Goal: Check status: Check status

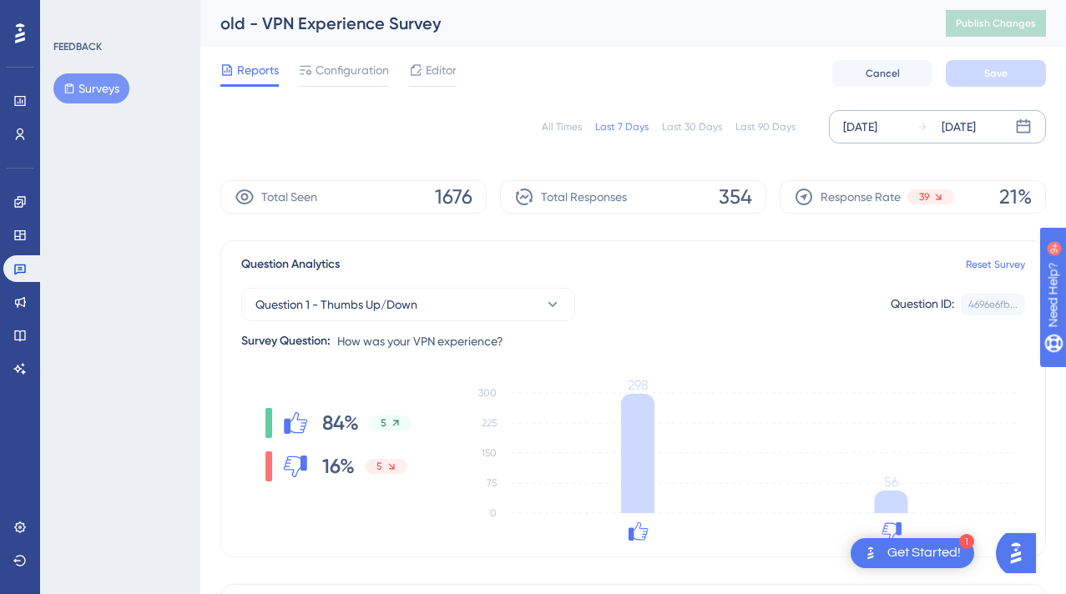
click at [975, 136] on div "[DATE]" at bounding box center [958, 127] width 34 height 20
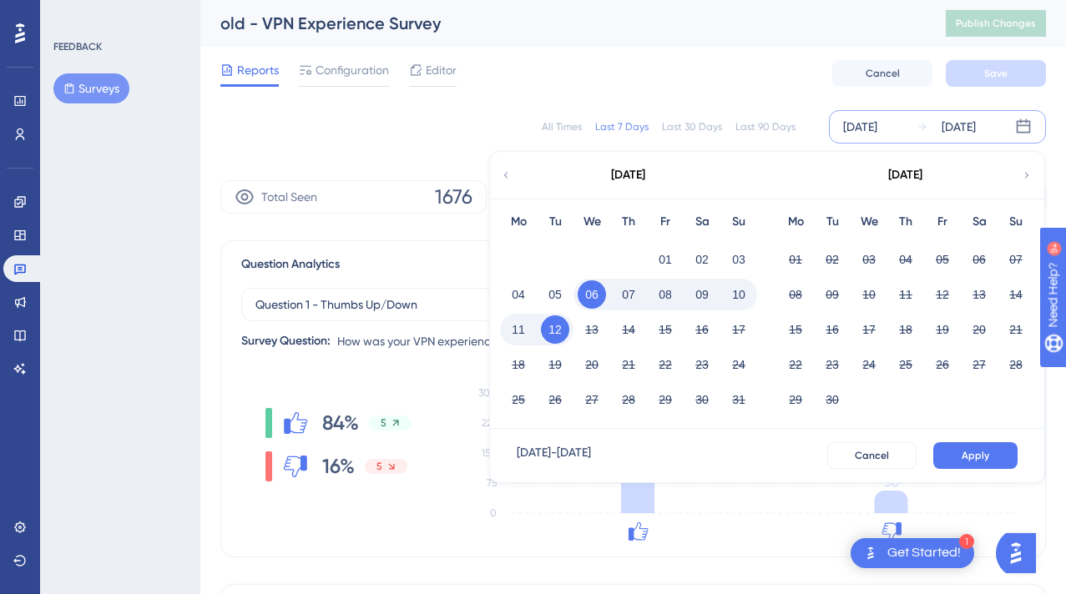
click at [529, 334] on button "11" at bounding box center [518, 329] width 28 height 28
click at [525, 332] on button "11" at bounding box center [518, 329] width 28 height 28
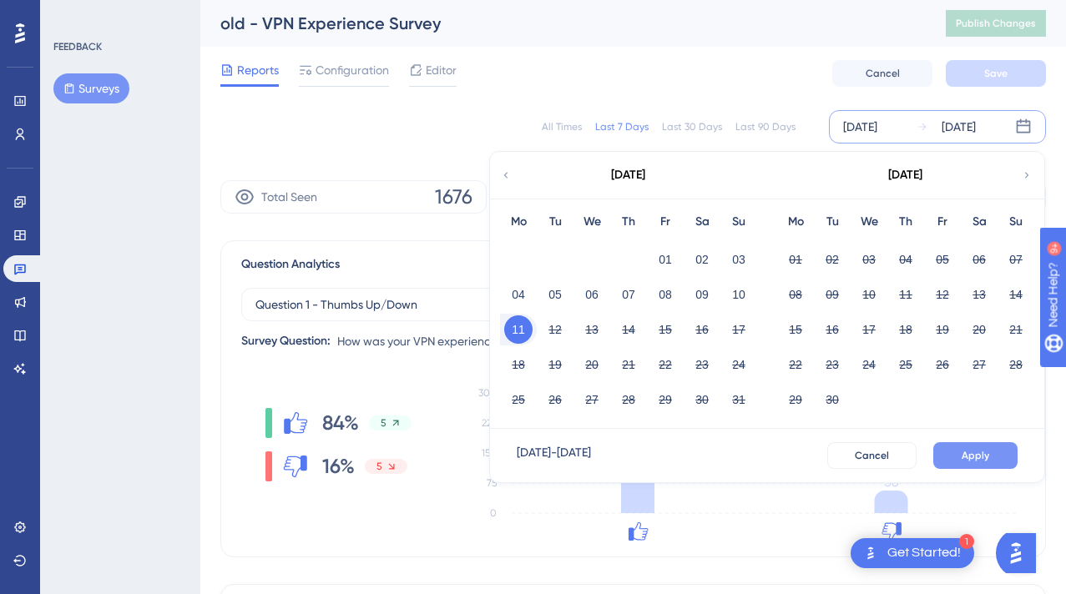
click at [983, 451] on span "Apply" at bounding box center [975, 455] width 28 height 13
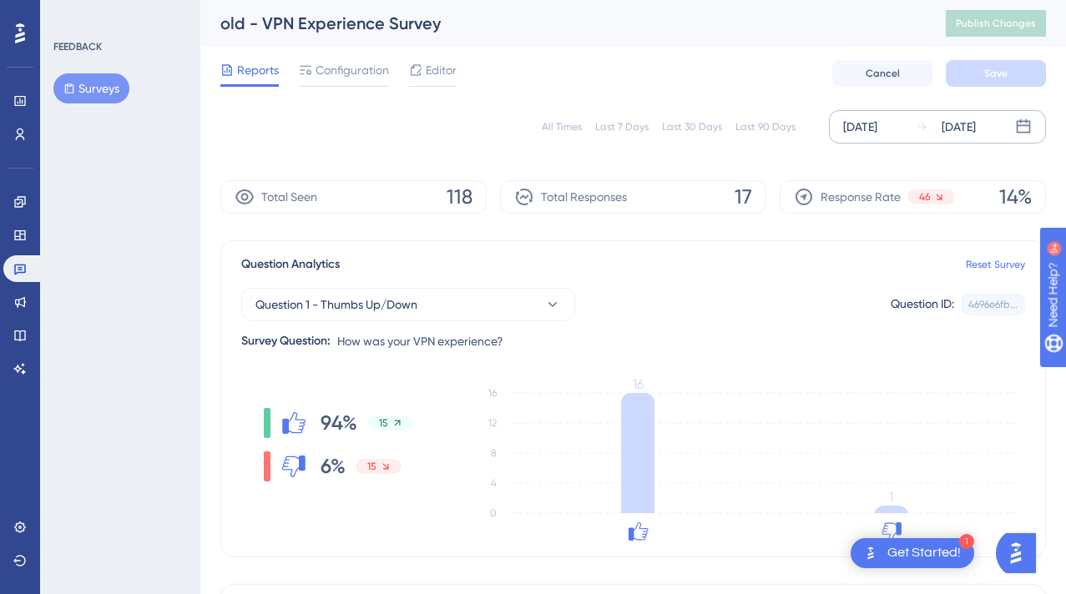
click at [965, 129] on div "[DATE]" at bounding box center [958, 127] width 34 height 20
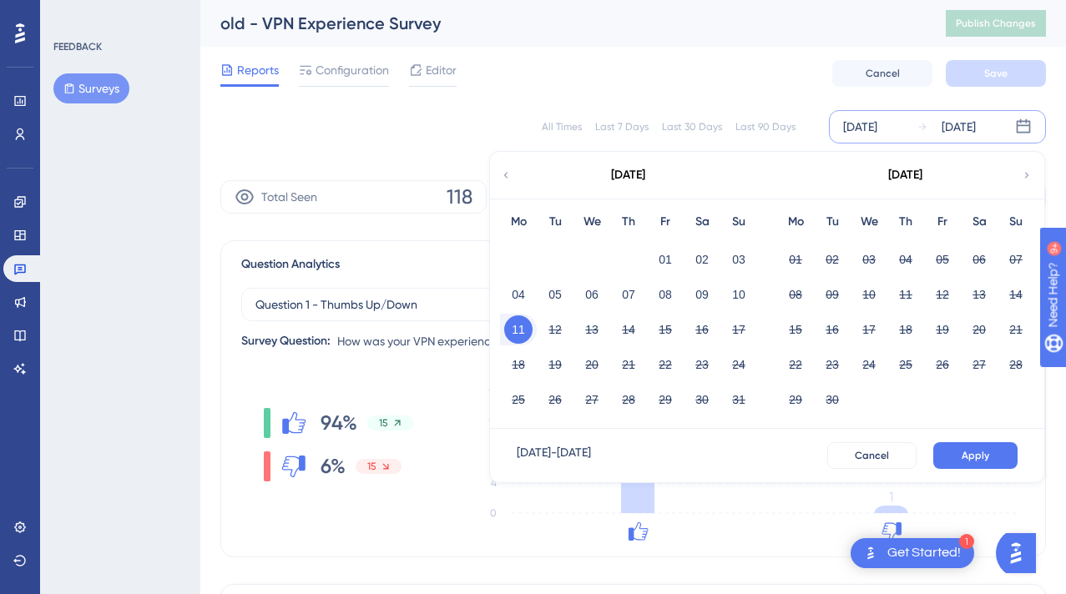
click at [537, 331] on div "12" at bounding box center [555, 330] width 37 height 32
click at [526, 331] on button "11" at bounding box center [518, 329] width 28 height 28
click at [546, 331] on button "12" at bounding box center [555, 329] width 28 height 28
click at [554, 330] on button "12" at bounding box center [555, 329] width 28 height 28
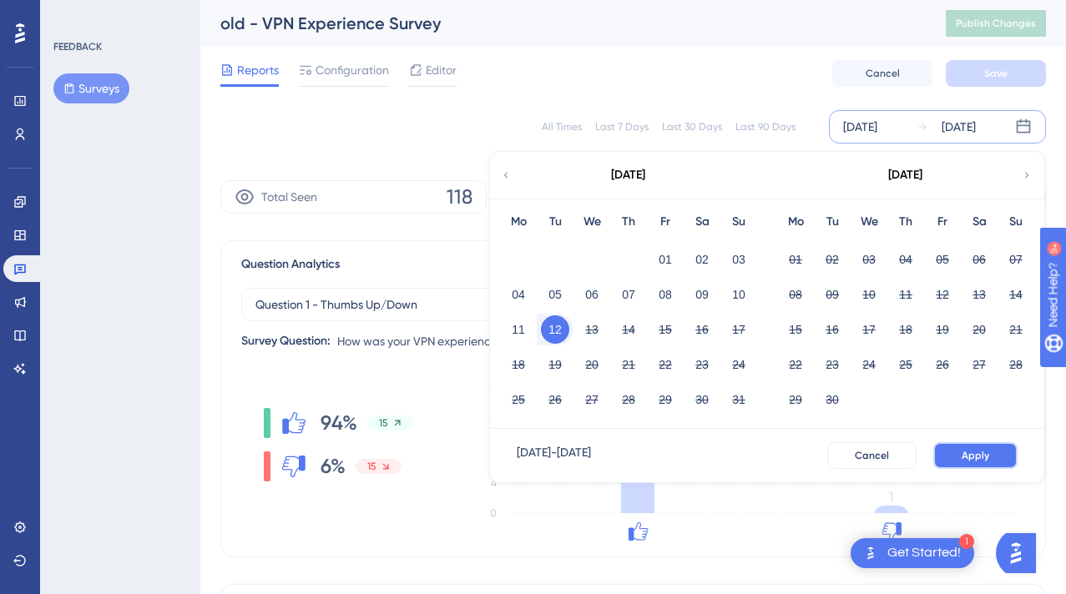
click at [978, 452] on span "Apply" at bounding box center [975, 455] width 28 height 13
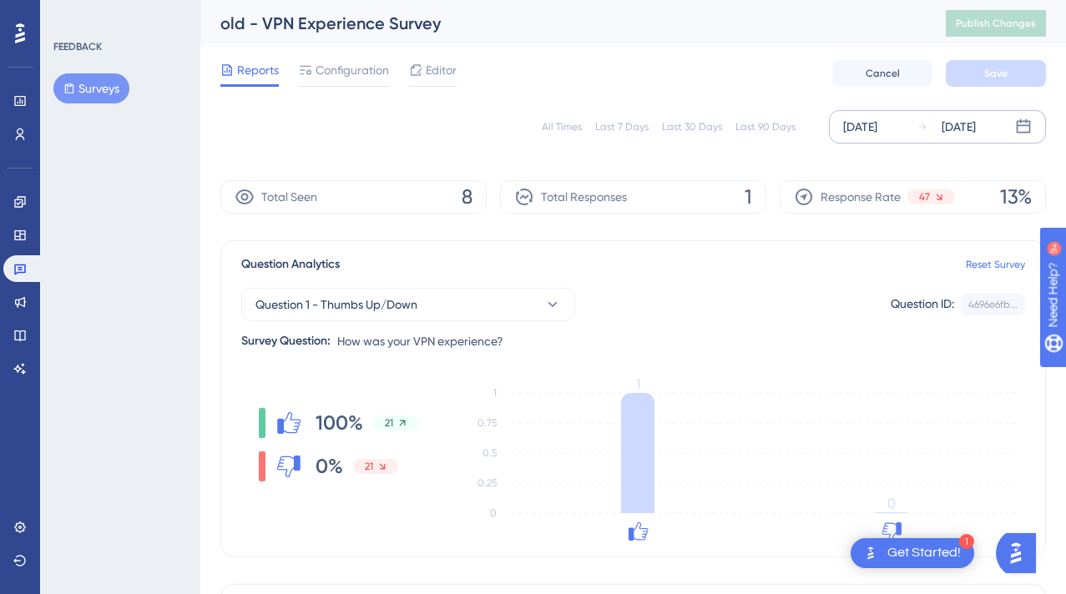
click at [966, 130] on div "[DATE]" at bounding box center [958, 127] width 34 height 20
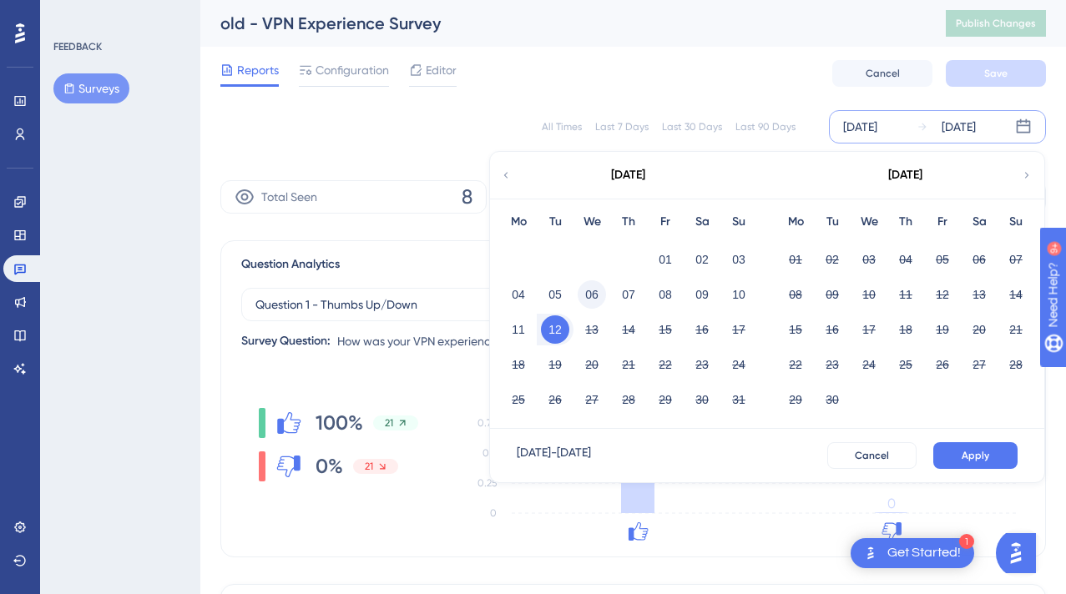
click at [588, 295] on button "06" at bounding box center [591, 294] width 28 height 28
click at [975, 462] on button "Apply" at bounding box center [975, 455] width 84 height 27
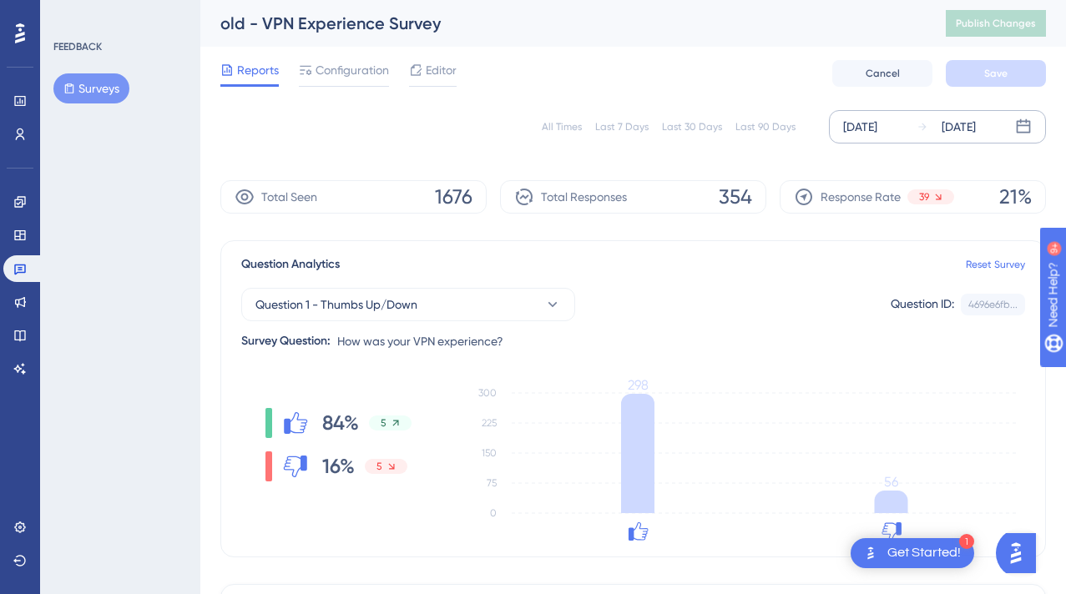
click at [932, 128] on div "[DATE]" at bounding box center [945, 127] width 59 height 20
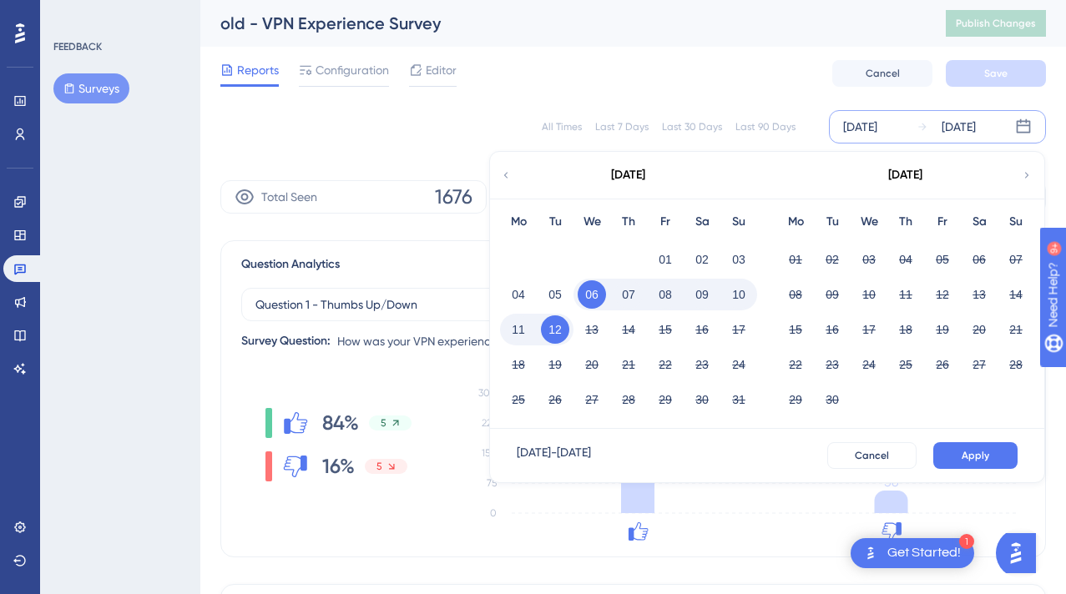
click at [515, 329] on button "11" at bounding box center [518, 329] width 28 height 28
click at [503, 317] on div "11 12 13 14 15 16 17" at bounding box center [628, 327] width 257 height 35
click at [527, 330] on button "11" at bounding box center [518, 329] width 28 height 28
click at [589, 297] on button "06" at bounding box center [591, 294] width 28 height 28
click at [984, 453] on span "Apply" at bounding box center [975, 455] width 28 height 13
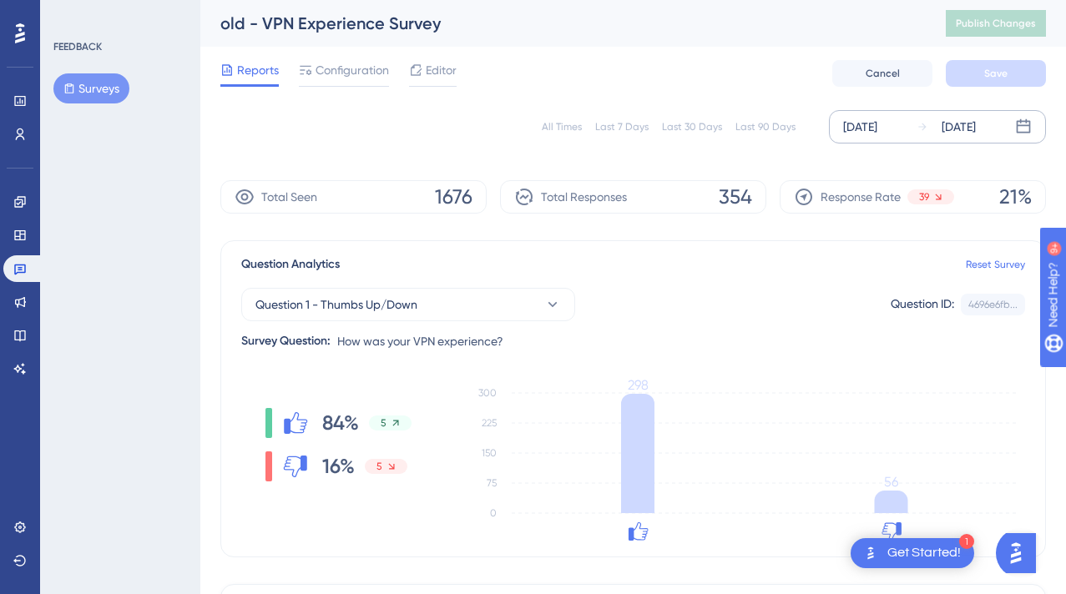
click at [1015, 120] on icon at bounding box center [1023, 126] width 17 height 17
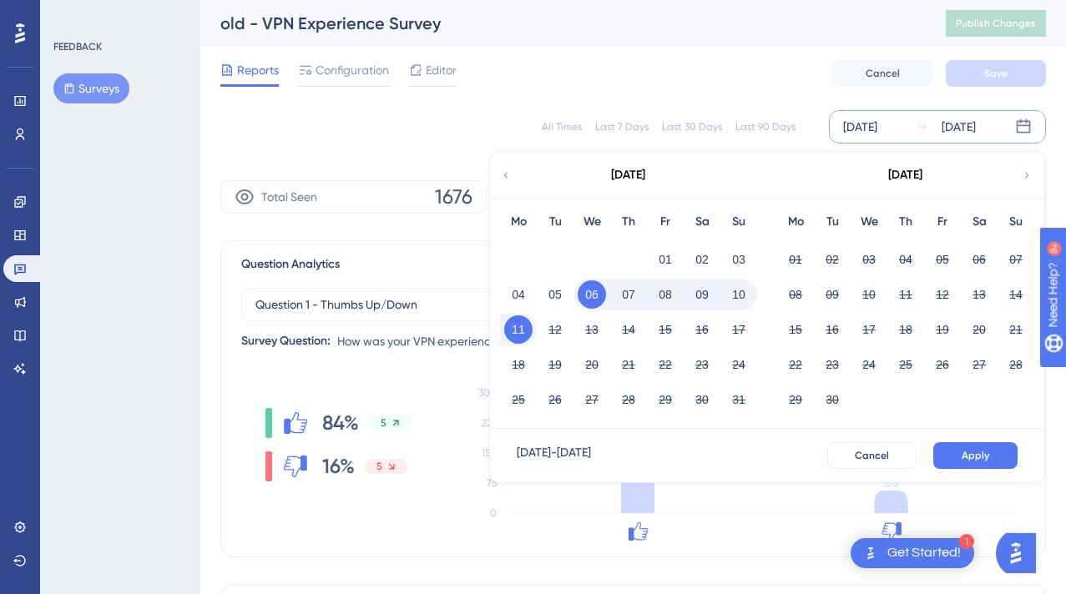
click at [594, 295] on button "06" at bounding box center [591, 294] width 28 height 28
click at [559, 321] on button "12" at bounding box center [555, 329] width 28 height 28
click at [989, 454] on button "Apply" at bounding box center [975, 455] width 84 height 27
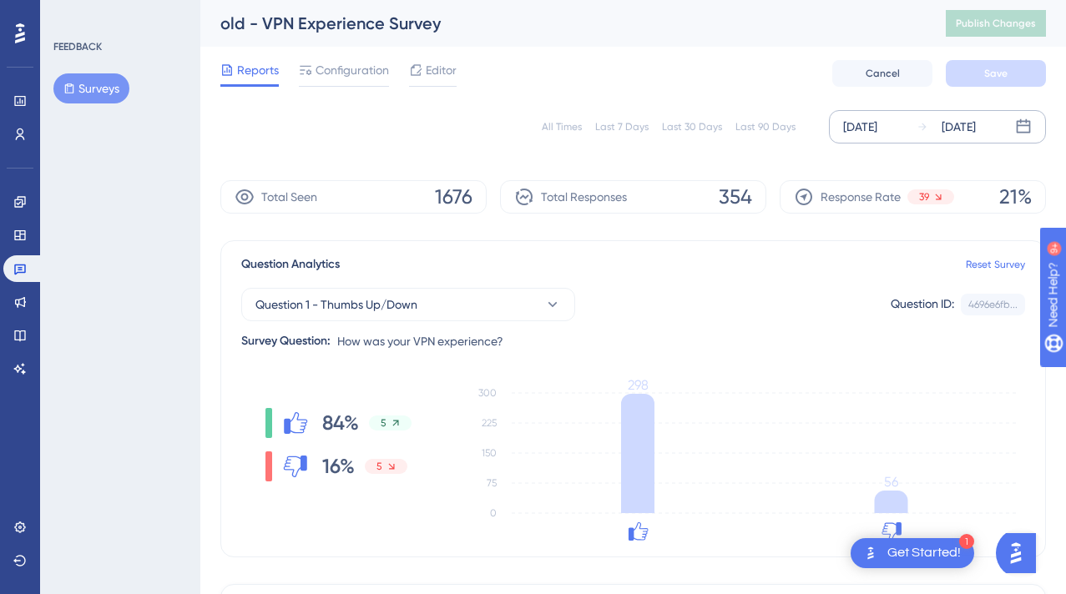
click at [970, 126] on div "[DATE]" at bounding box center [958, 127] width 34 height 20
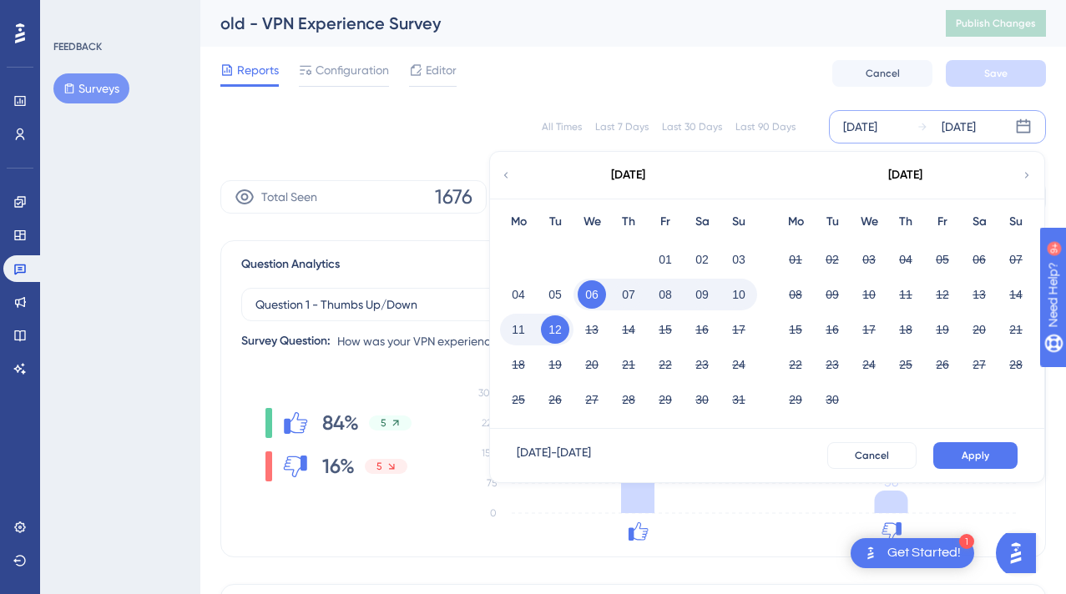
click at [743, 294] on button "10" at bounding box center [738, 294] width 28 height 28
click at [742, 293] on button "10" at bounding box center [738, 294] width 28 height 28
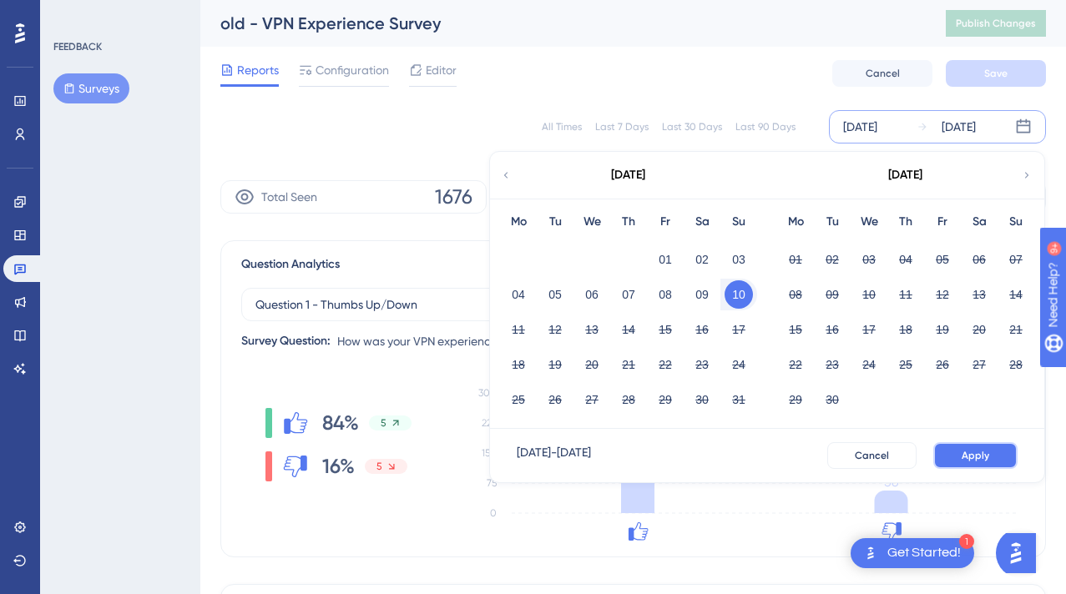
click at [977, 457] on span "Apply" at bounding box center [975, 455] width 28 height 13
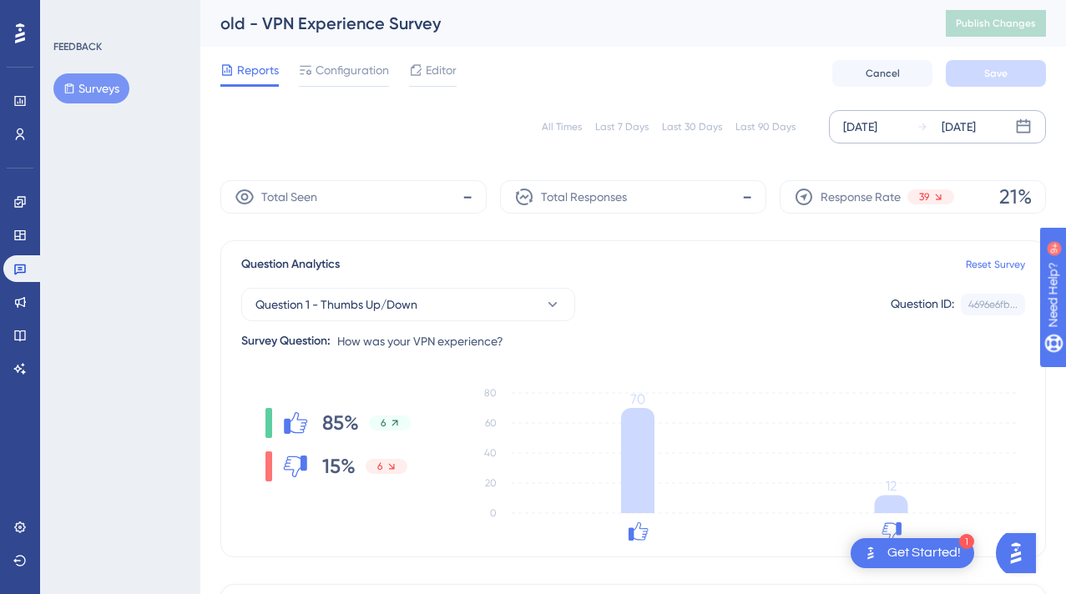
click at [962, 134] on div "[DATE]" at bounding box center [958, 127] width 34 height 20
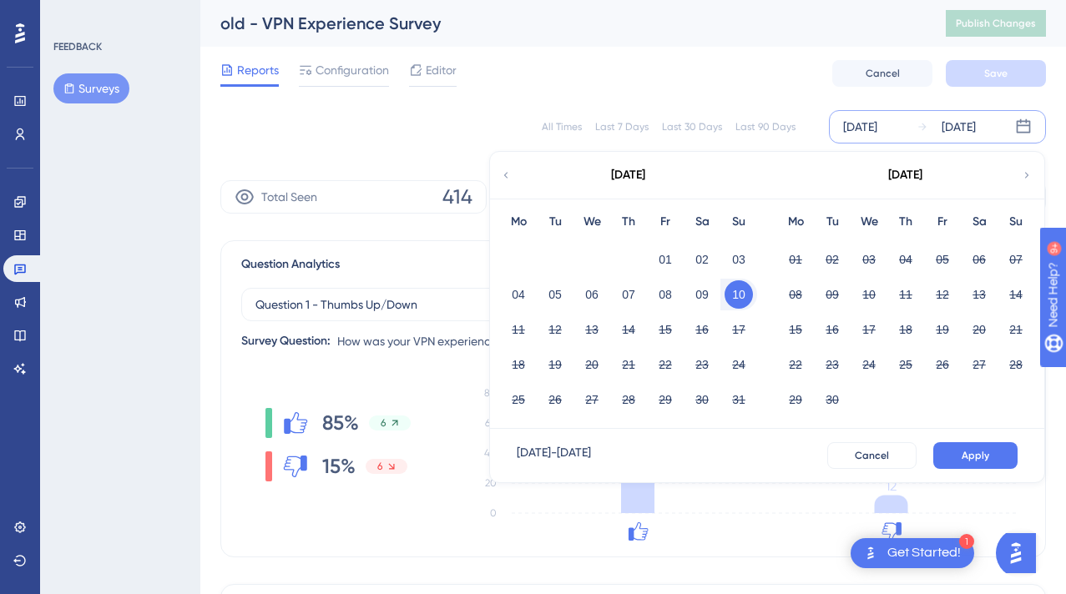
click at [744, 297] on button "10" at bounding box center [738, 294] width 28 height 28
click at [520, 330] on button "11" at bounding box center [518, 329] width 28 height 28
click at [985, 456] on span "Apply" at bounding box center [975, 455] width 28 height 13
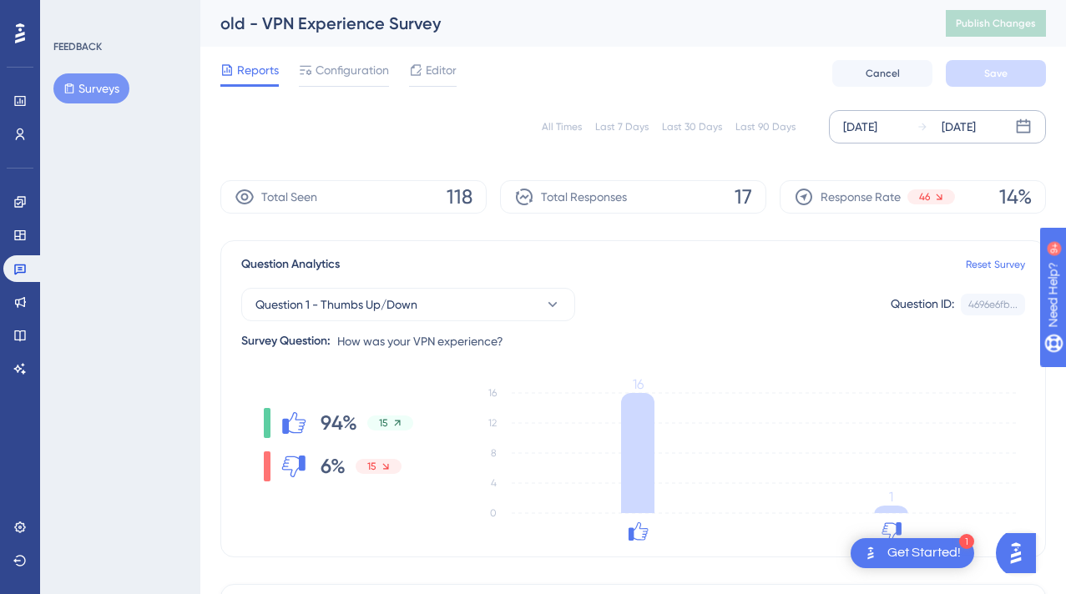
click at [958, 200] on div "Response Rate 46 14%" at bounding box center [912, 196] width 266 height 33
click at [975, 129] on div "[DATE]" at bounding box center [958, 127] width 34 height 20
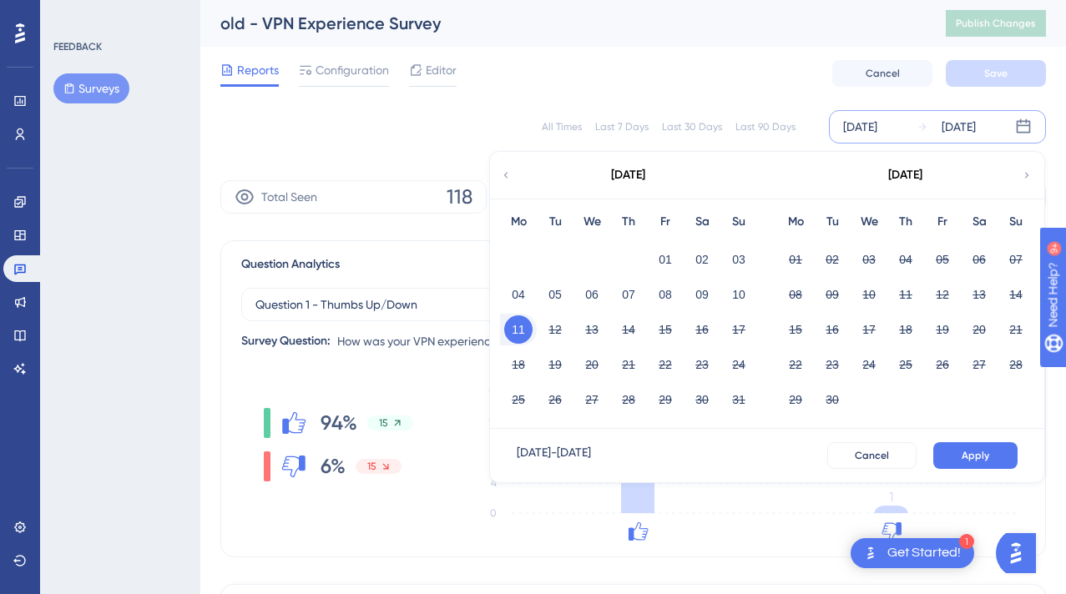
click at [521, 329] on button "11" at bounding box center [518, 329] width 28 height 28
click at [551, 330] on button "12" at bounding box center [555, 329] width 28 height 28
click at [984, 455] on span "Apply" at bounding box center [975, 455] width 28 height 13
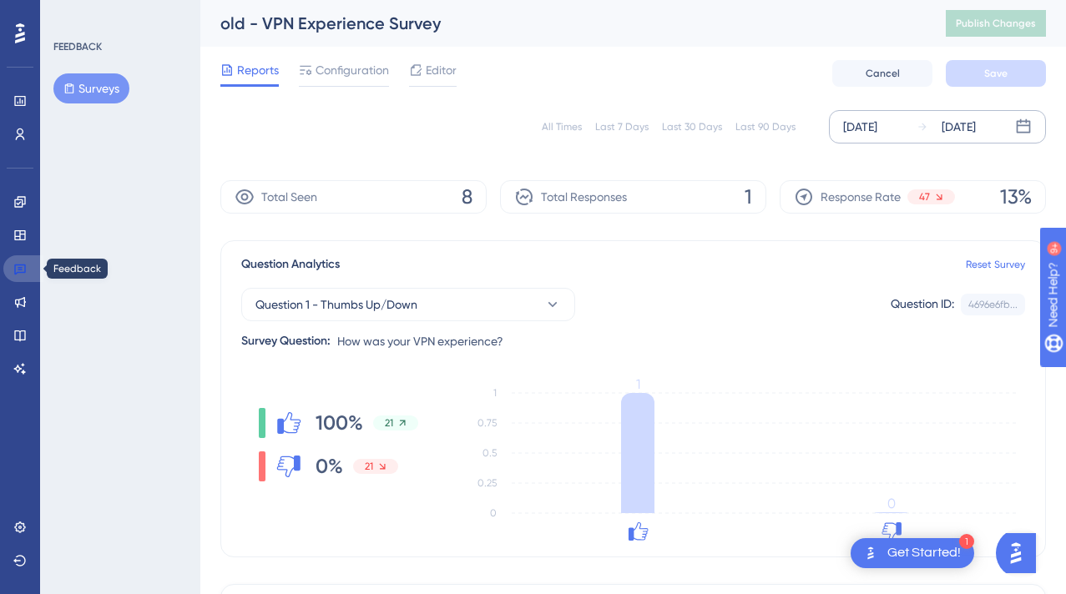
click at [23, 268] on icon at bounding box center [19, 268] width 13 height 13
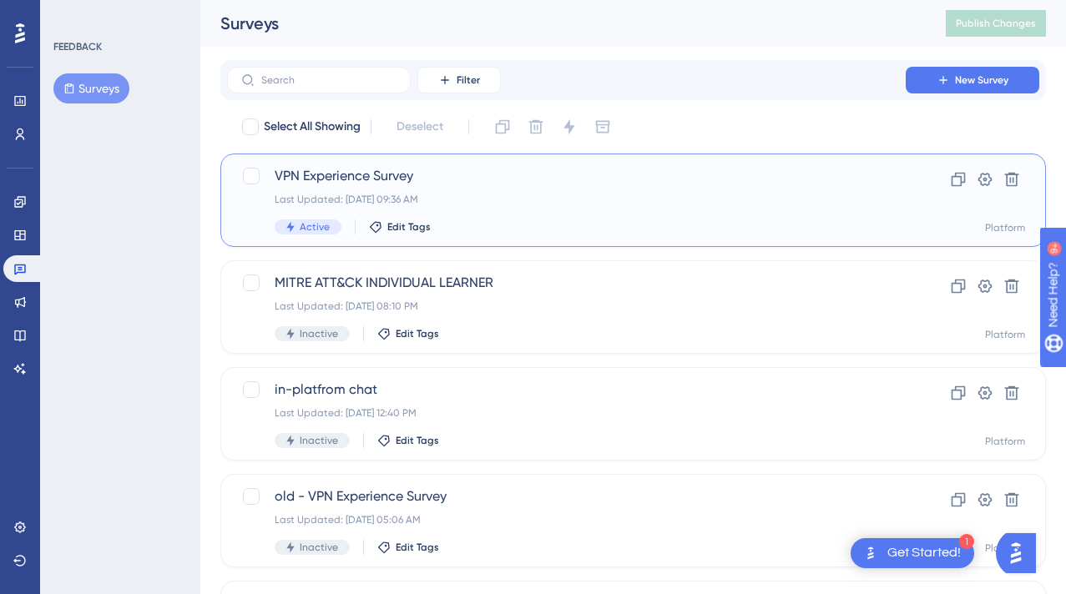
click at [360, 186] on div "VPN Experience Survey Last Updated: Aug 11 2025, 09:36 AM Active Edit Tags" at bounding box center [566, 200] width 583 height 68
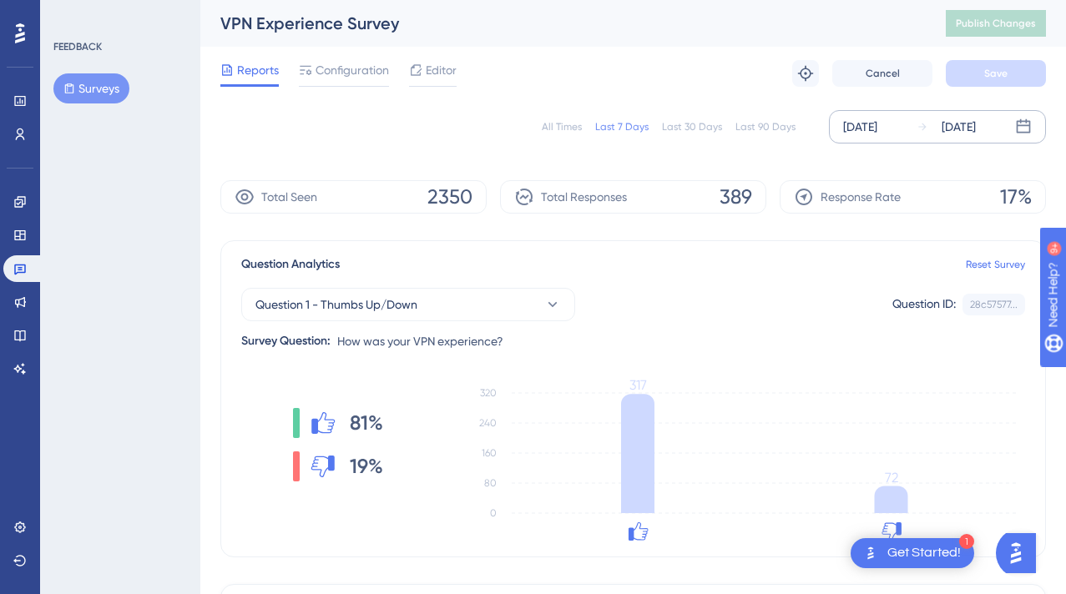
click at [953, 134] on div "[DATE]" at bounding box center [958, 127] width 34 height 20
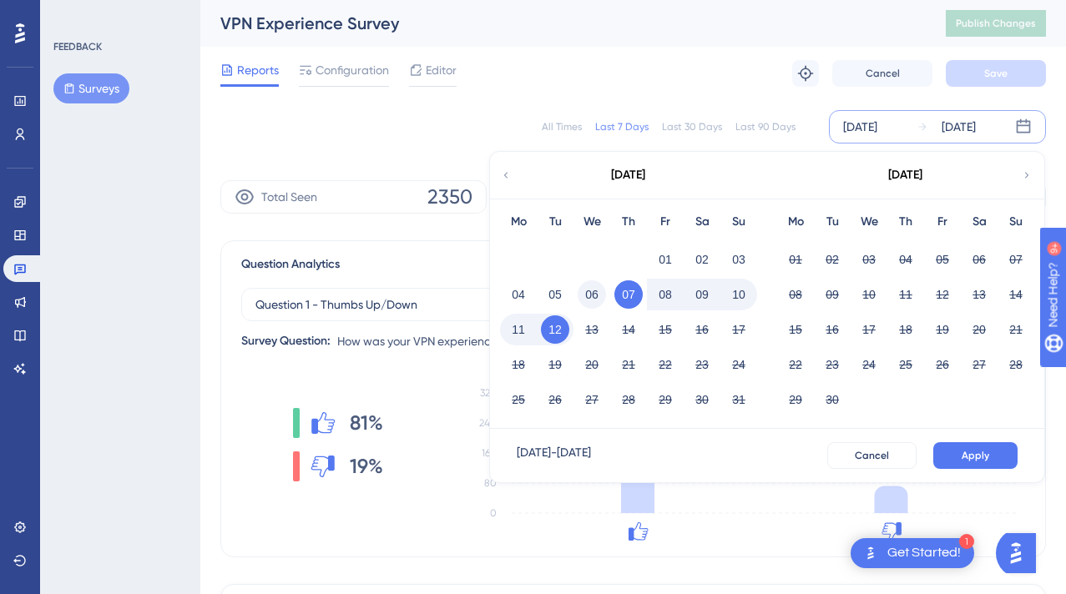
click at [595, 295] on button "06" at bounding box center [591, 294] width 28 height 28
click at [516, 325] on button "11" at bounding box center [518, 329] width 28 height 28
click at [978, 469] on div "Aug 06 2025 - Aug 11 2025 Cancel Apply" at bounding box center [767, 455] width 554 height 53
click at [975, 454] on span "Apply" at bounding box center [975, 455] width 28 height 13
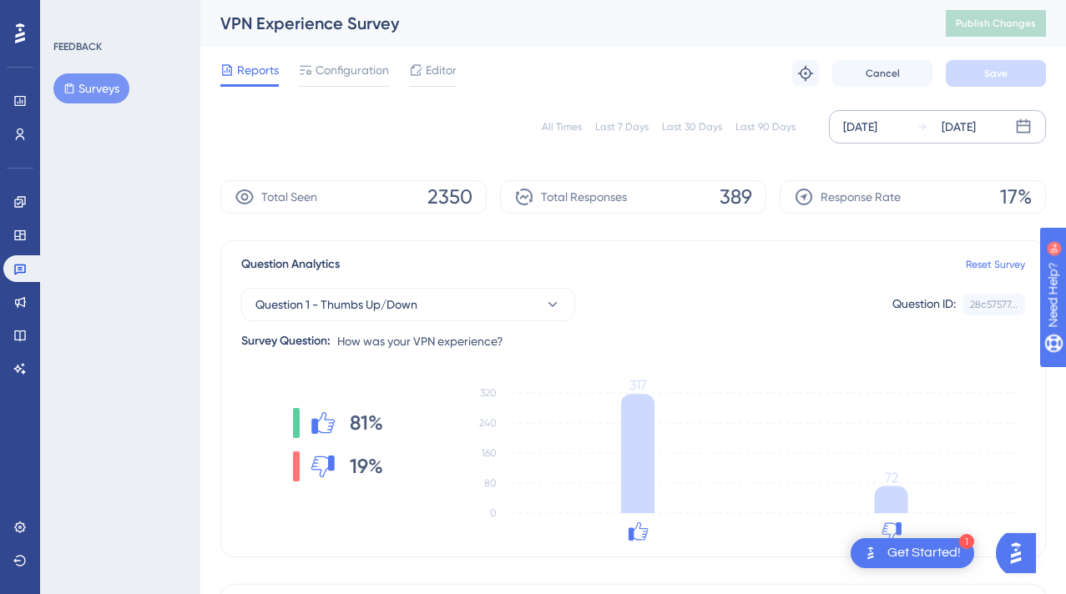
click at [970, 138] on div "Aug 06 2025 Aug 11 2025" at bounding box center [937, 126] width 217 height 33
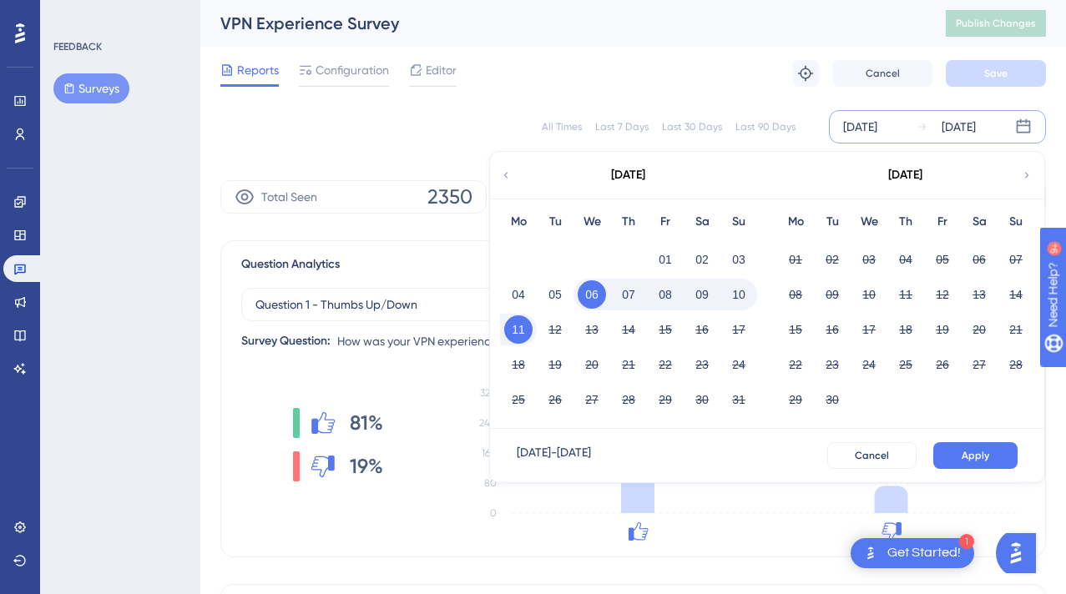
click at [589, 299] on button "06" at bounding box center [591, 294] width 28 height 28
click at [738, 299] on button "10" at bounding box center [738, 294] width 28 height 28
click at [990, 453] on button "Apply" at bounding box center [975, 455] width 84 height 27
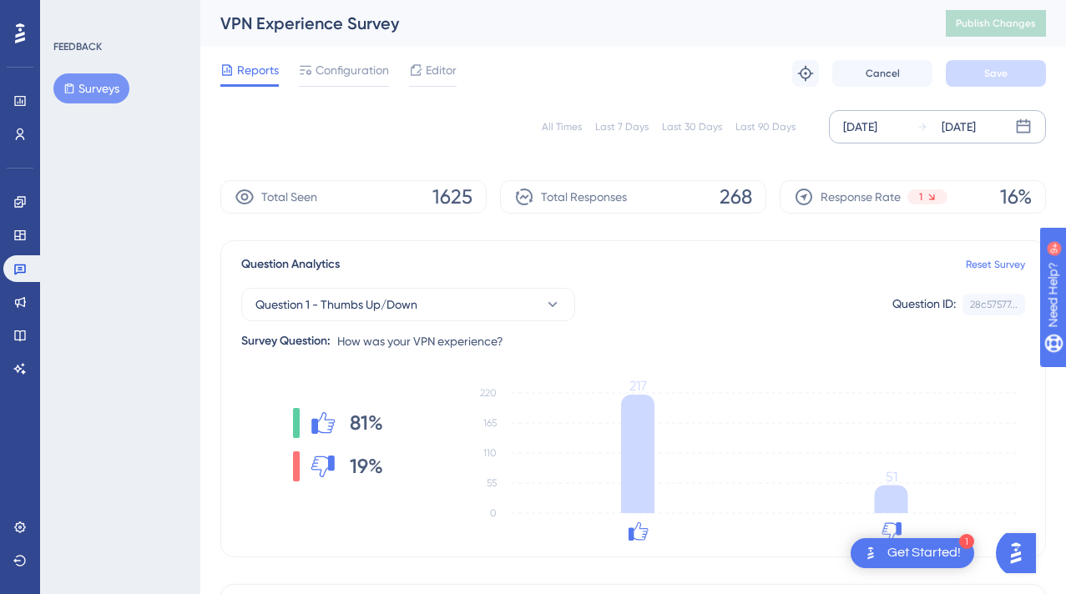
click at [1016, 125] on icon at bounding box center [1023, 126] width 14 height 14
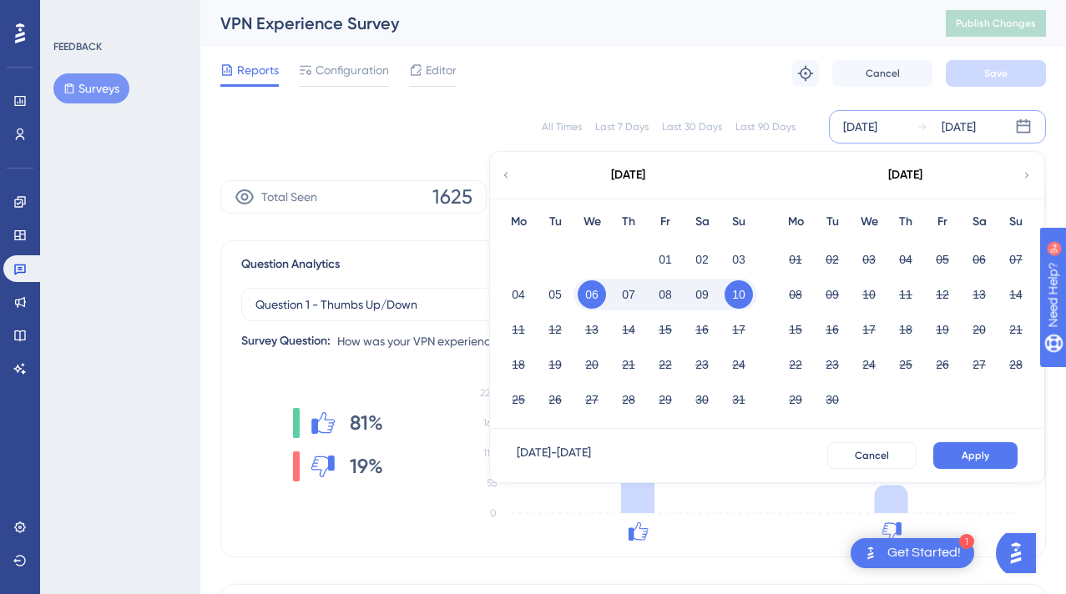
click at [597, 297] on button "06" at bounding box center [591, 294] width 28 height 28
click at [552, 328] on button "12" at bounding box center [555, 329] width 28 height 28
click at [963, 450] on span "Apply" at bounding box center [975, 455] width 28 height 13
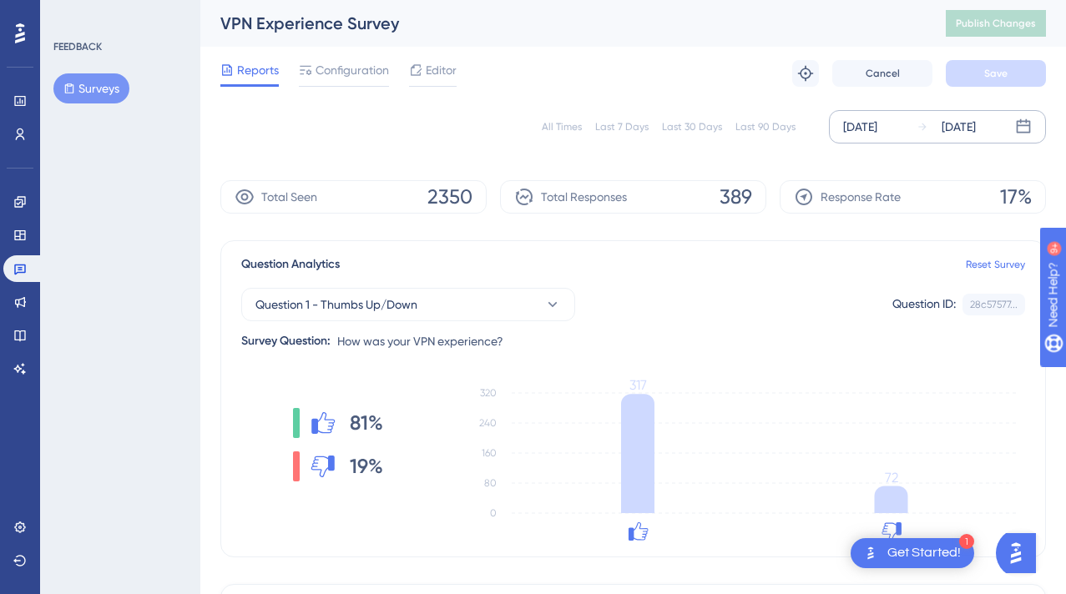
click at [975, 126] on div "[DATE]" at bounding box center [958, 127] width 34 height 20
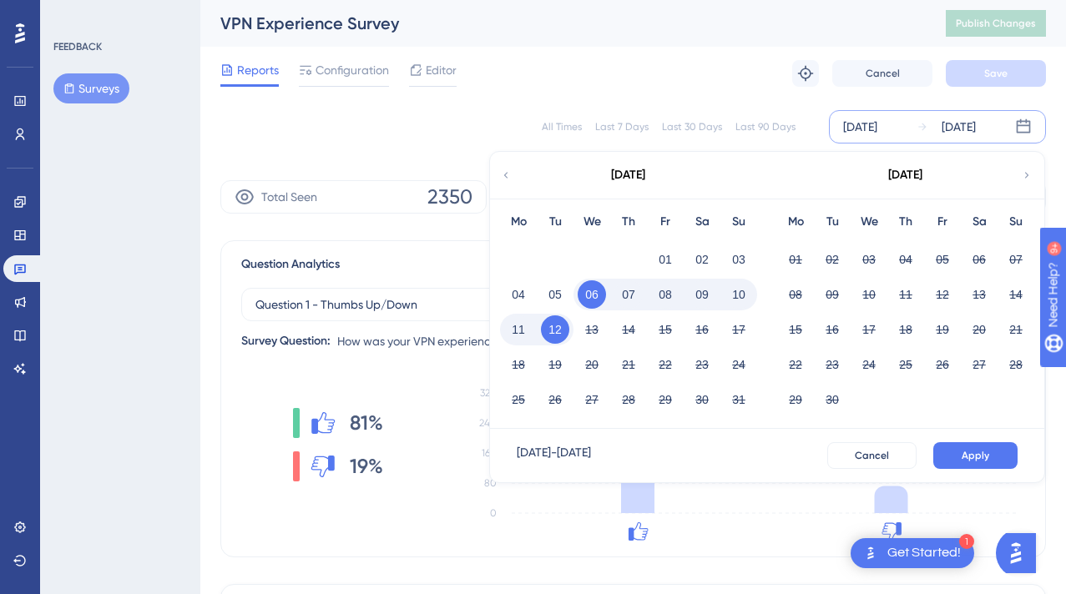
click at [567, 320] on div "12" at bounding box center [555, 330] width 37 height 32
click at [564, 323] on button "12" at bounding box center [555, 329] width 28 height 28
click at [957, 454] on button "Apply" at bounding box center [975, 455] width 84 height 27
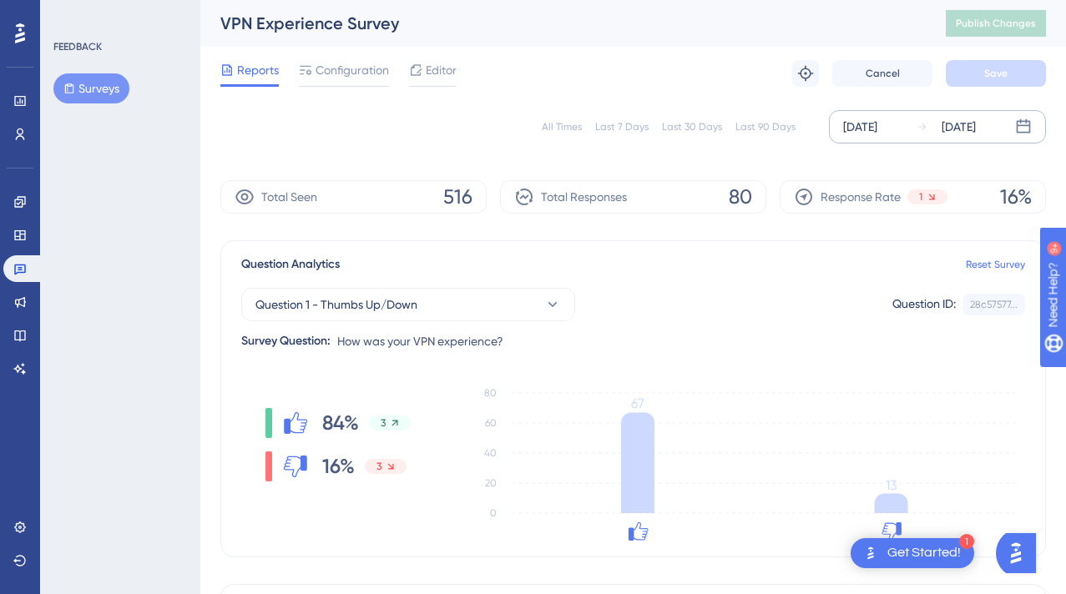
click at [975, 130] on div "[DATE]" at bounding box center [958, 127] width 34 height 20
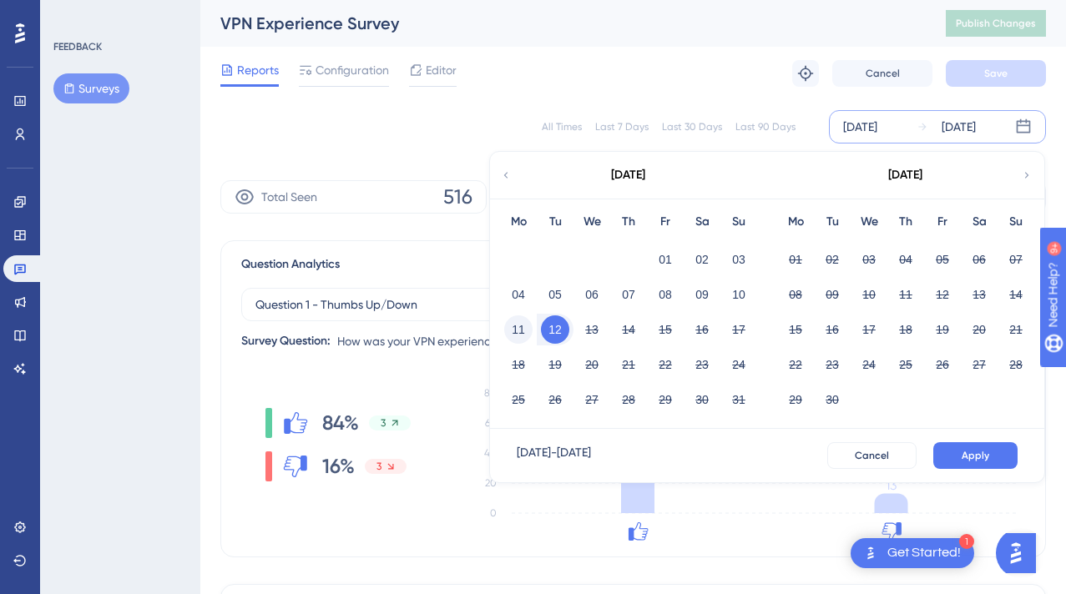
click at [527, 331] on button "11" at bounding box center [518, 329] width 28 height 28
click at [990, 458] on button "Apply" at bounding box center [975, 455] width 84 height 27
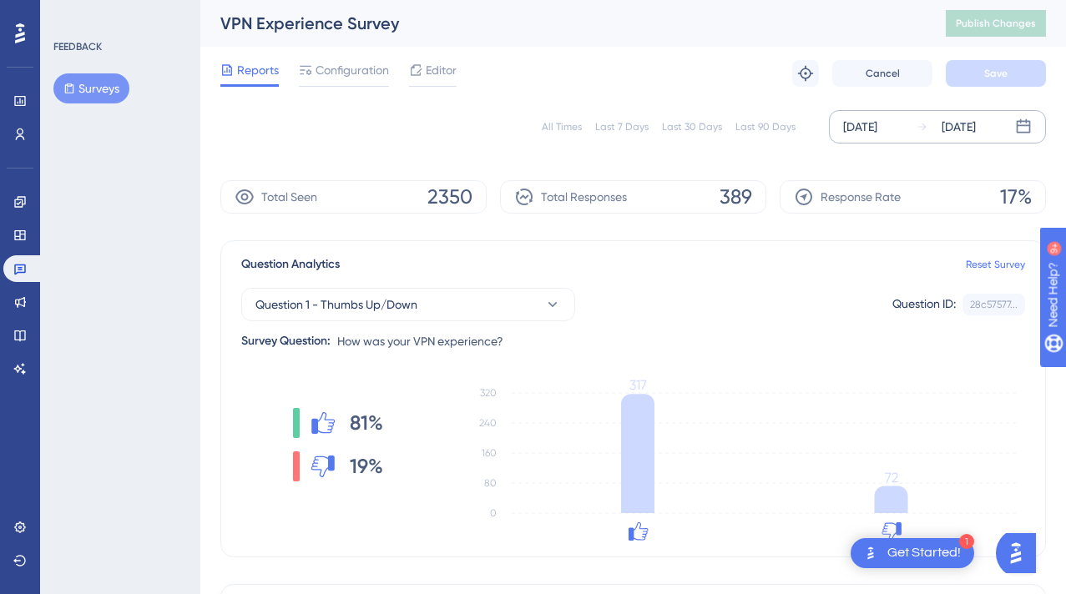
click at [975, 127] on div "[DATE]" at bounding box center [958, 127] width 34 height 20
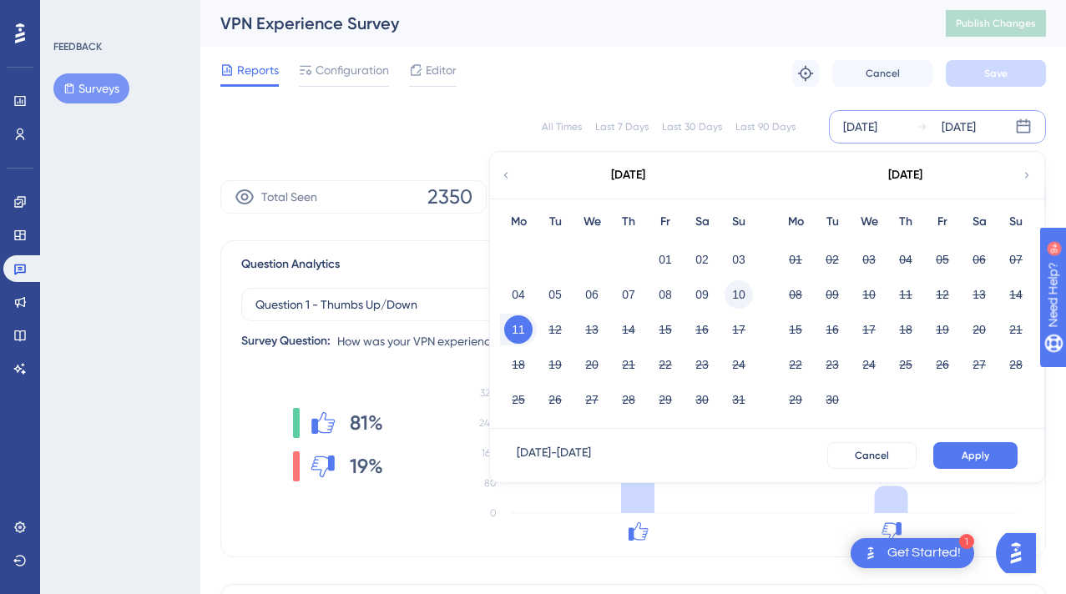
click at [736, 290] on button "10" at bounding box center [738, 294] width 28 height 28
click at [955, 444] on button "Apply" at bounding box center [975, 455] width 84 height 27
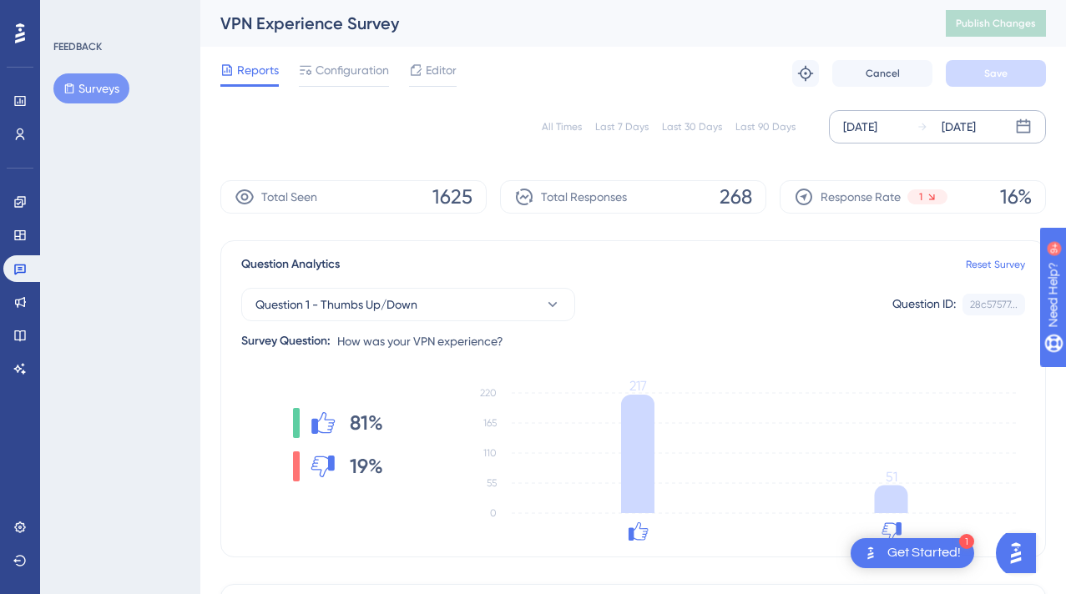
click at [939, 127] on div "[DATE]" at bounding box center [945, 127] width 59 height 20
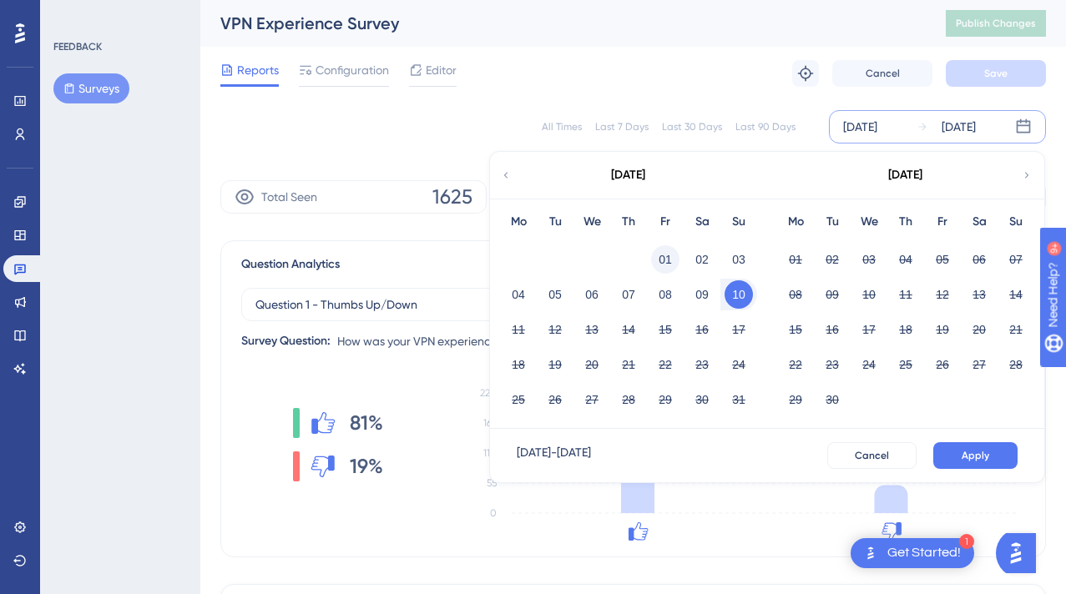
click at [667, 257] on button "01" at bounding box center [665, 259] width 28 height 28
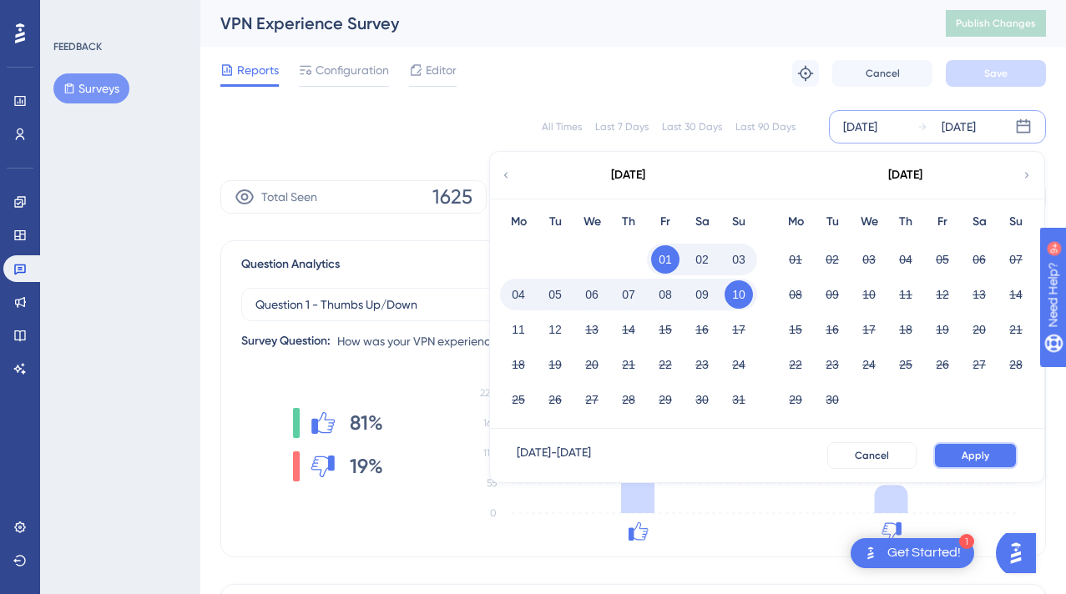
click at [961, 449] on span "Apply" at bounding box center [975, 455] width 28 height 13
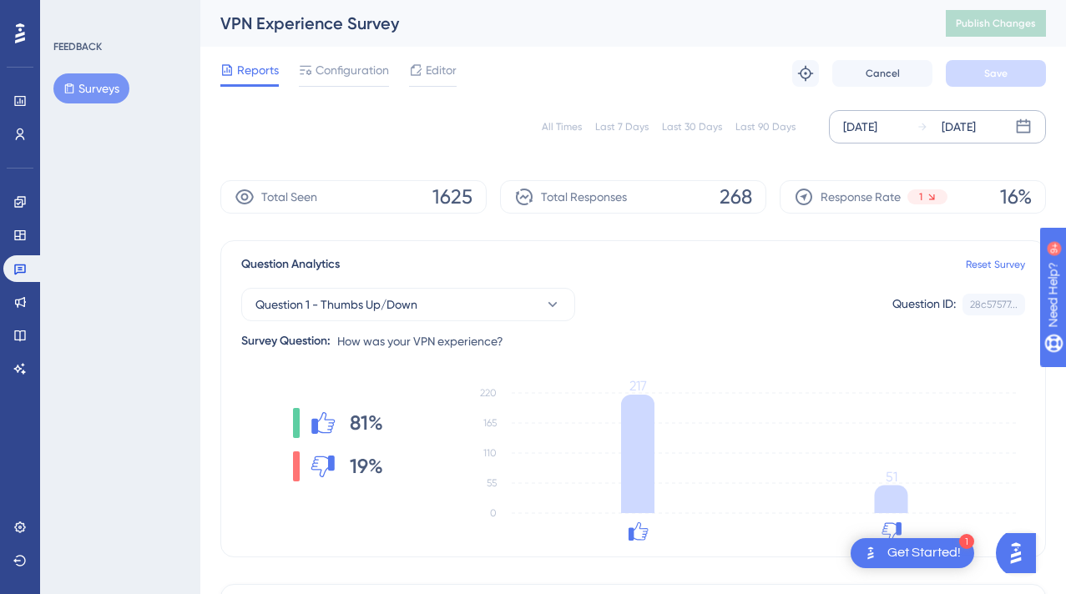
click at [941, 125] on div "[DATE]" at bounding box center [958, 127] width 34 height 20
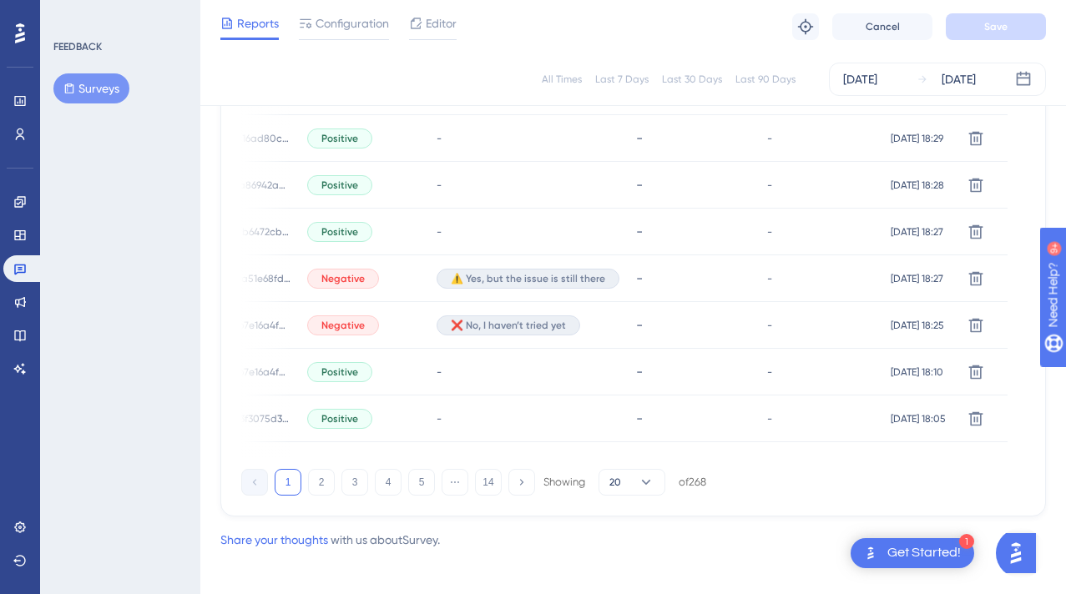
scroll to position [1182, 13]
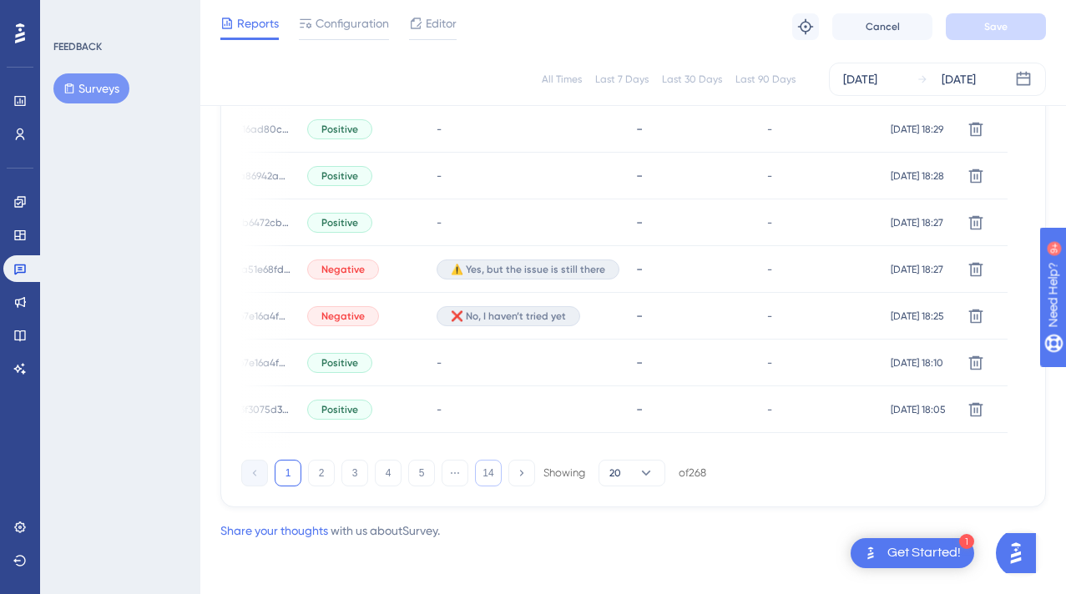
click at [475, 472] on button "14" at bounding box center [488, 473] width 27 height 27
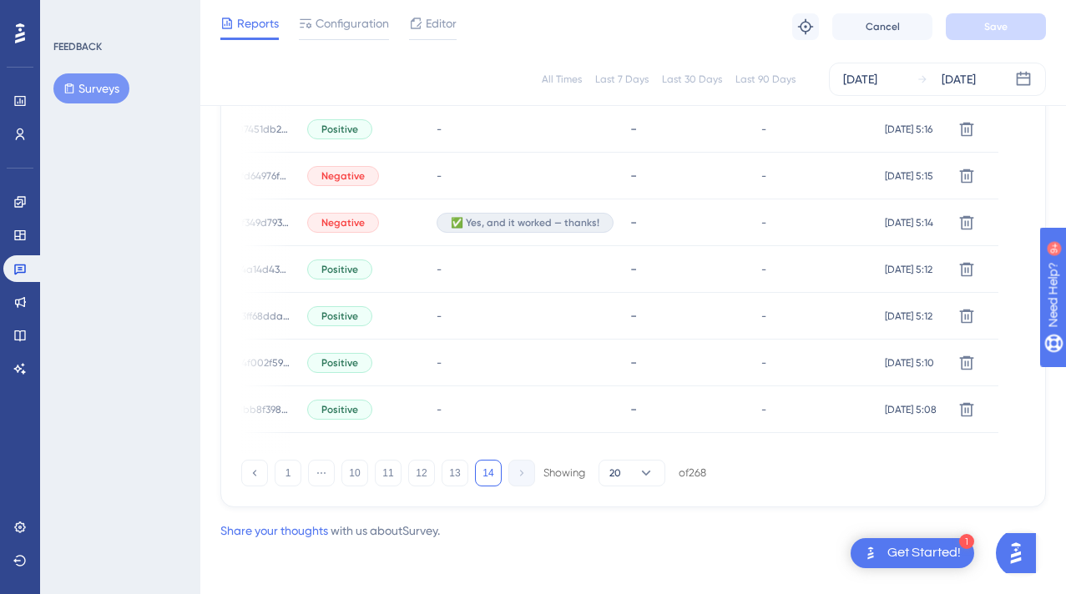
scroll to position [622, 13]
click at [476, 473] on button "14" at bounding box center [488, 473] width 27 height 27
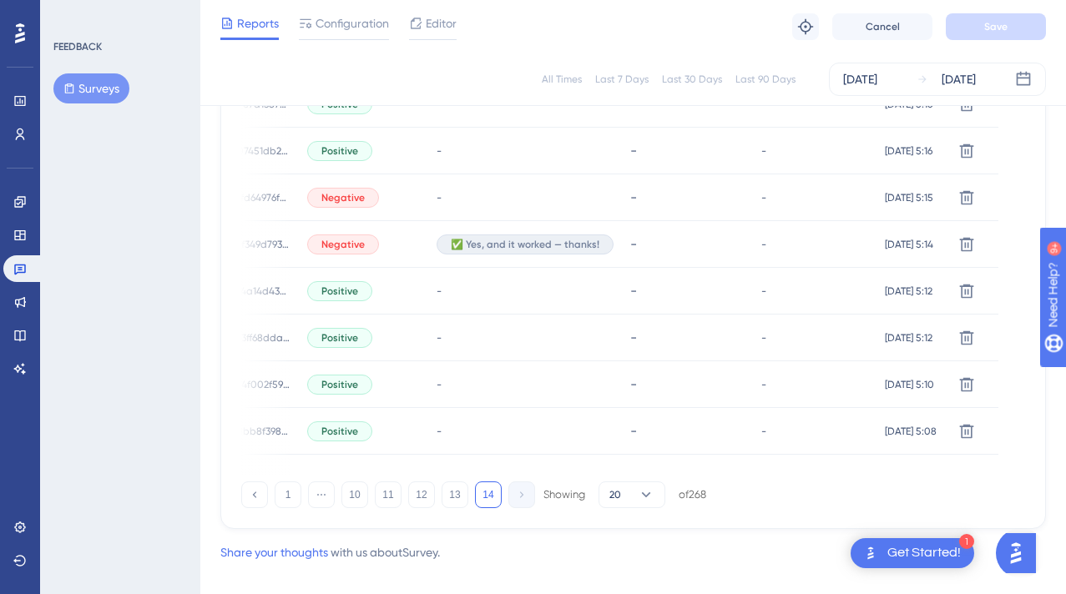
scroll to position [620, 13]
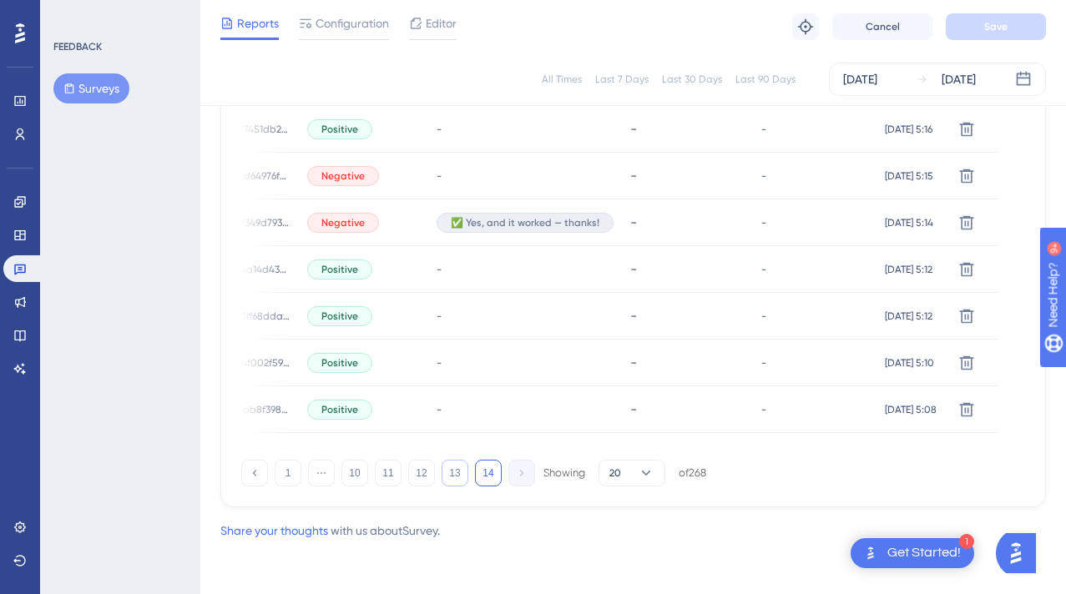
click at [441, 470] on button "13" at bounding box center [454, 473] width 27 height 27
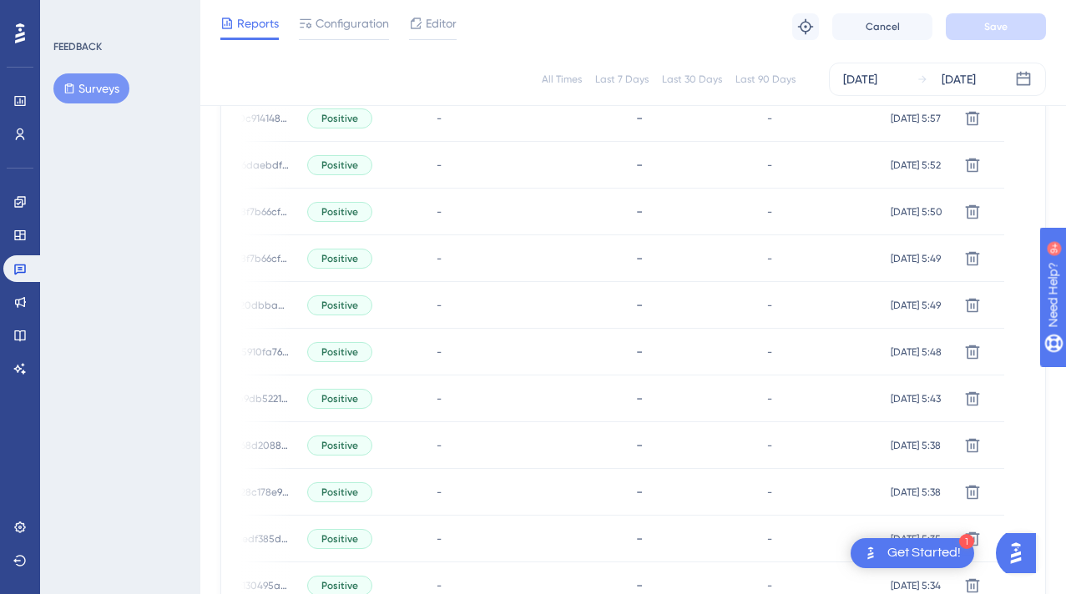
scroll to position [1129, 13]
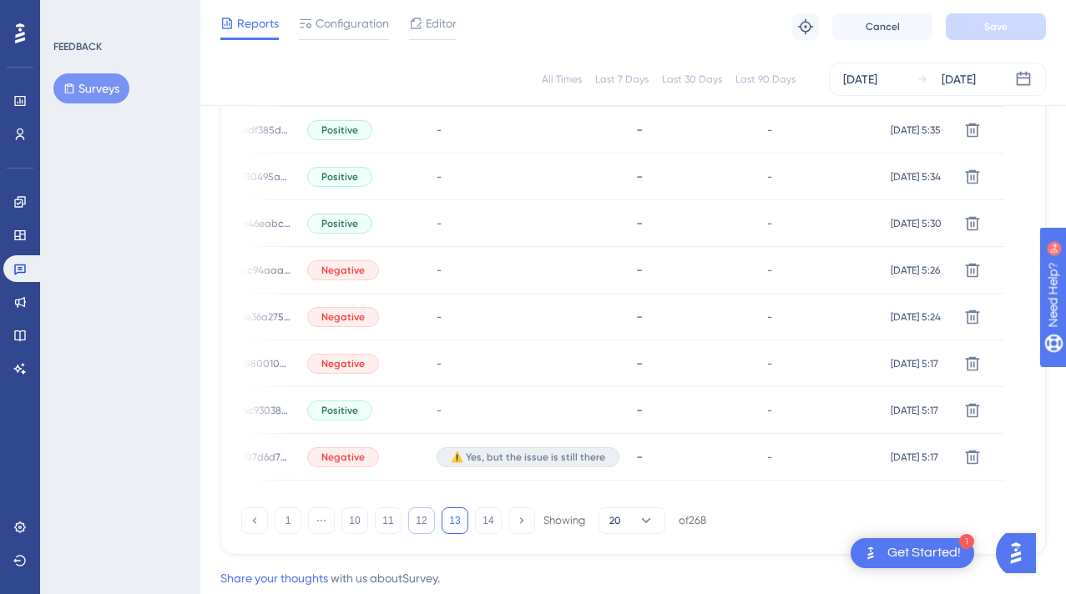
click at [420, 520] on button "12" at bounding box center [421, 520] width 27 height 27
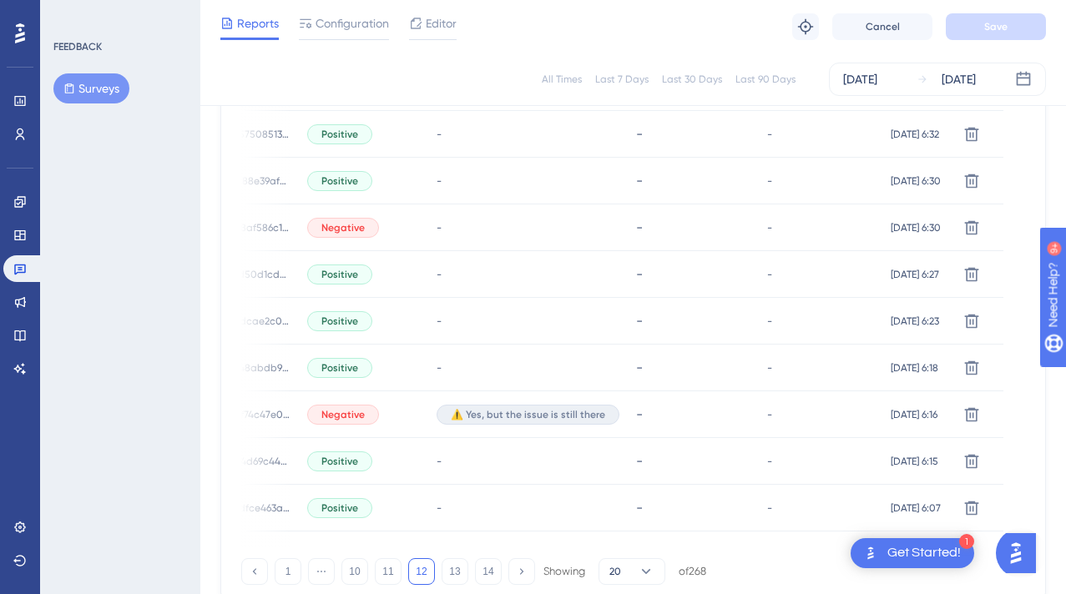
scroll to position [1182, 13]
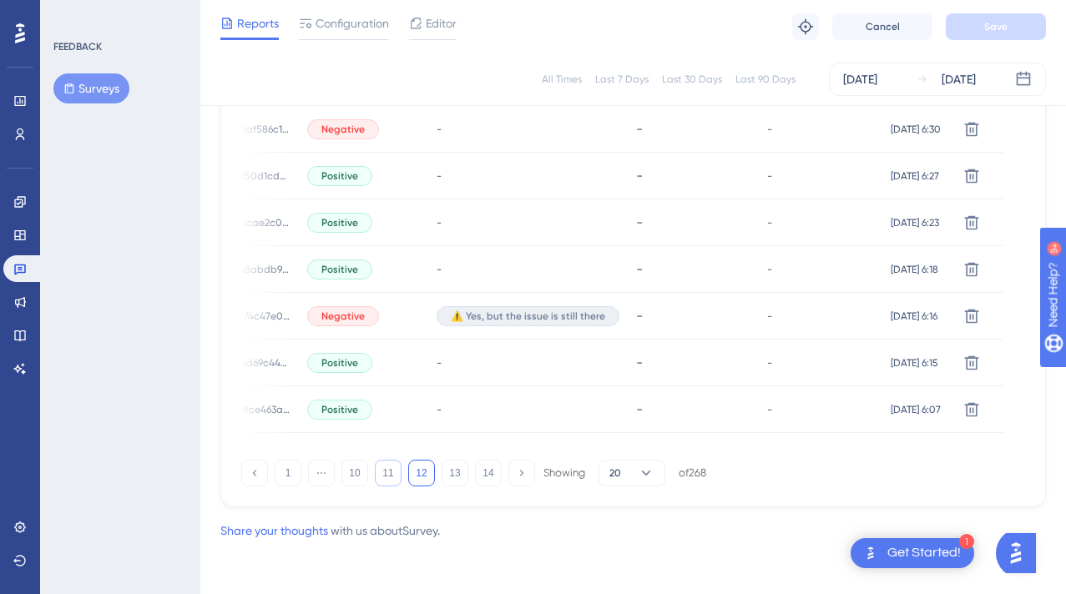
click at [386, 474] on button "11" at bounding box center [388, 473] width 27 height 27
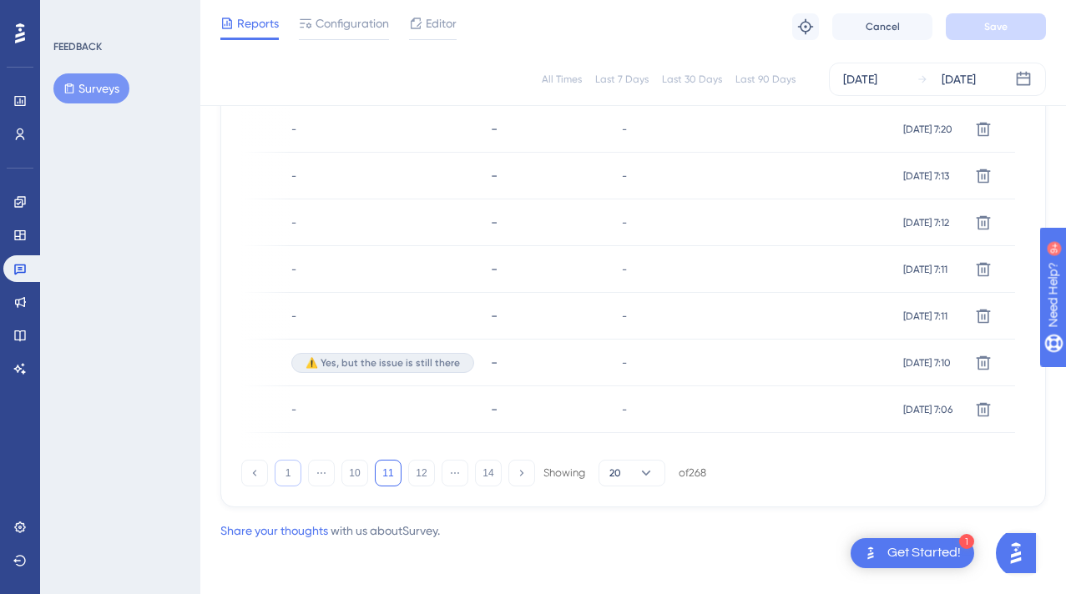
click at [286, 475] on button "1" at bounding box center [288, 473] width 27 height 27
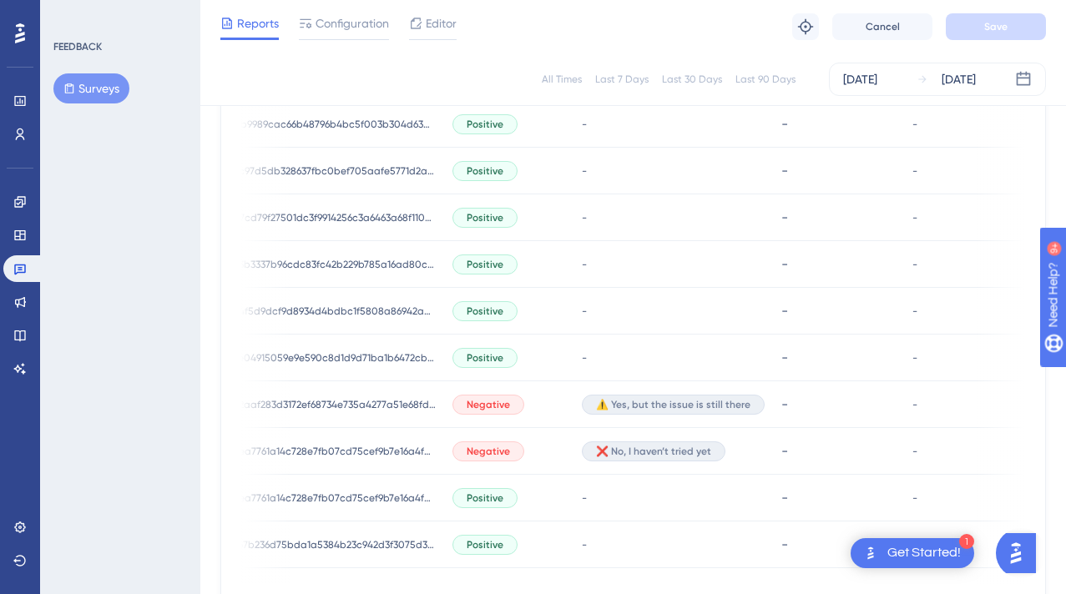
scroll to position [1081, 13]
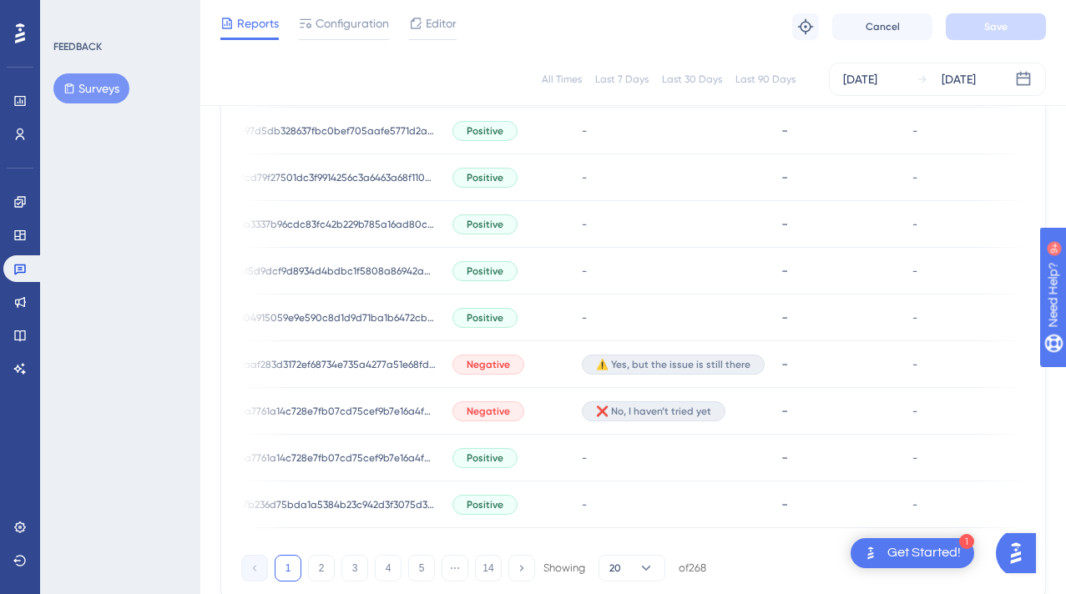
drag, startPoint x: 568, startPoint y: 547, endPoint x: 697, endPoint y: 551, distance: 128.6
click at [697, 548] on div "USER ID Q1 - THUMBS UP/DOWN Q2 - MULTIPLE CHOICE Q3 - WRITTEN FEEDBACK Q4 - MUL…" at bounding box center [633, 54] width 784 height 988
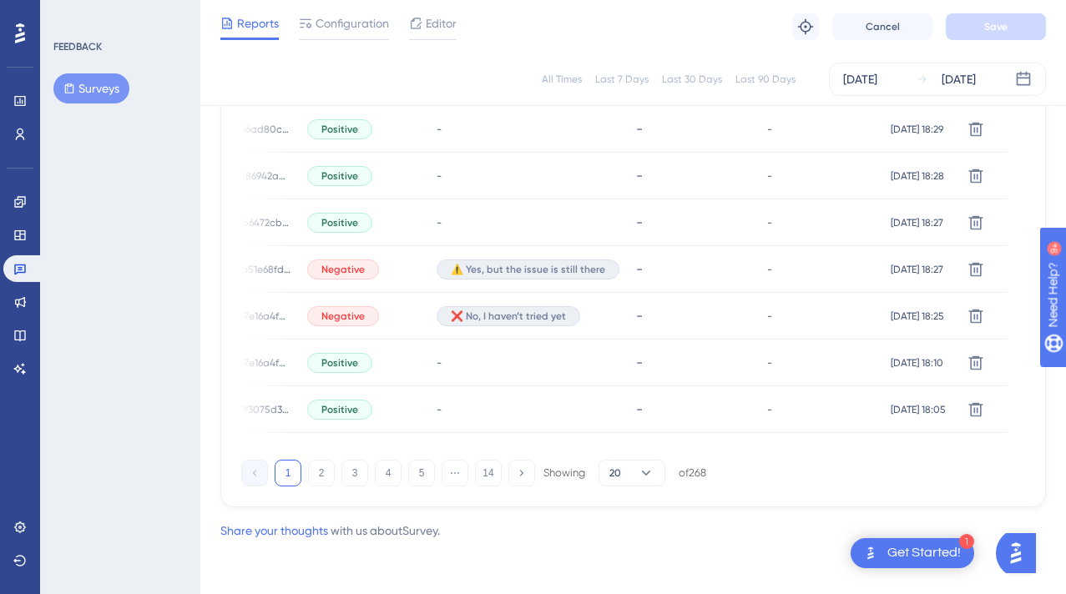
scroll to position [1182, 13]
click at [475, 473] on button "14" at bounding box center [488, 473] width 27 height 27
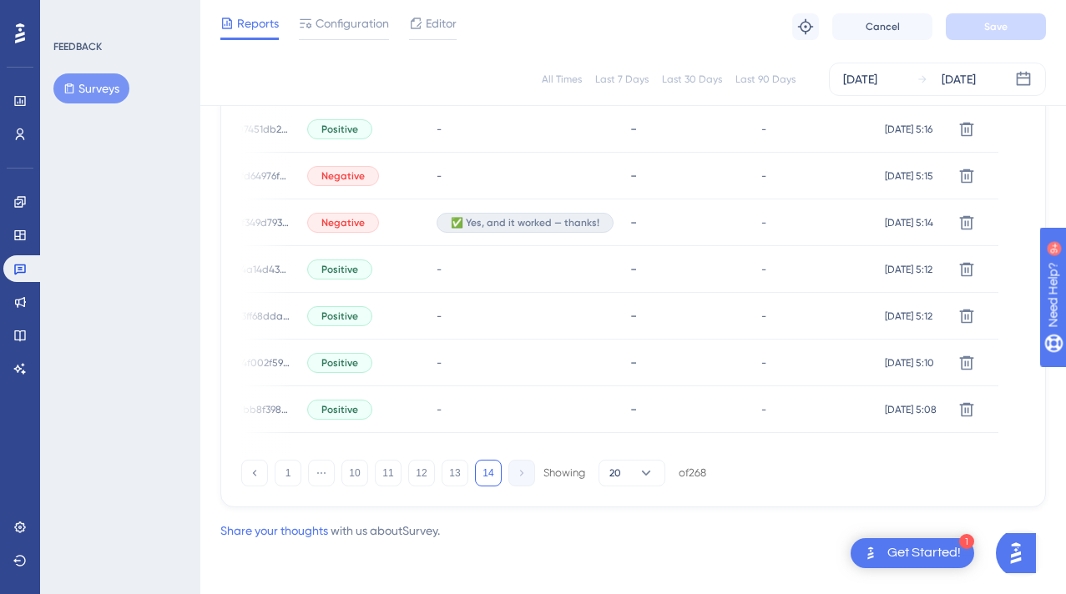
scroll to position [622, 13]
click at [276, 477] on button "1" at bounding box center [288, 473] width 27 height 27
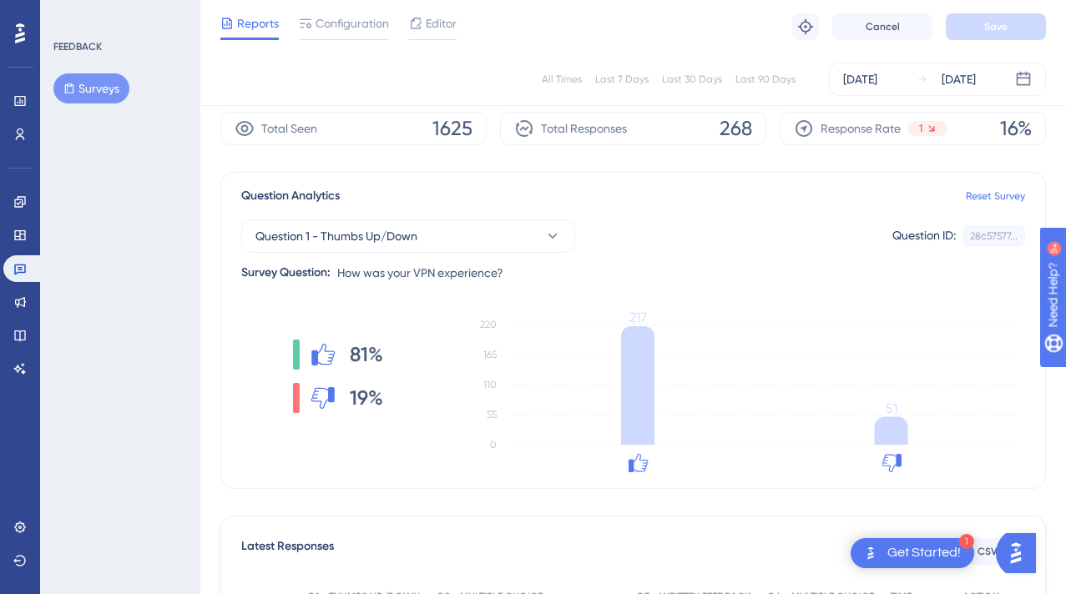
scroll to position [64, 13]
click at [955, 82] on div "[DATE]" at bounding box center [958, 79] width 34 height 20
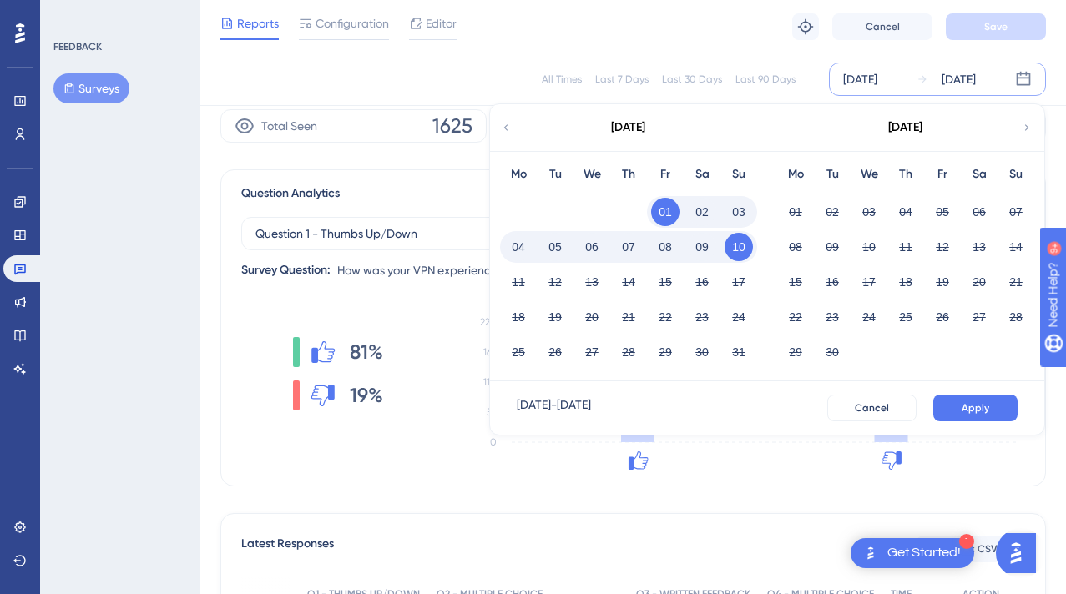
click at [733, 255] on button "10" at bounding box center [738, 247] width 28 height 28
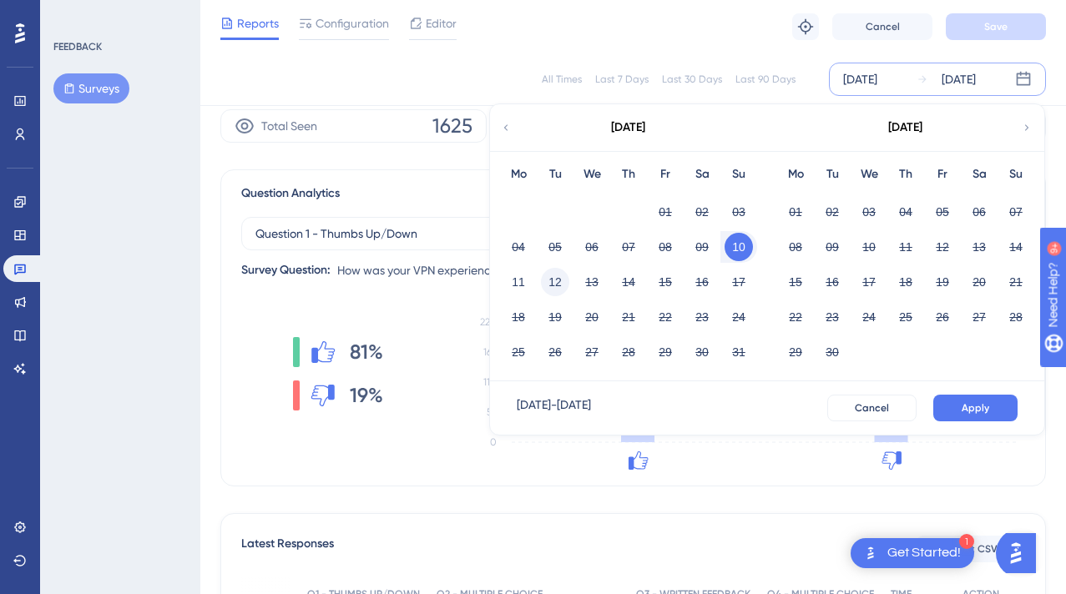
click at [558, 280] on button "12" at bounding box center [555, 282] width 28 height 28
click at [554, 281] on button "12" at bounding box center [555, 282] width 28 height 28
click at [966, 403] on span "Apply" at bounding box center [975, 407] width 28 height 13
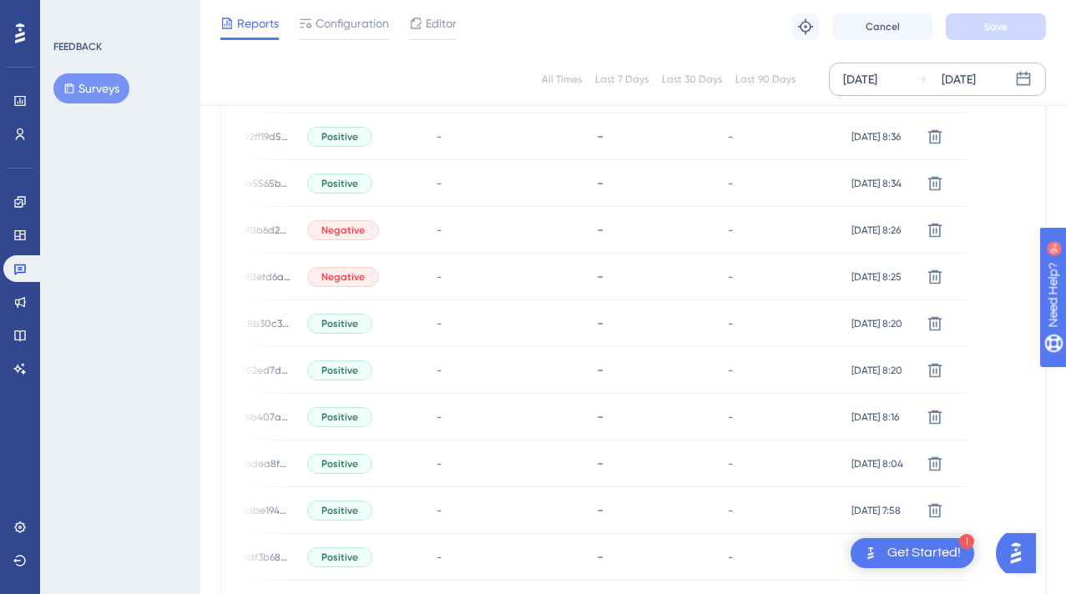
scroll to position [845, 13]
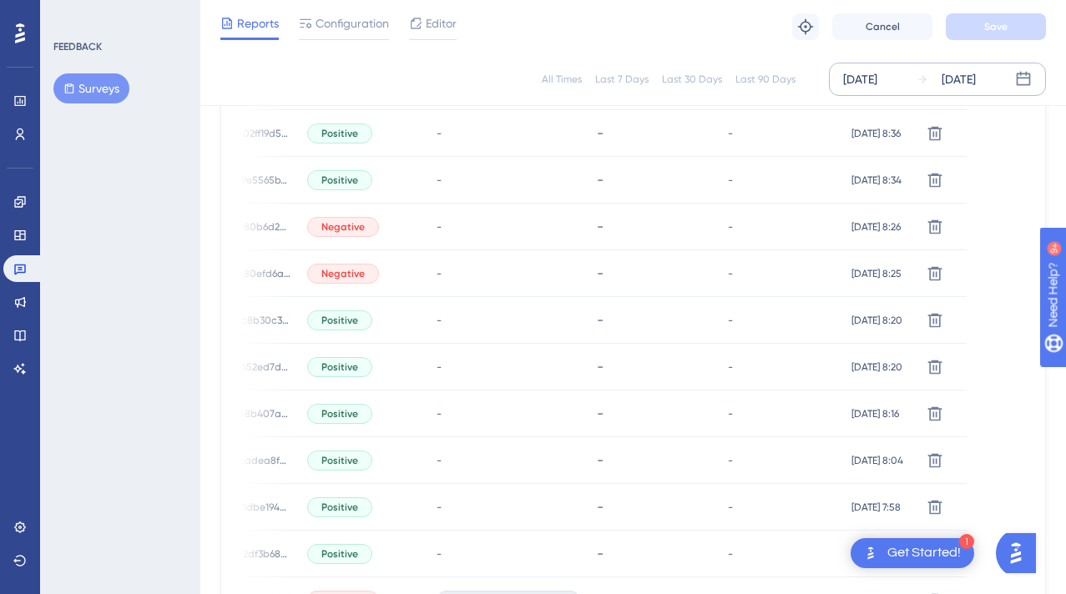
click at [937, 89] on div "Aug 12 2025 Aug 12 2025" at bounding box center [937, 79] width 217 height 33
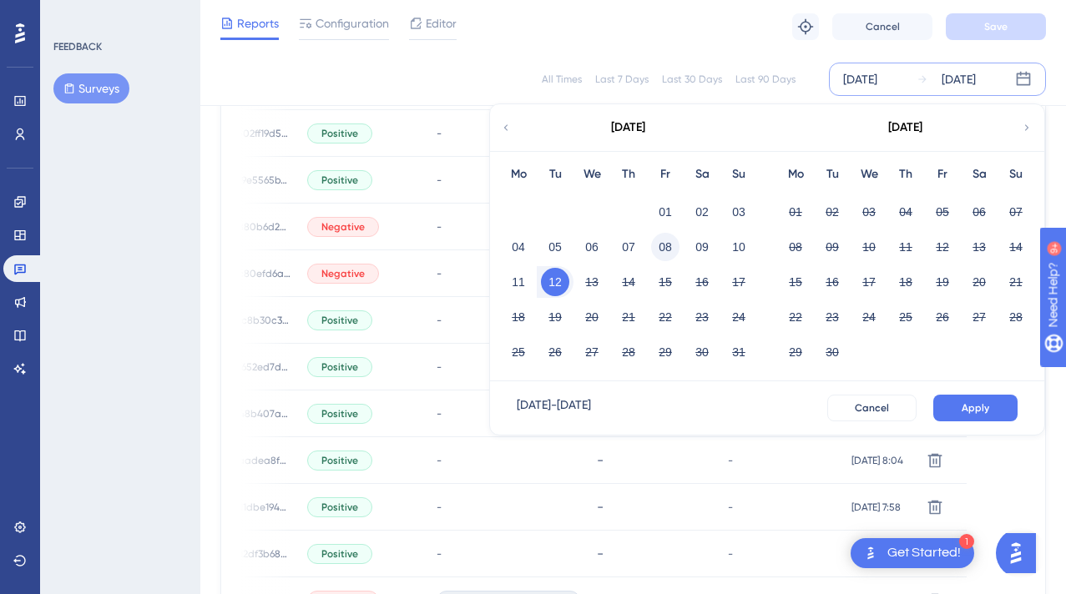
click at [667, 248] on button "08" at bounding box center [665, 247] width 28 height 28
click at [948, 402] on button "Apply" at bounding box center [975, 408] width 84 height 27
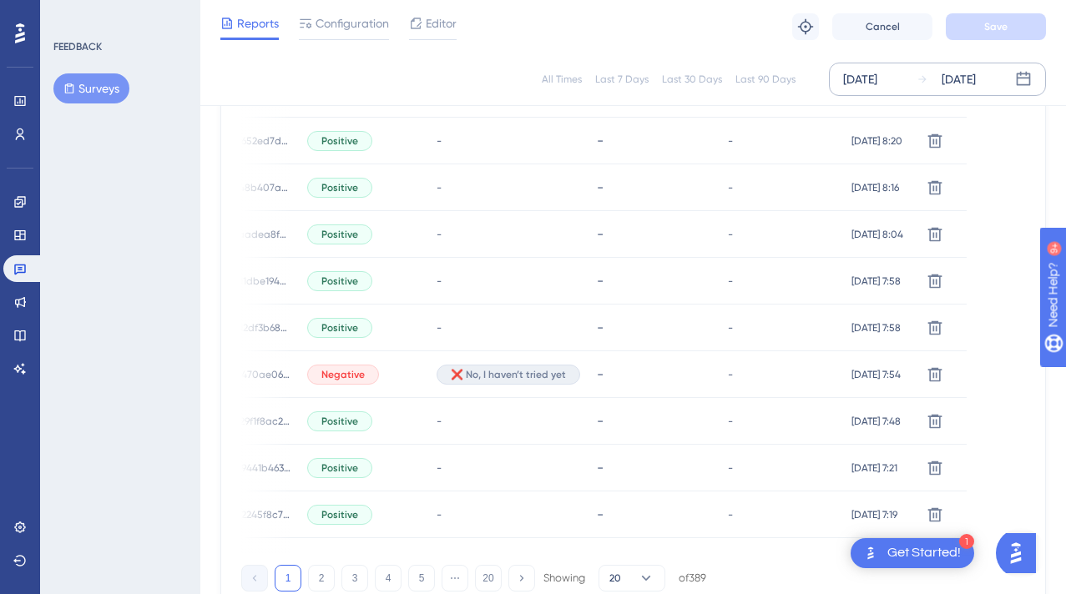
scroll to position [1182, 13]
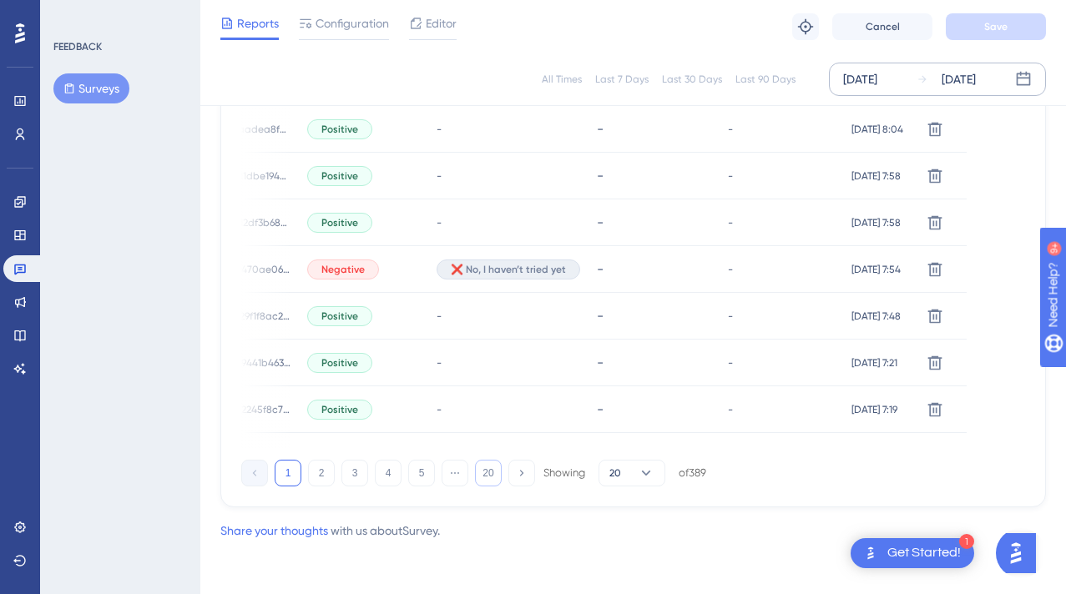
click at [475, 476] on button "20" at bounding box center [488, 473] width 27 height 27
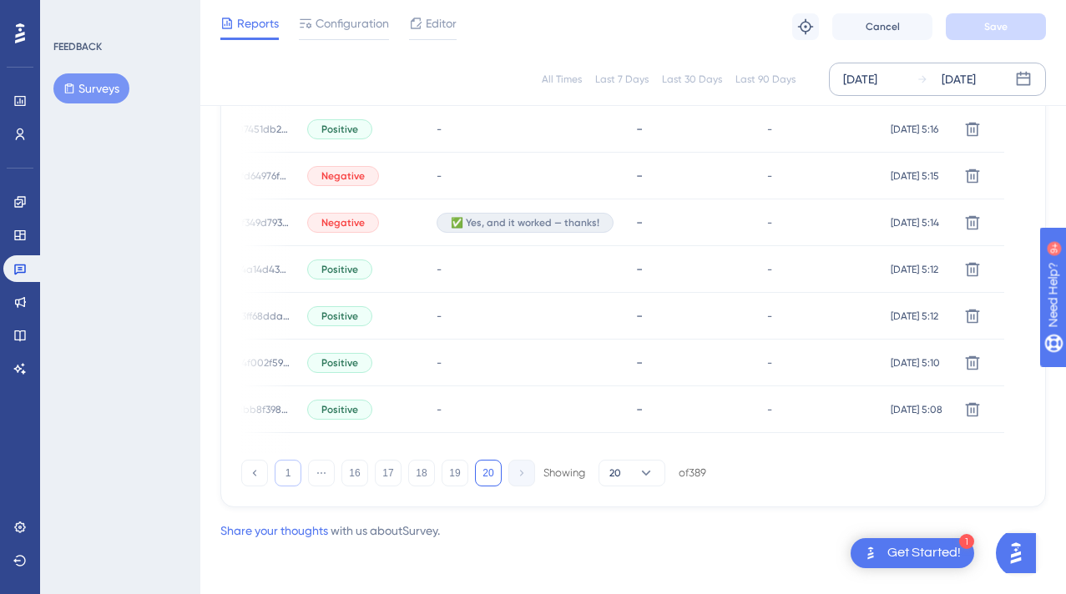
click at [275, 479] on button "1" at bounding box center [288, 473] width 27 height 27
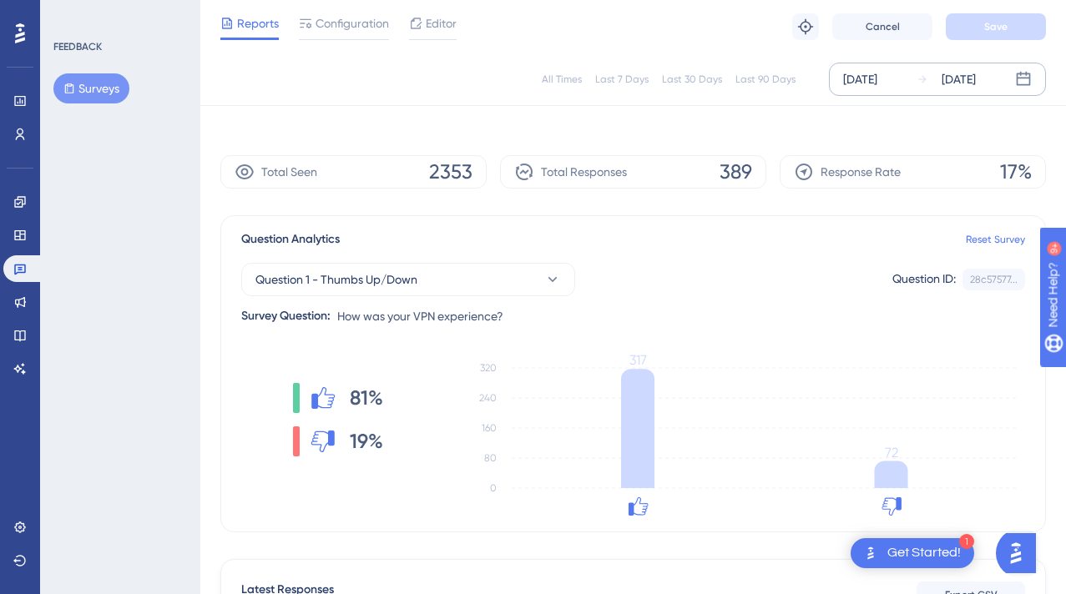
scroll to position [0, 13]
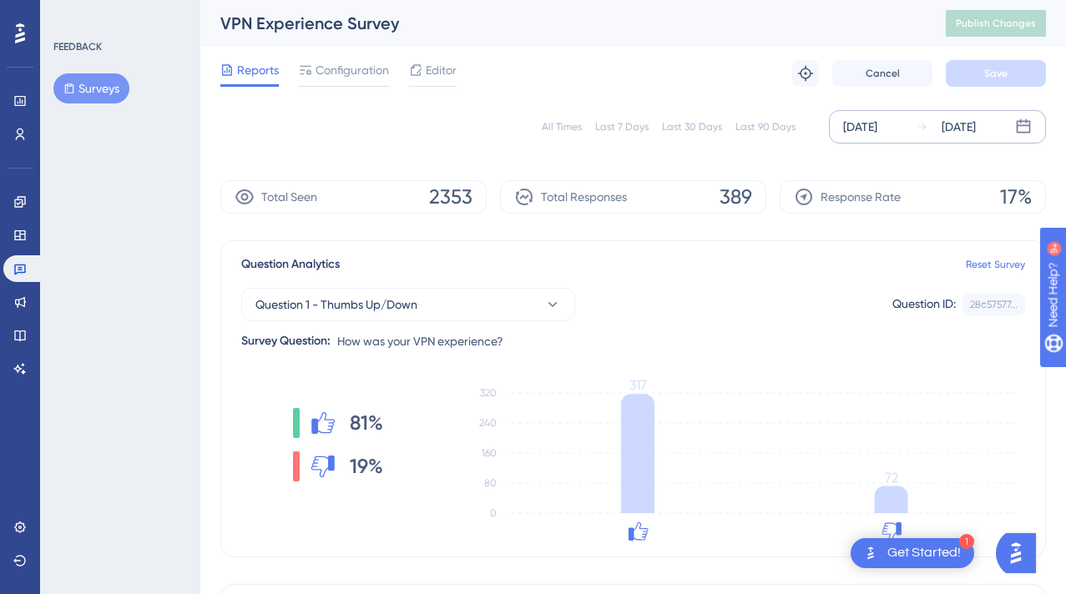
click at [941, 129] on div "[DATE]" at bounding box center [958, 127] width 34 height 20
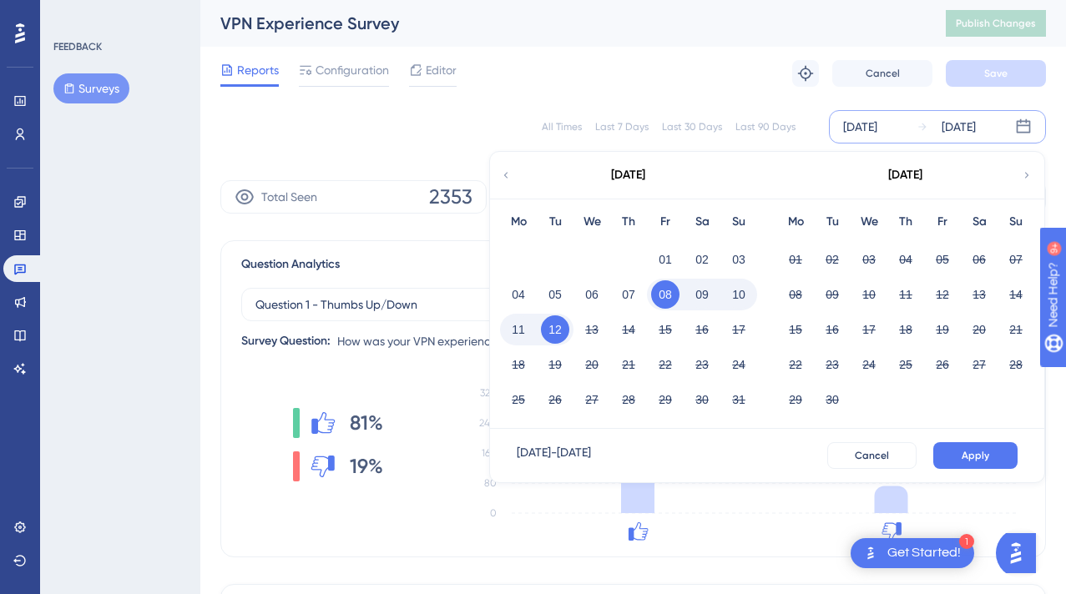
click at [731, 301] on button "10" at bounding box center [738, 294] width 28 height 28
click at [729, 295] on button "10" at bounding box center [738, 294] width 28 height 28
click at [961, 452] on span "Apply" at bounding box center [975, 455] width 28 height 13
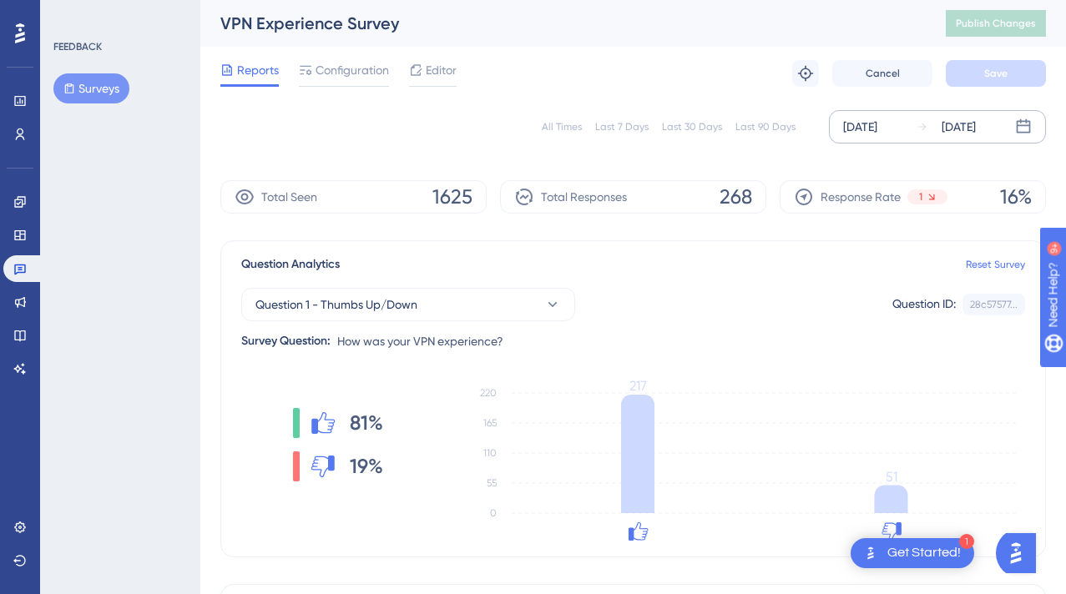
click at [960, 136] on div "[DATE]" at bounding box center [958, 127] width 34 height 20
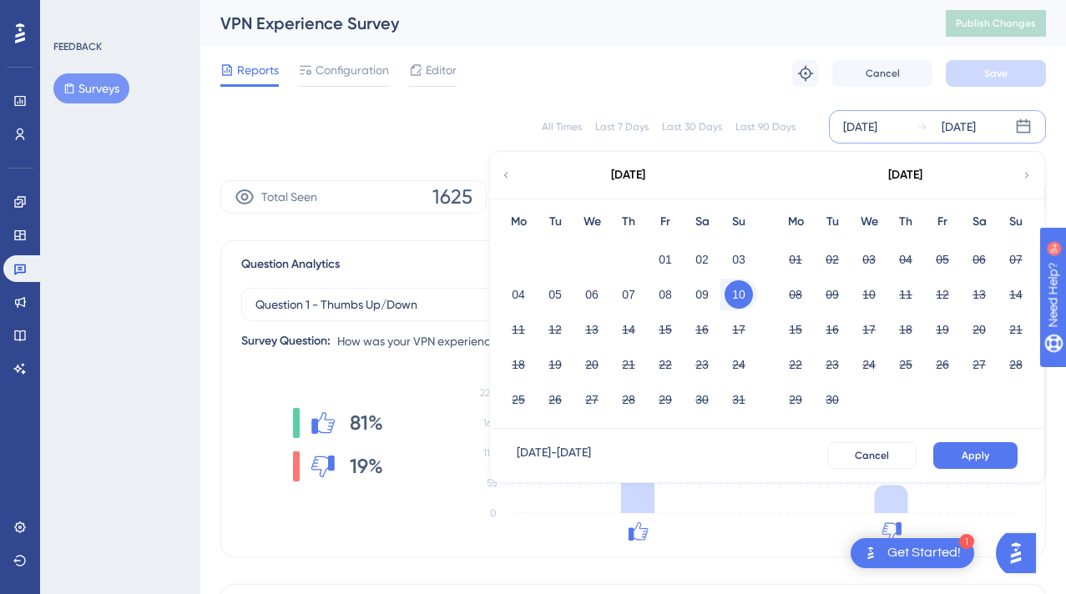
click at [735, 295] on button "10" at bounding box center [738, 294] width 28 height 28
click at [512, 332] on button "11" at bounding box center [518, 329] width 28 height 28
click at [935, 443] on button "Apply" at bounding box center [975, 455] width 84 height 27
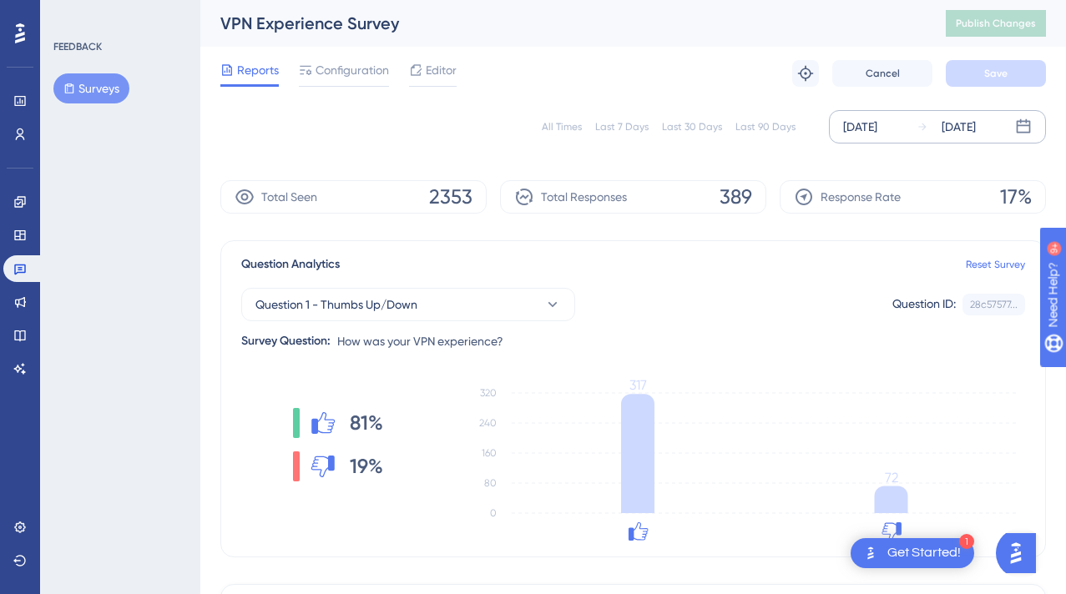
click at [941, 134] on div "[DATE]" at bounding box center [958, 127] width 34 height 20
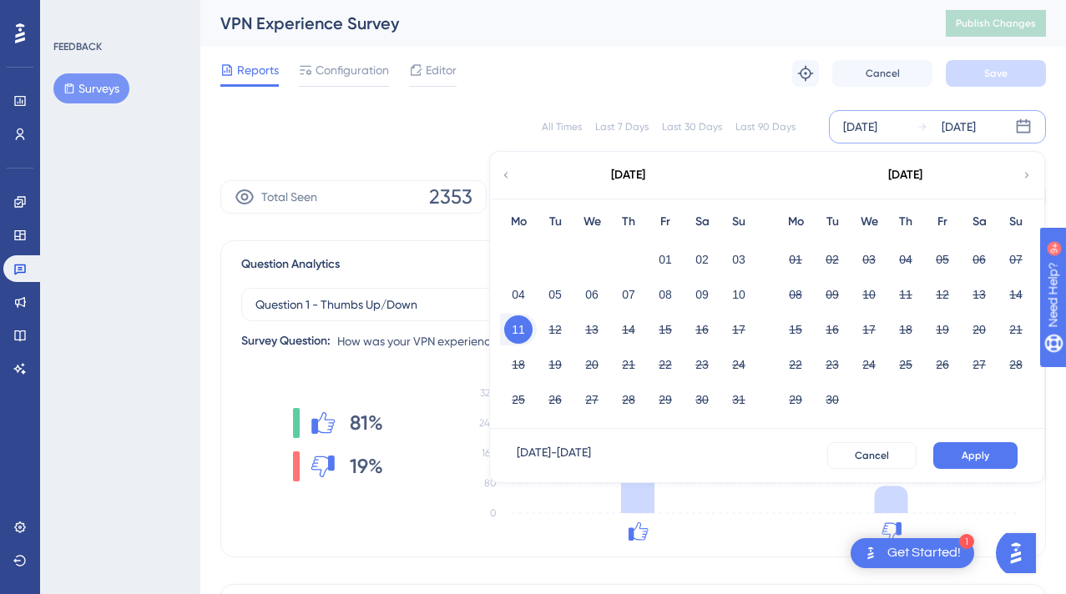
click at [537, 335] on div "12" at bounding box center [555, 330] width 37 height 32
click at [504, 330] on button "11" at bounding box center [518, 329] width 28 height 28
click at [541, 331] on button "12" at bounding box center [555, 329] width 28 height 28
click at [953, 444] on button "Apply" at bounding box center [975, 455] width 84 height 27
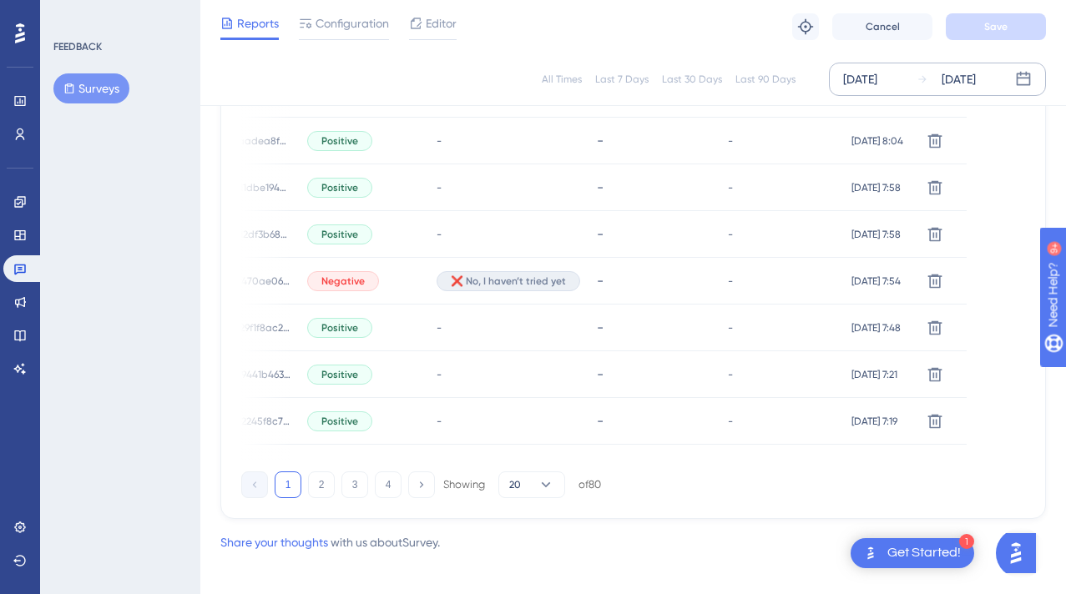
scroll to position [1182, 13]
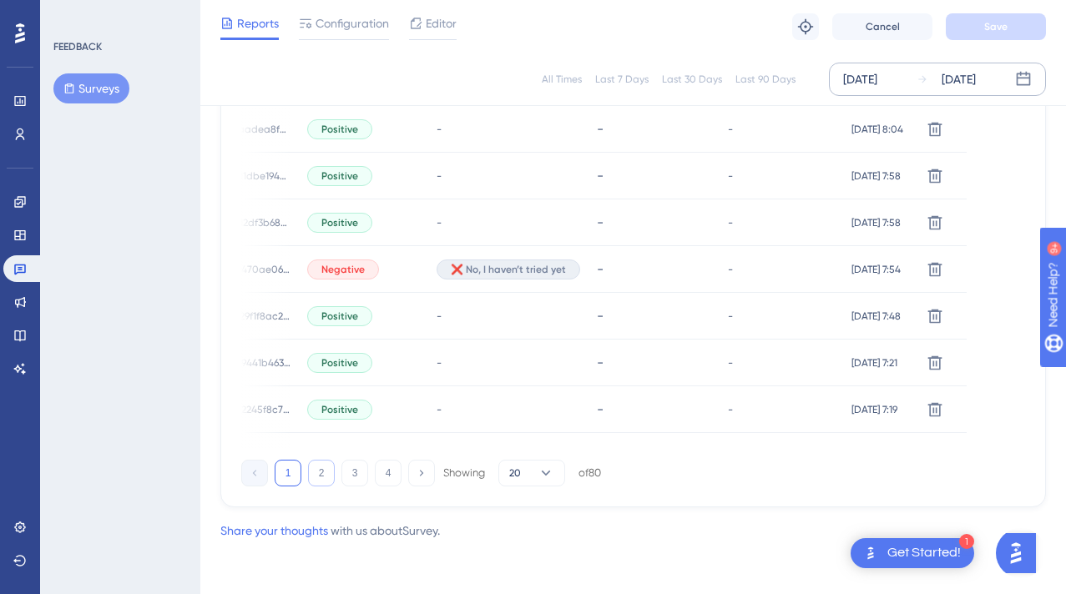
click at [308, 482] on button "2" at bounding box center [321, 473] width 27 height 27
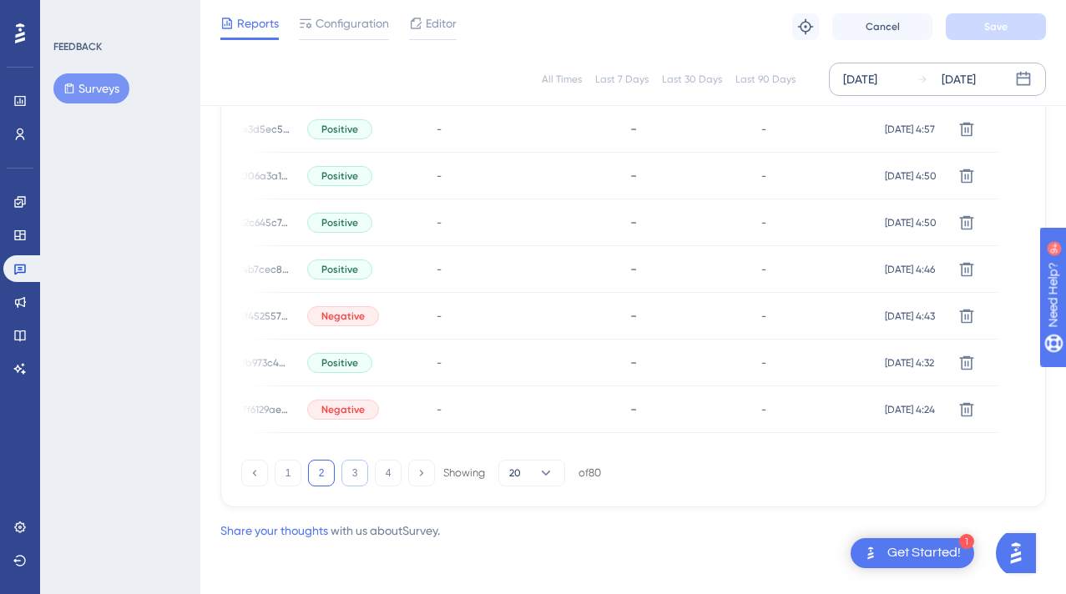
click at [341, 474] on button "3" at bounding box center [354, 473] width 27 height 27
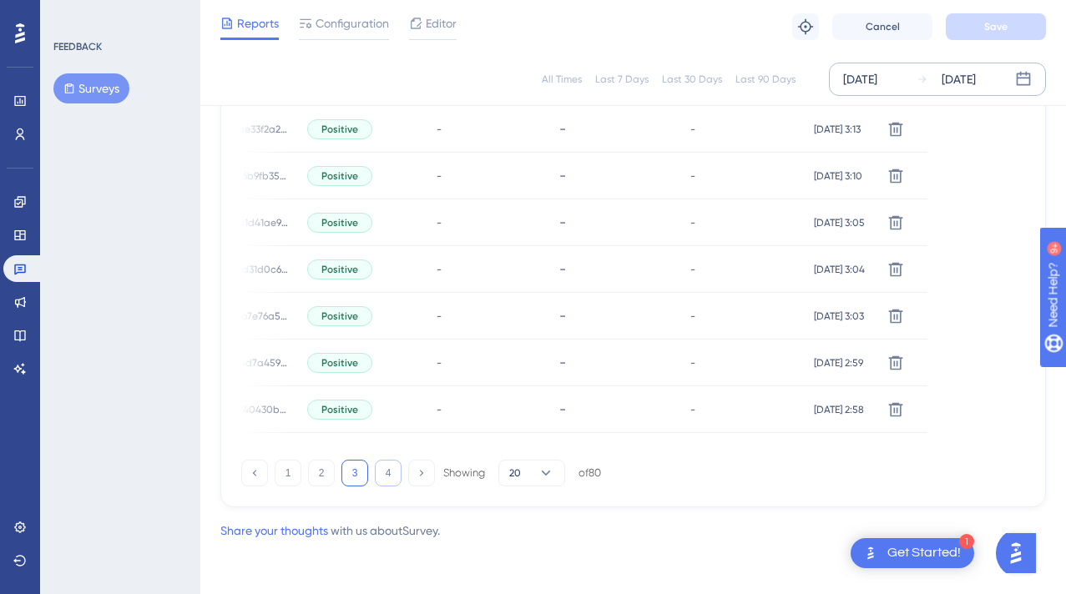
click at [375, 480] on button "4" at bounding box center [388, 473] width 27 height 27
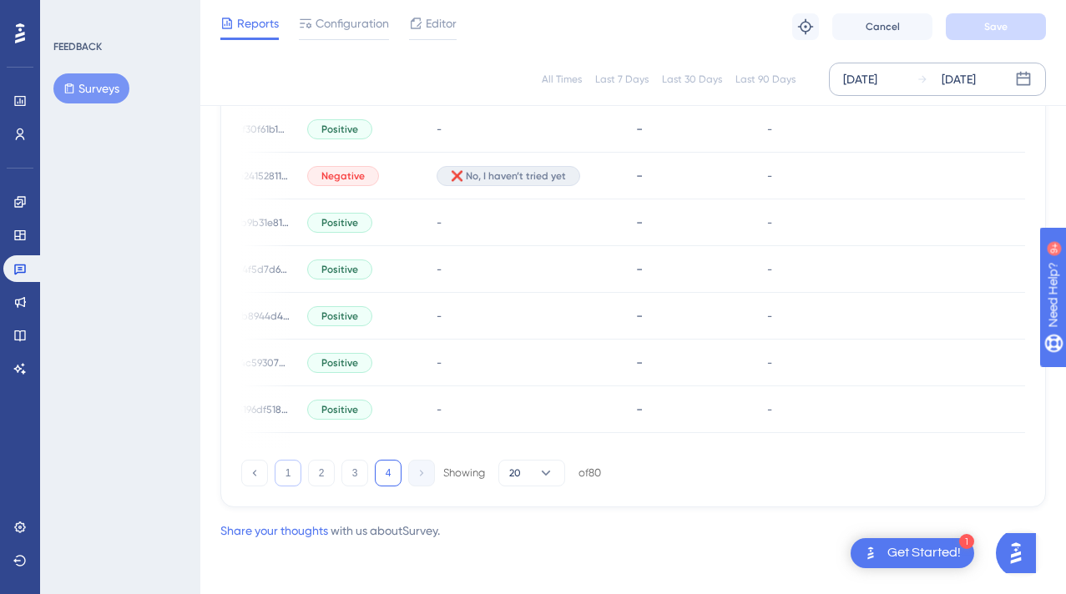
click at [275, 478] on button "1" at bounding box center [288, 473] width 27 height 27
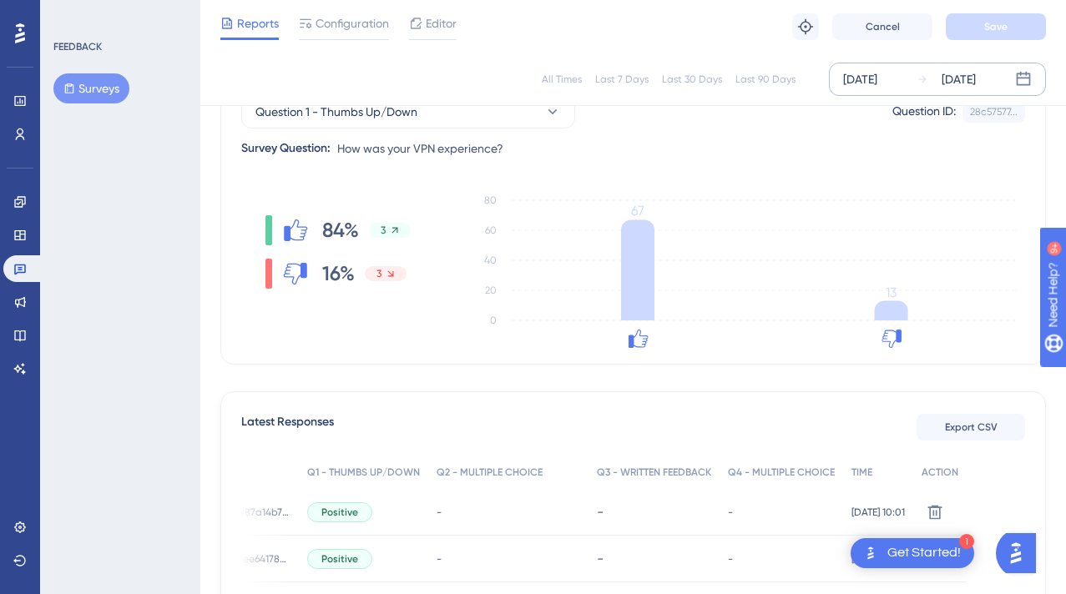
scroll to position [144, 13]
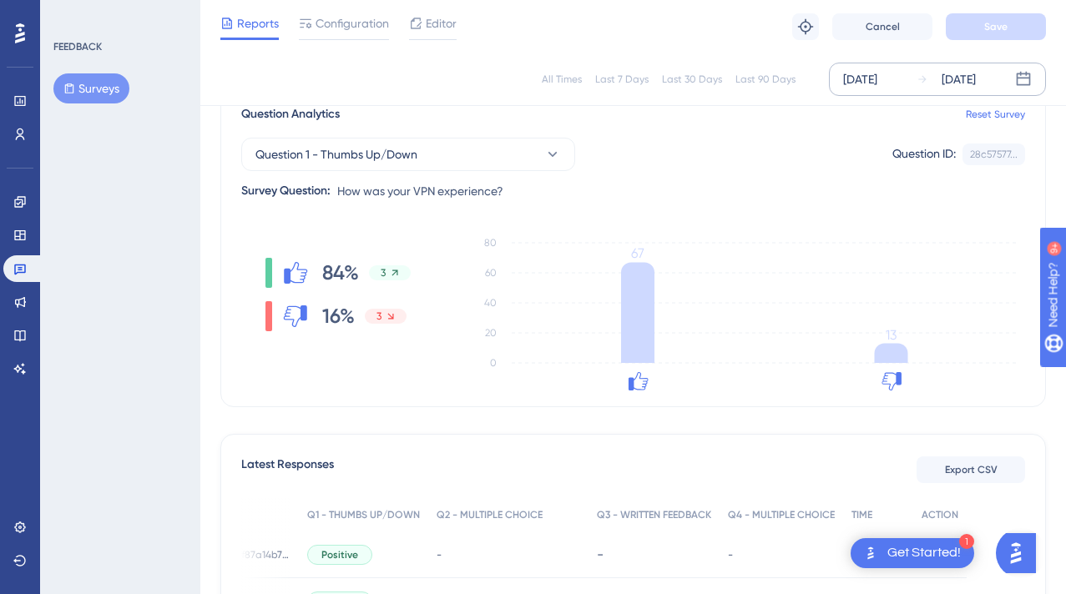
click at [972, 83] on div "[DATE]" at bounding box center [958, 79] width 34 height 20
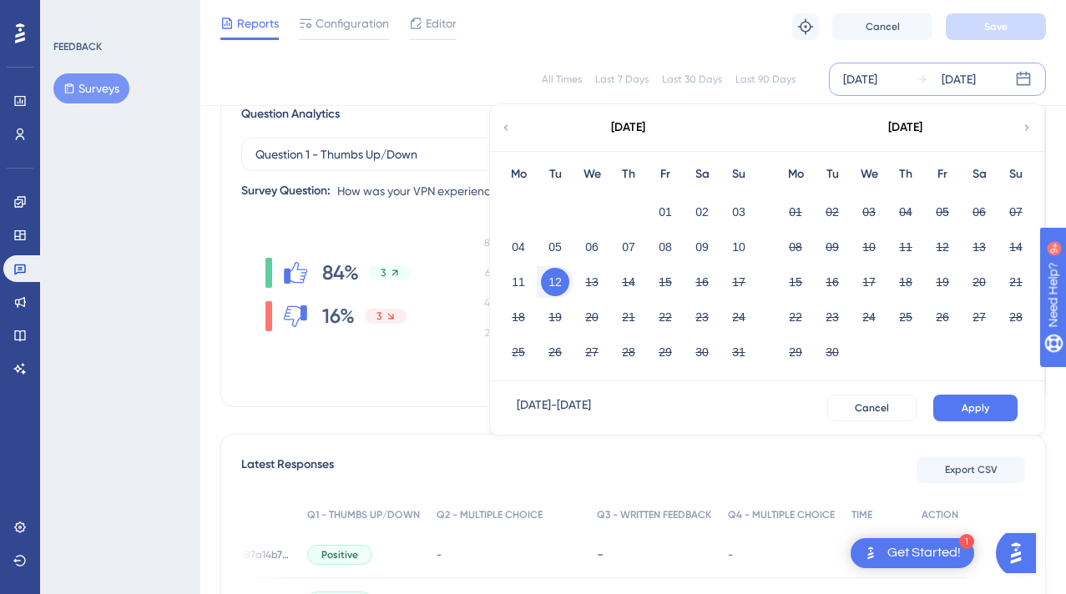
click at [71, 249] on div "FEEDBACK Surveys" at bounding box center [120, 297] width 160 height 594
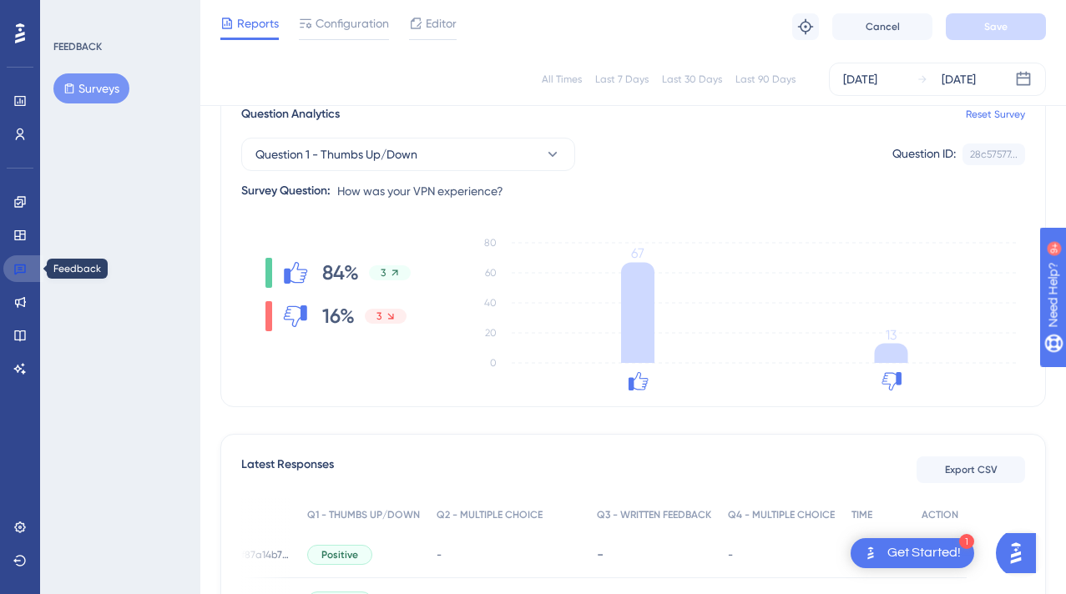
click at [38, 265] on link at bounding box center [23, 268] width 40 height 27
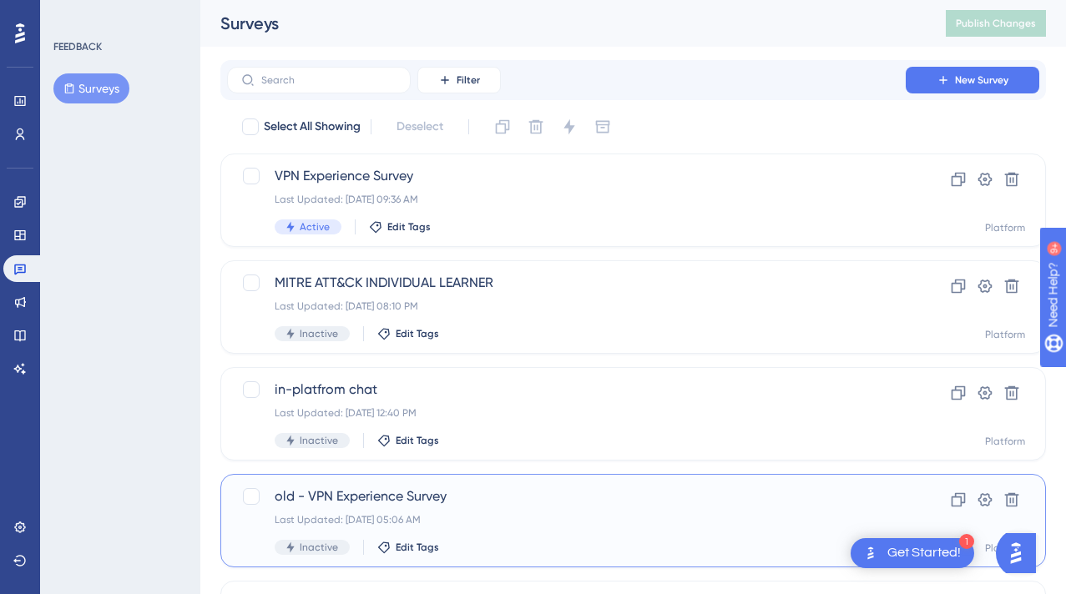
click at [356, 502] on span "old - VPN Experience Survey" at bounding box center [566, 496] width 583 height 20
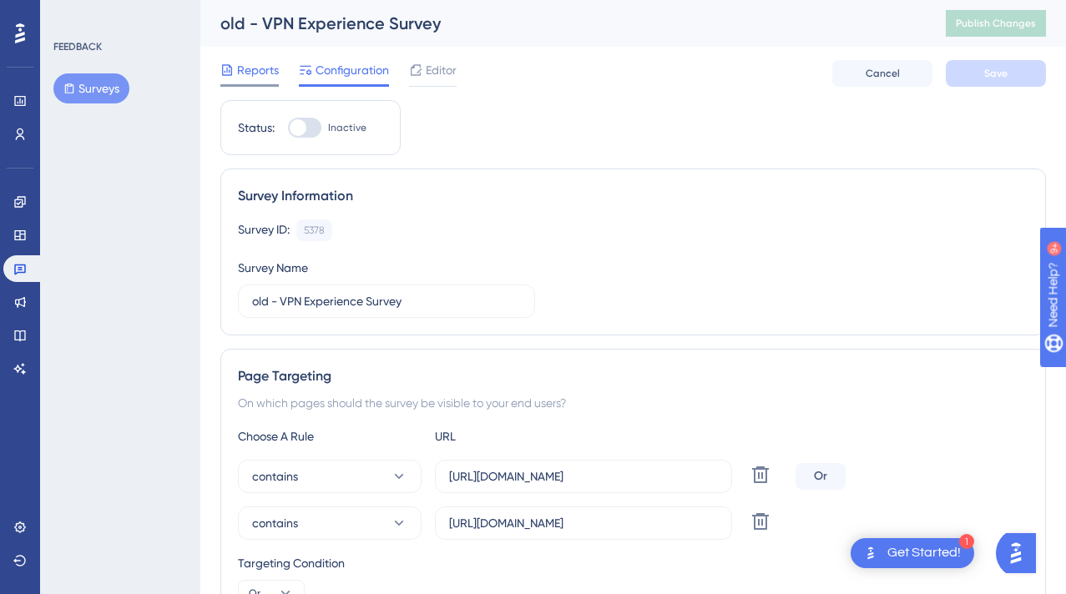
click at [258, 74] on span "Reports" at bounding box center [258, 70] width 42 height 20
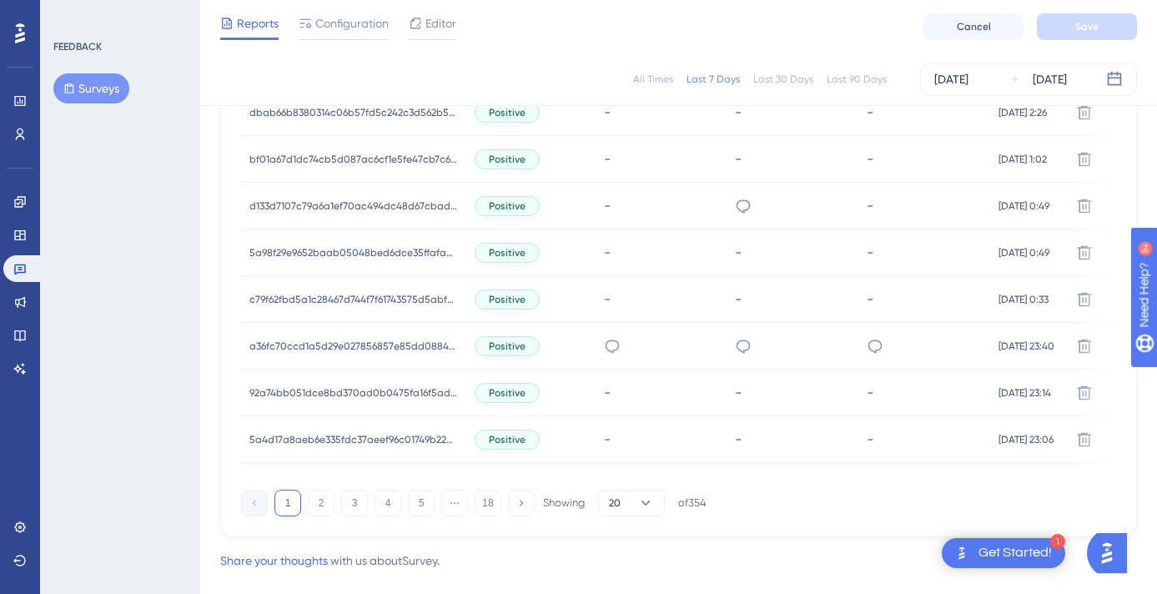
scroll to position [860, 13]
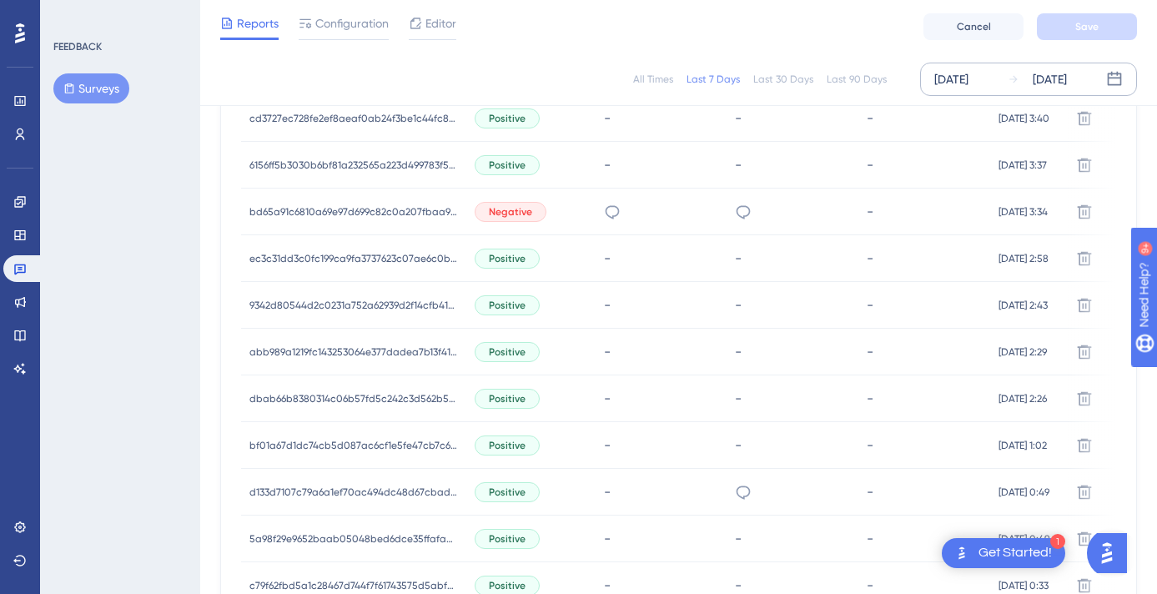
click at [1025, 79] on div "[DATE]" at bounding box center [1037, 79] width 59 height 20
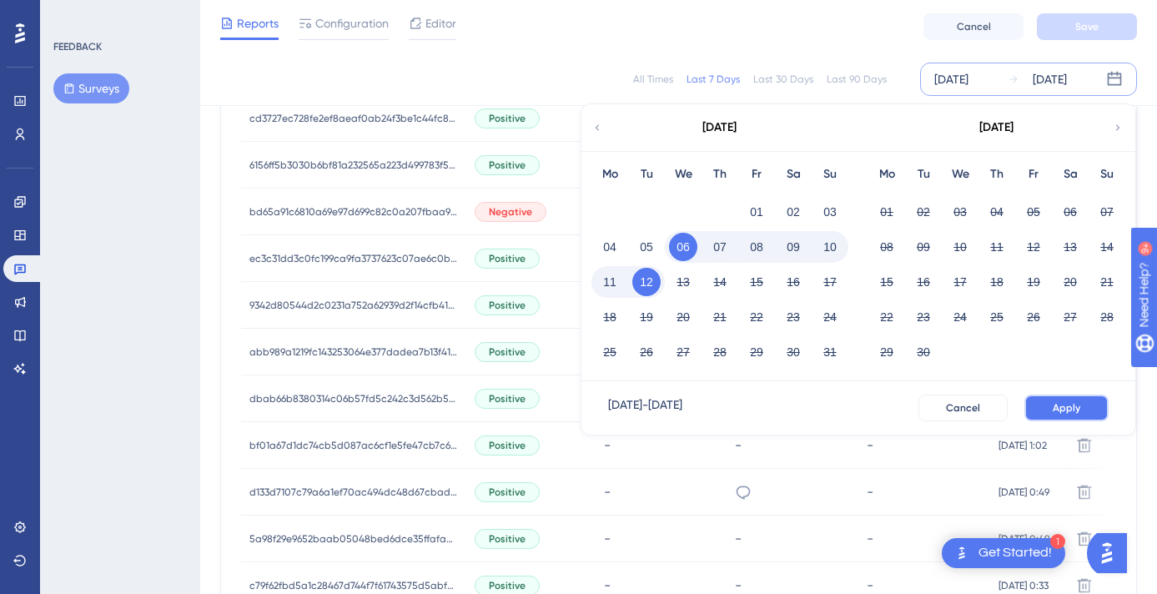
click at [1063, 408] on span "Apply" at bounding box center [1067, 407] width 28 height 13
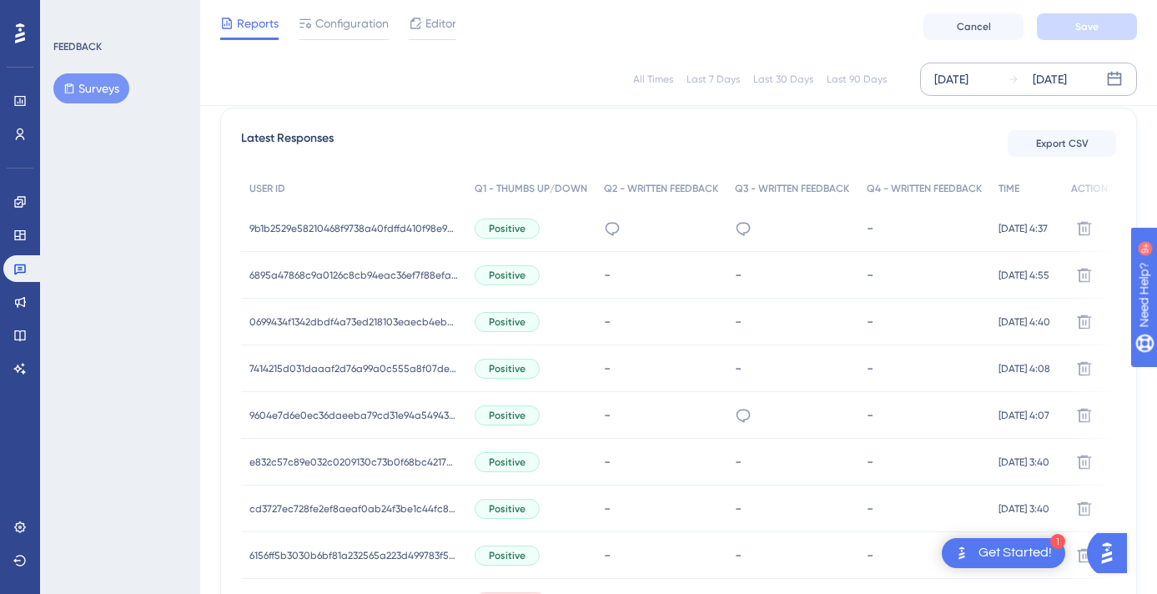
scroll to position [410, 13]
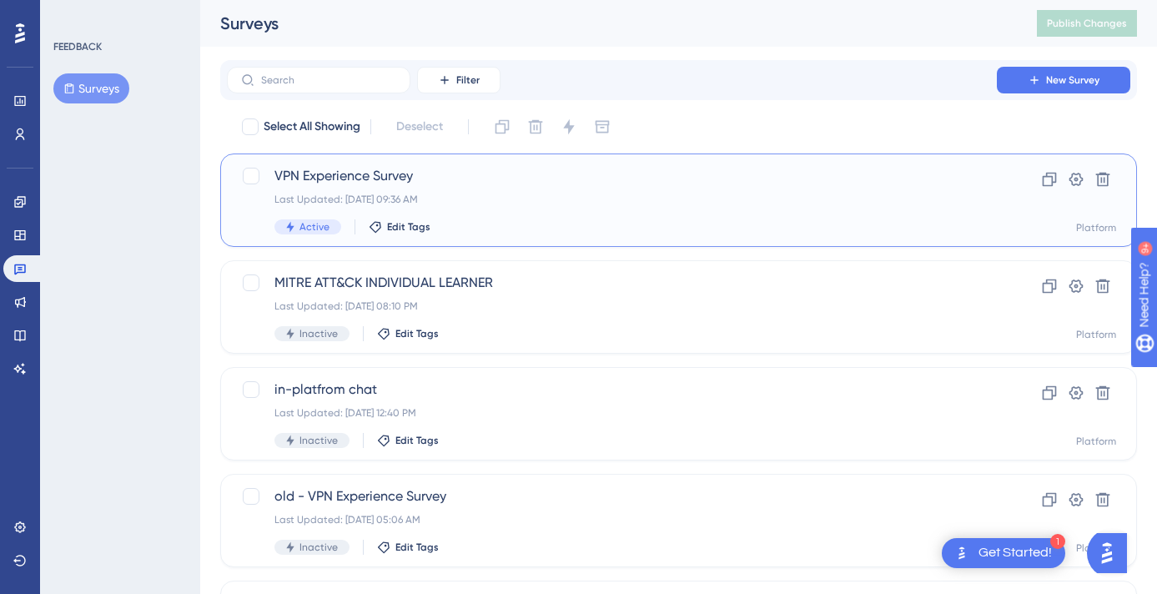
click at [342, 176] on span "VPN Experience Survey" at bounding box center [612, 176] width 675 height 20
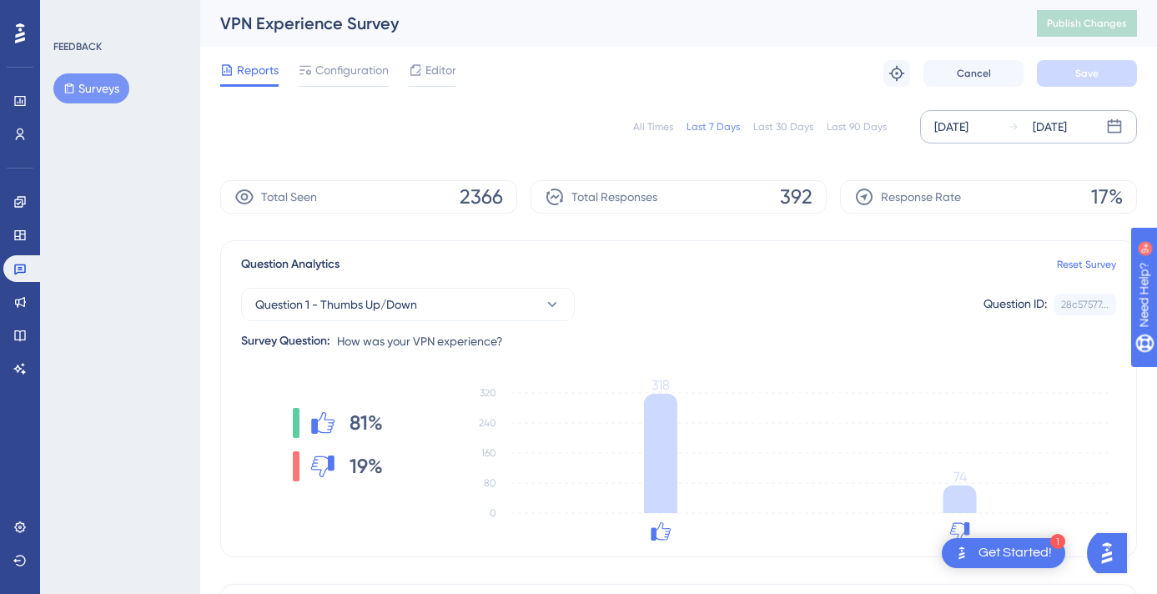
click at [1007, 116] on div "Aug 07 2025 Aug 12 2025" at bounding box center [1028, 126] width 217 height 33
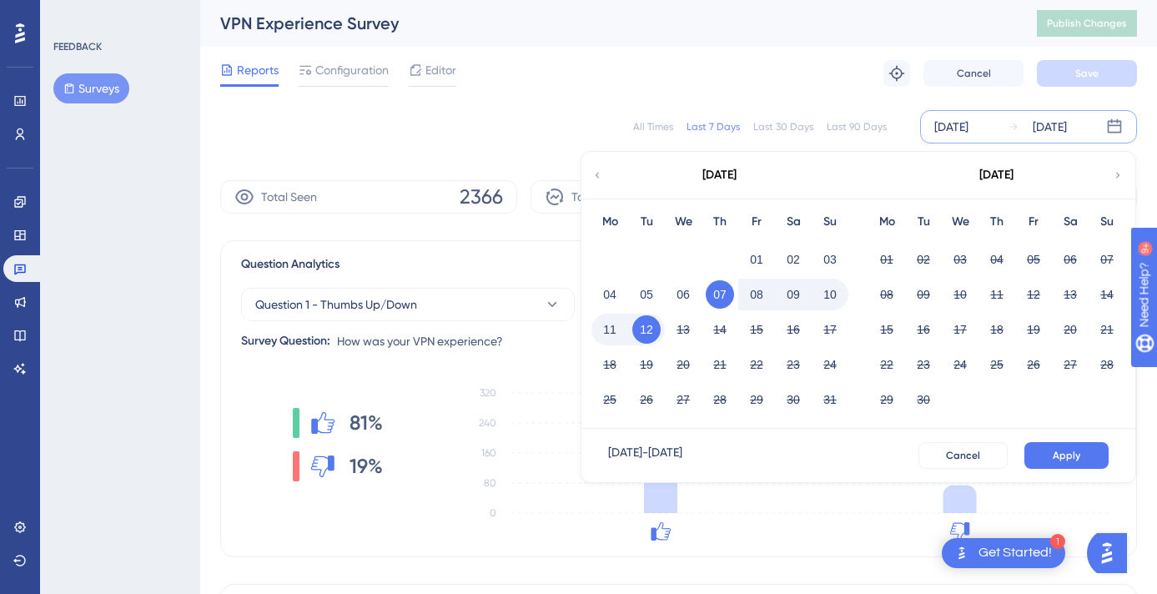
click at [644, 325] on button "12" at bounding box center [647, 329] width 28 height 28
click at [1077, 458] on button "Apply" at bounding box center [1067, 455] width 84 height 27
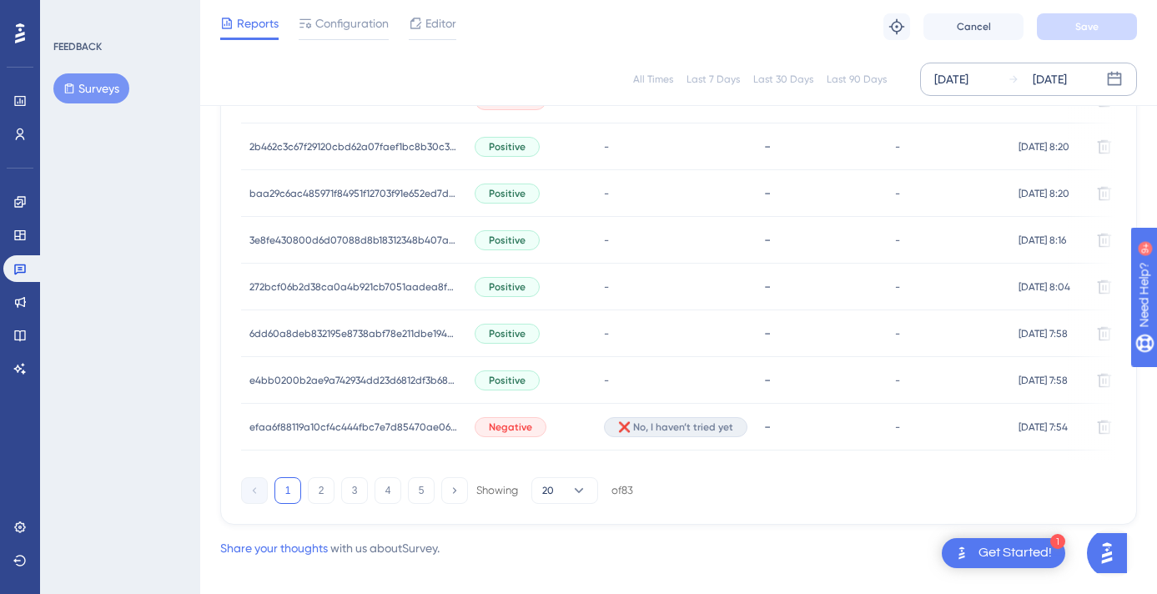
scroll to position [1182, 0]
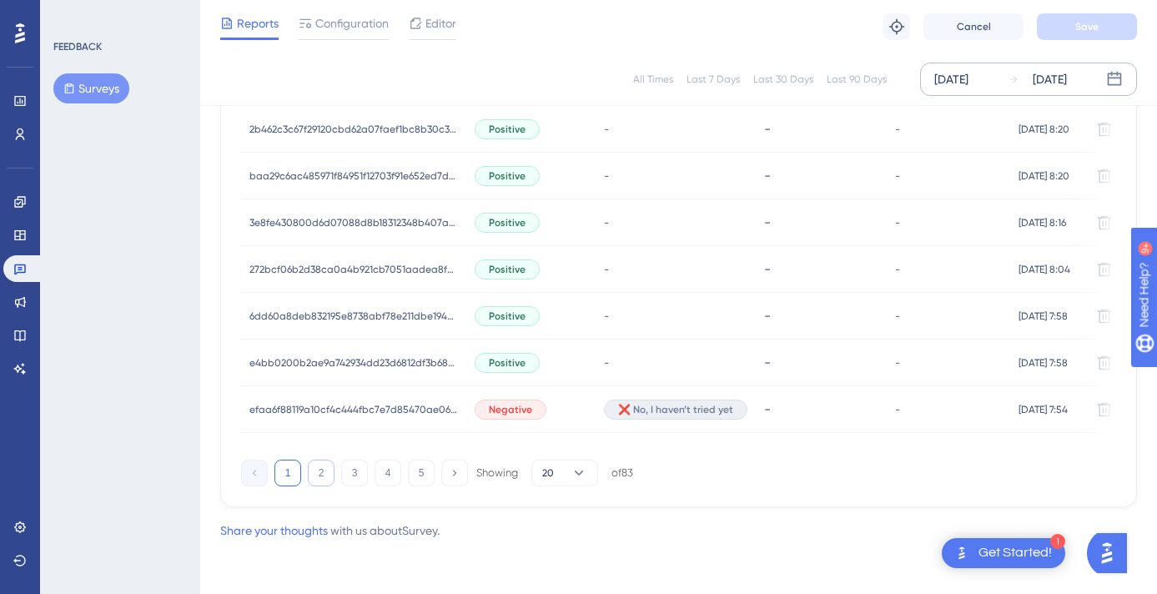
click at [314, 474] on button "2" at bounding box center [321, 473] width 27 height 27
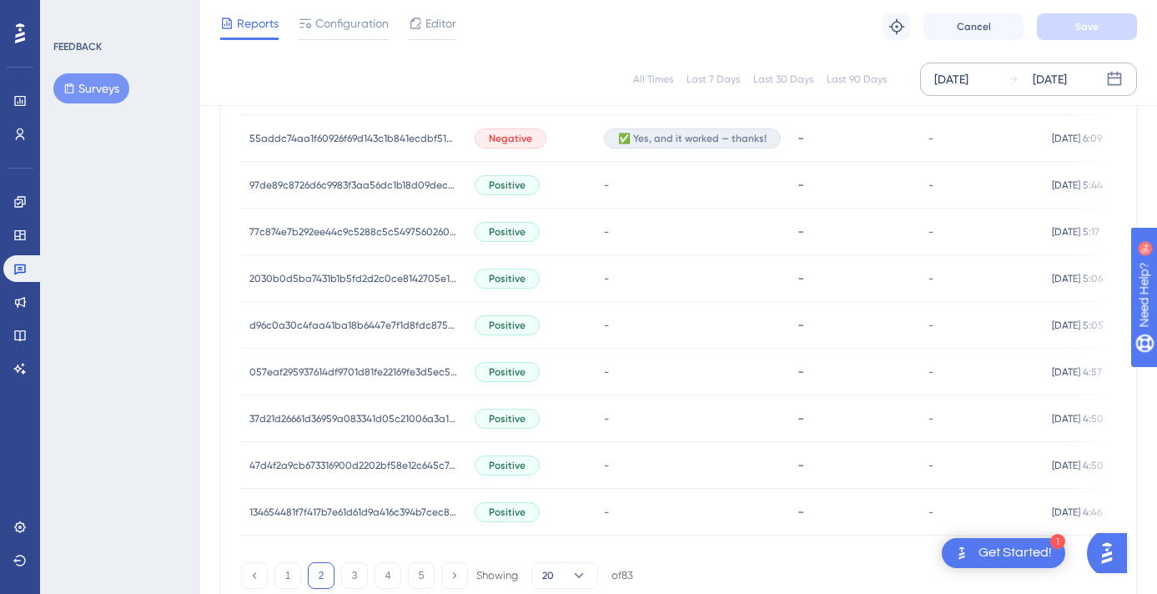
scroll to position [1121, 0]
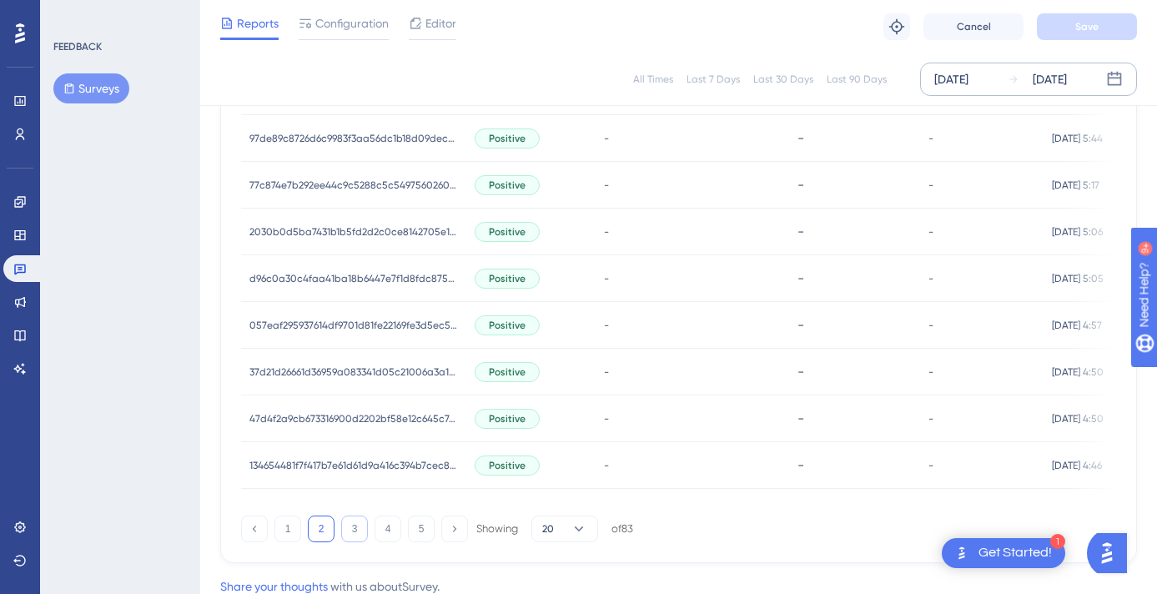
click at [361, 531] on button "3" at bounding box center [354, 529] width 27 height 27
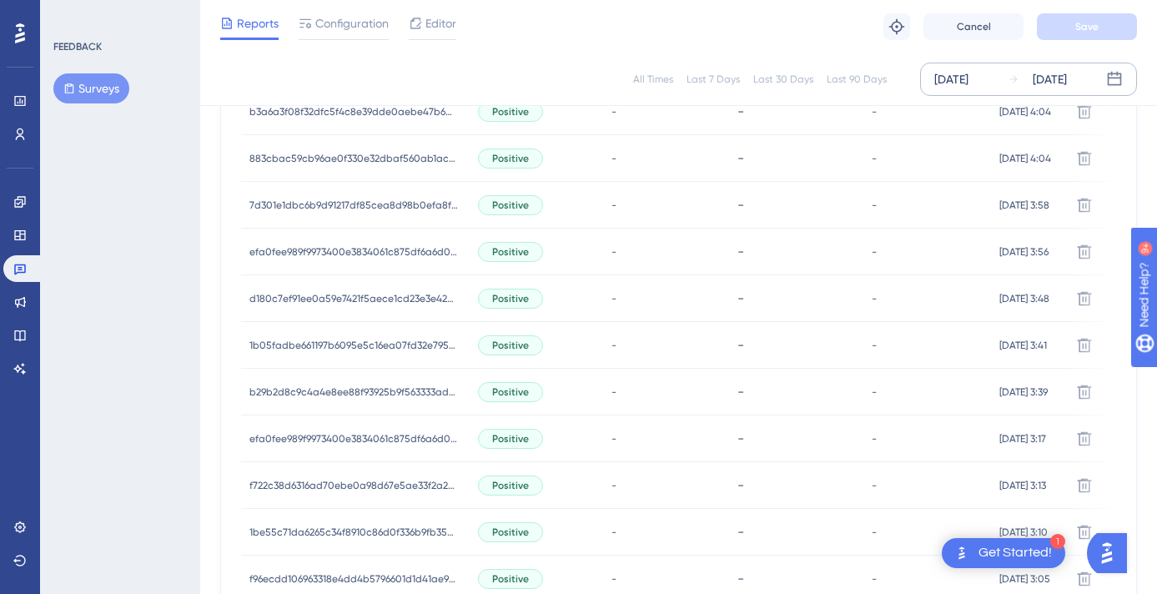
scroll to position [1182, 0]
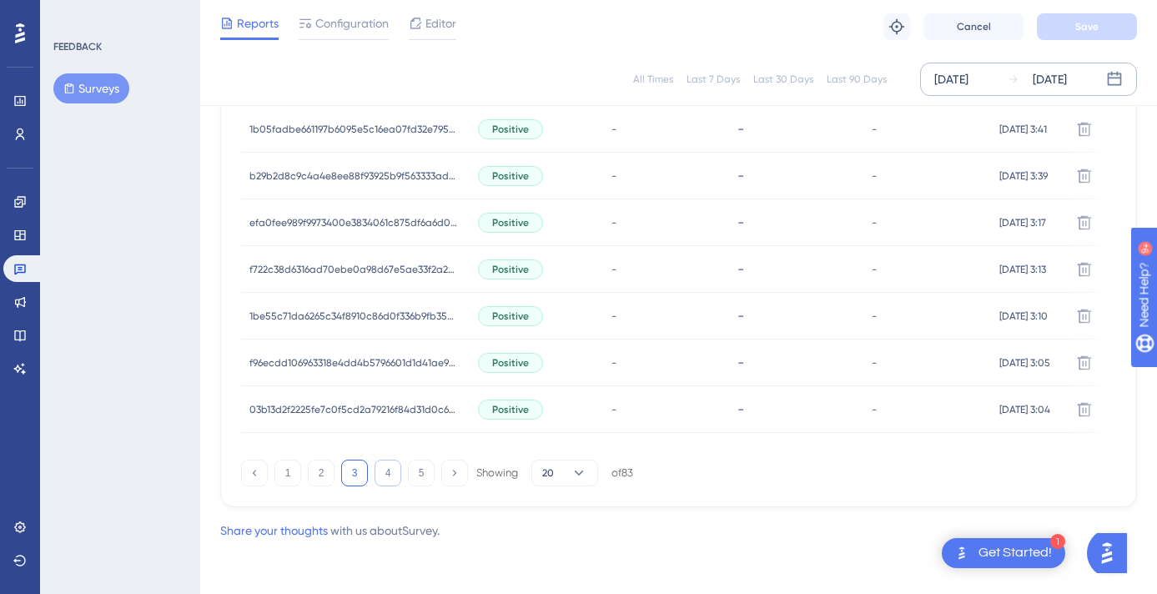
click at [381, 481] on button "4" at bounding box center [388, 473] width 27 height 27
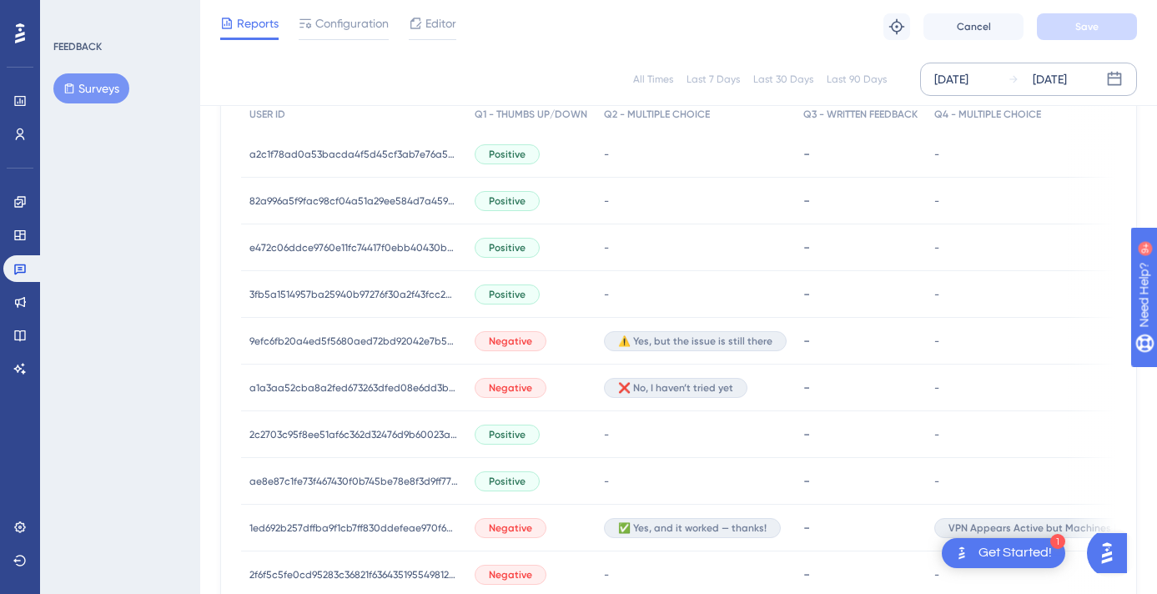
scroll to position [537, 0]
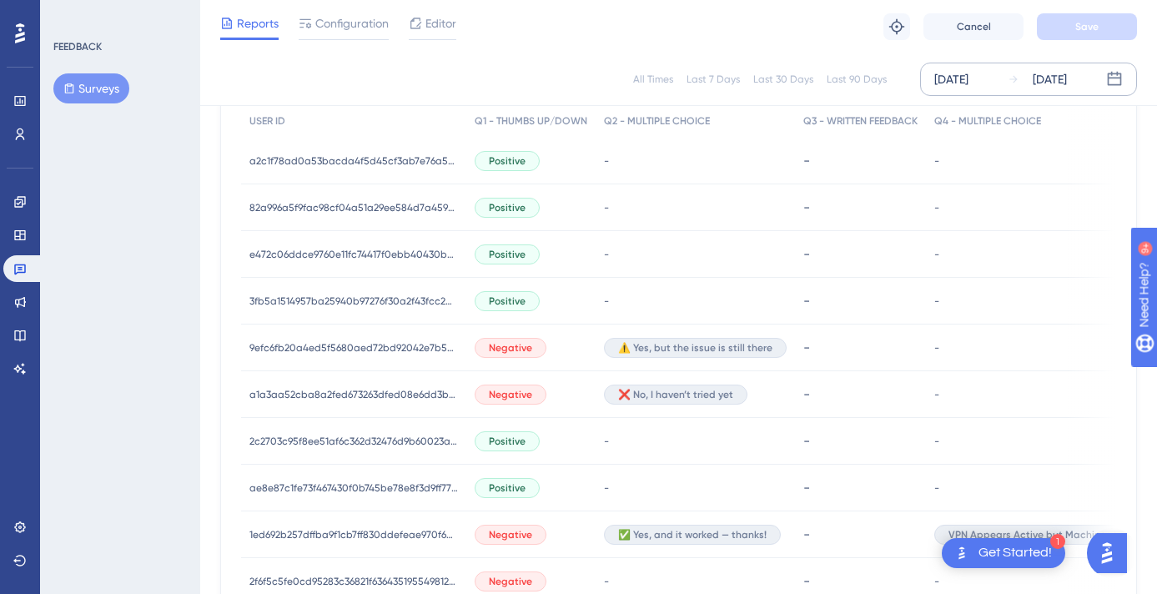
click at [1028, 66] on div "Aug 12 2025 Aug 12 2025" at bounding box center [1028, 79] width 217 height 33
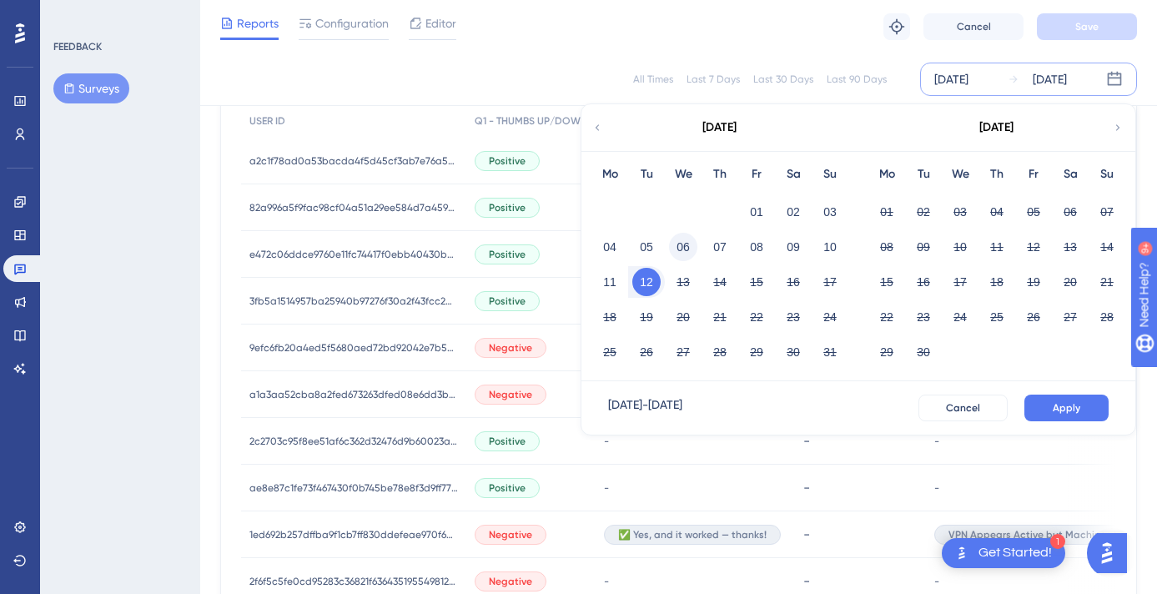
click at [683, 245] on button "06" at bounding box center [683, 247] width 28 height 28
click at [1077, 398] on button "Apply" at bounding box center [1067, 408] width 84 height 27
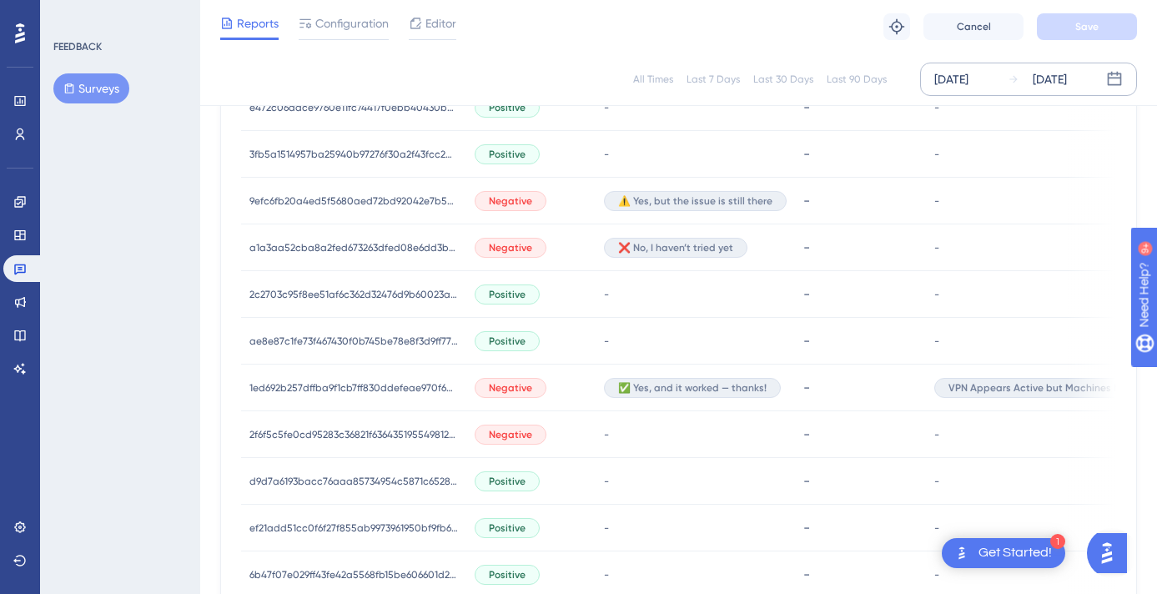
scroll to position [685, 0]
click at [1067, 69] on div "[DATE]" at bounding box center [1050, 79] width 34 height 20
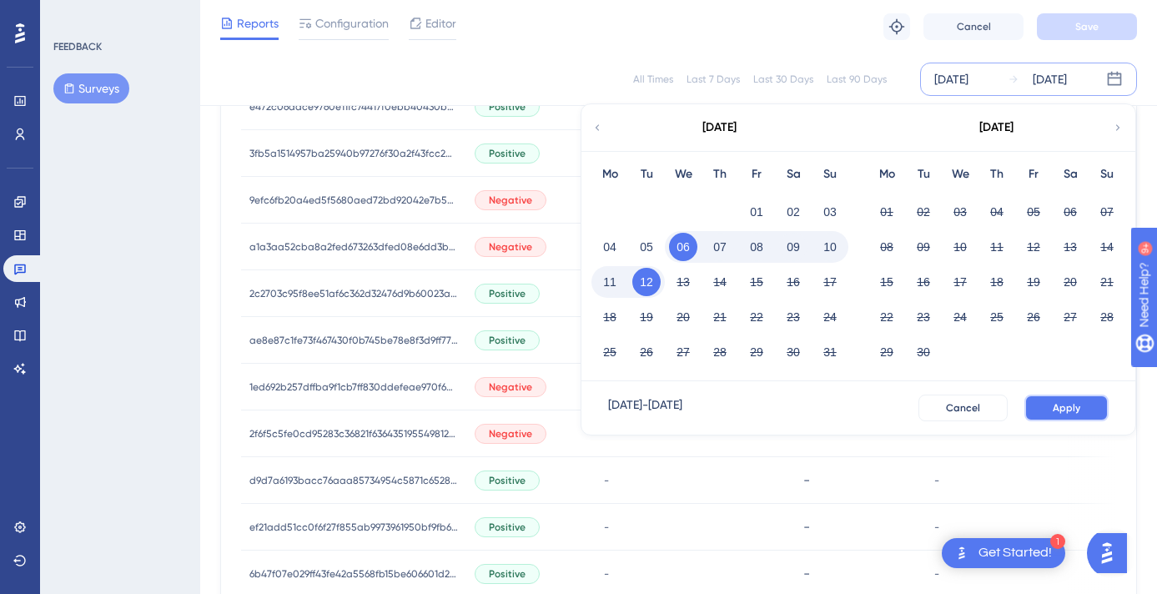
click at [1077, 413] on button "Apply" at bounding box center [1067, 408] width 84 height 27
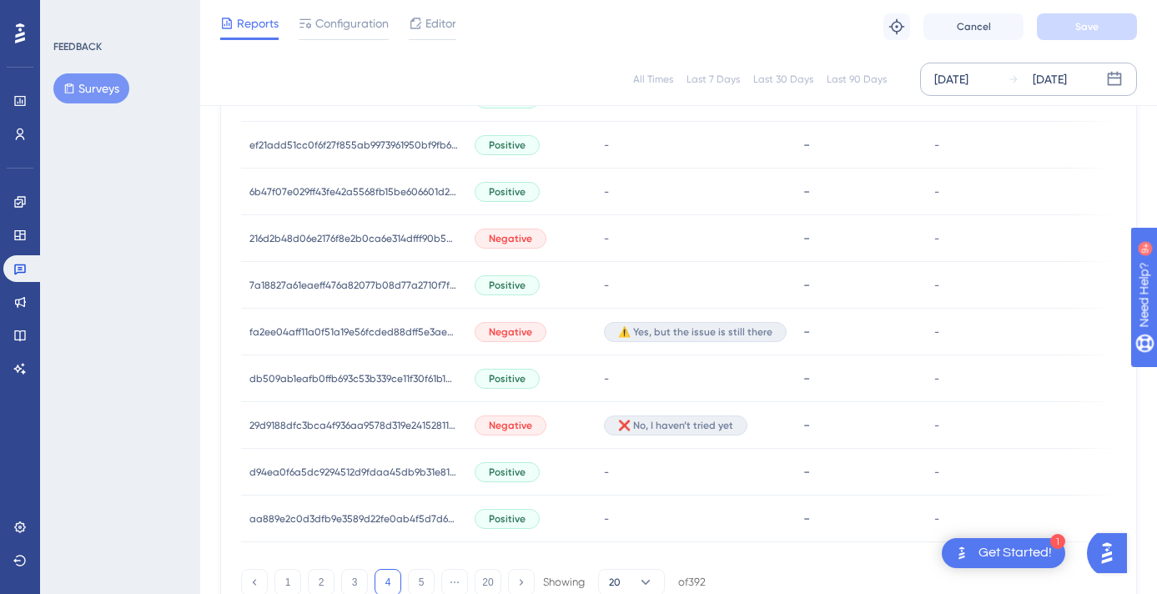
scroll to position [1182, 0]
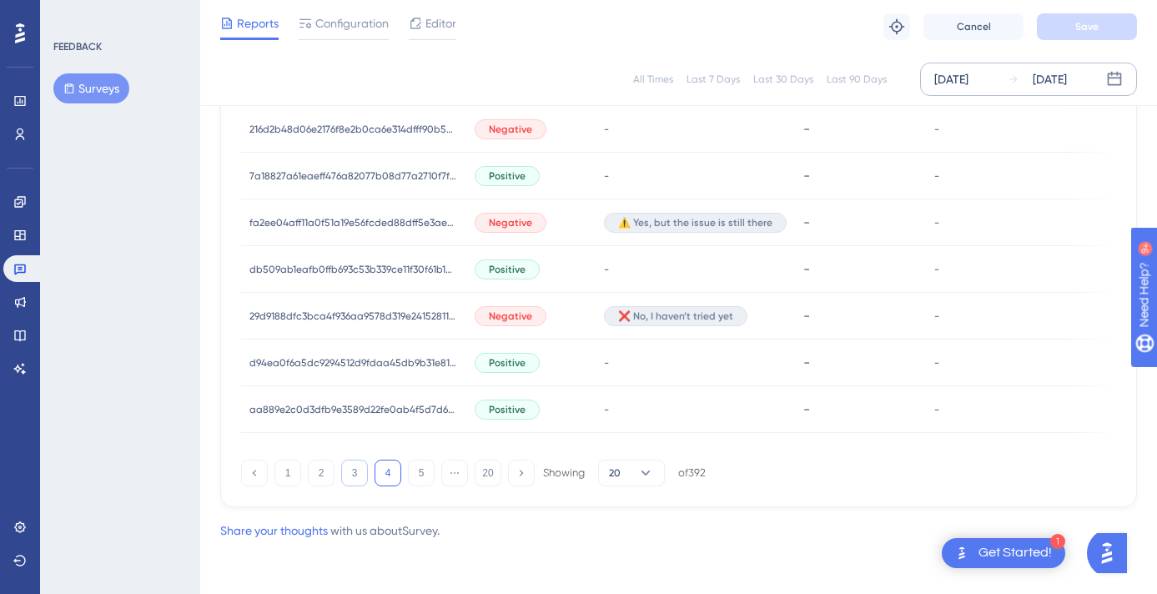
click at [354, 469] on button "3" at bounding box center [354, 473] width 27 height 27
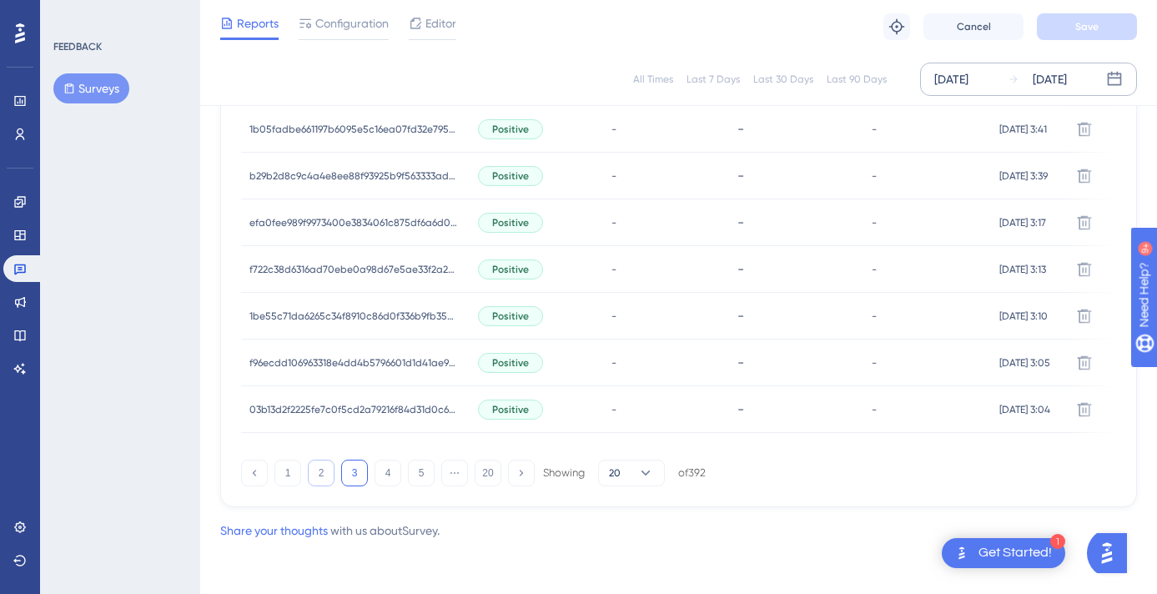
click at [321, 461] on button "2" at bounding box center [321, 473] width 27 height 27
click at [280, 472] on button "1" at bounding box center [288, 473] width 27 height 27
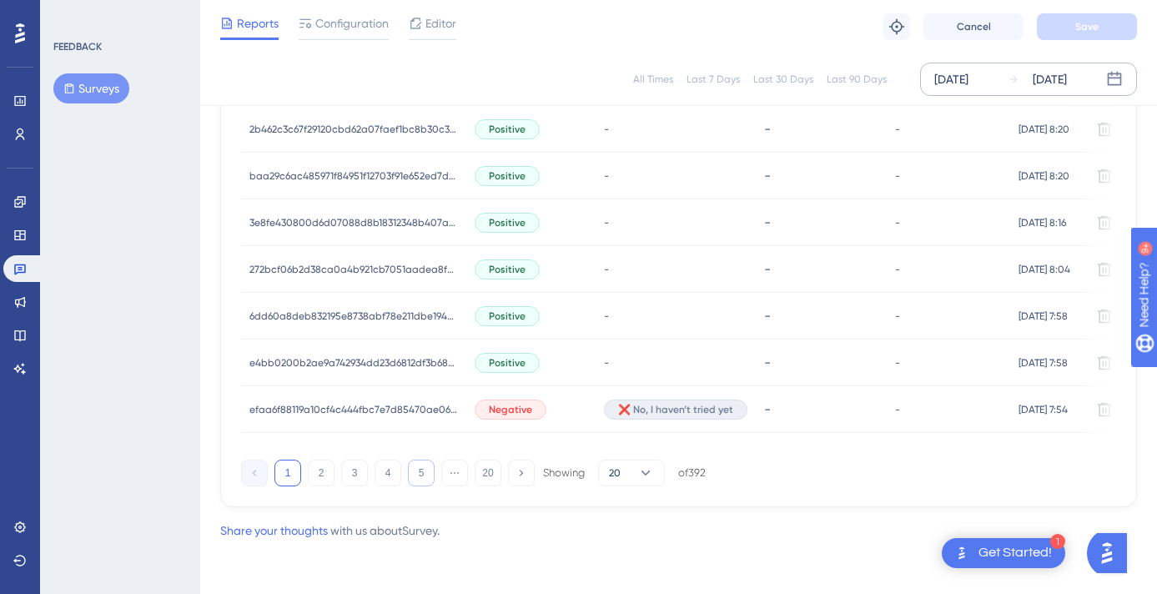
click at [419, 471] on button "5" at bounding box center [421, 473] width 27 height 27
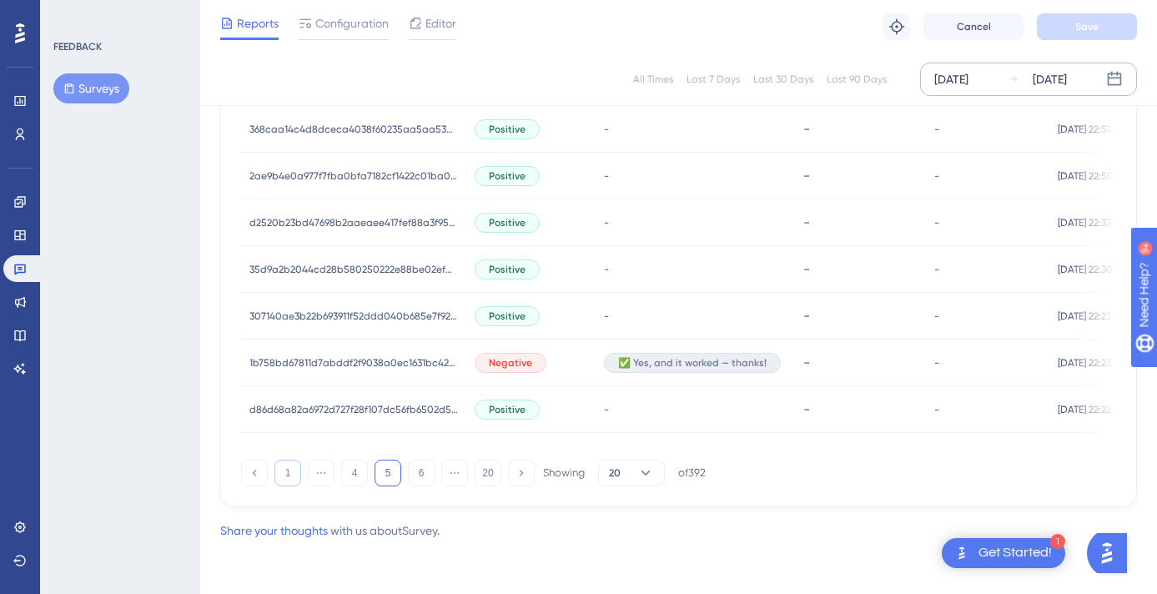
click at [293, 478] on button "1" at bounding box center [288, 473] width 27 height 27
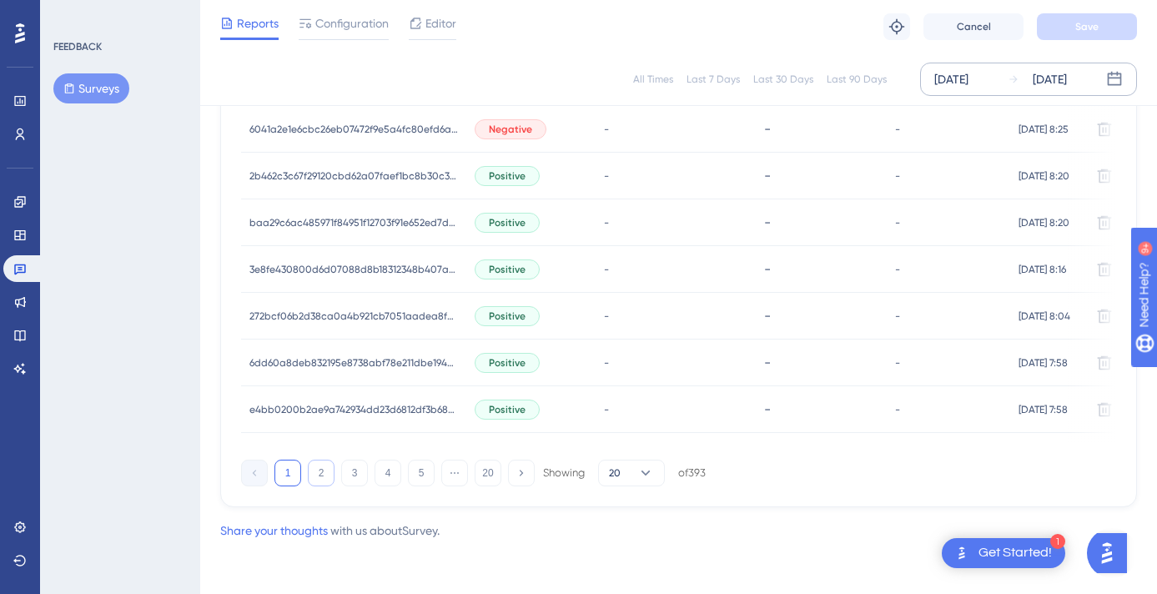
click at [319, 478] on button "2" at bounding box center [321, 473] width 27 height 27
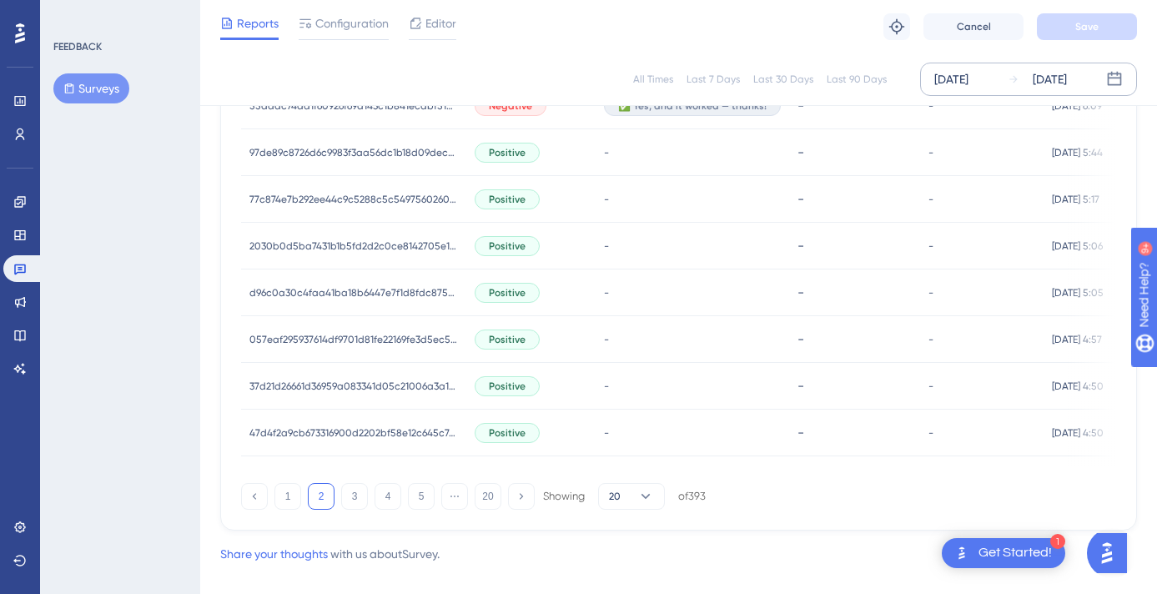
scroll to position [1158, 0]
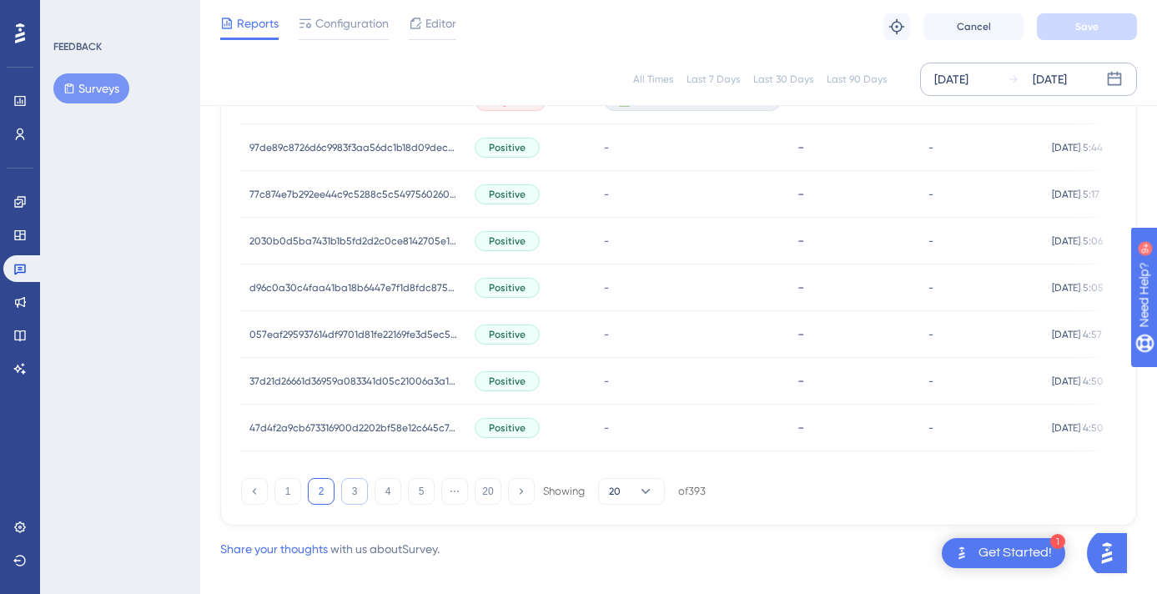
click at [346, 496] on button "3" at bounding box center [354, 491] width 27 height 27
click at [1043, 94] on div "Aug 06 2025 Aug 12 2025" at bounding box center [1028, 79] width 217 height 33
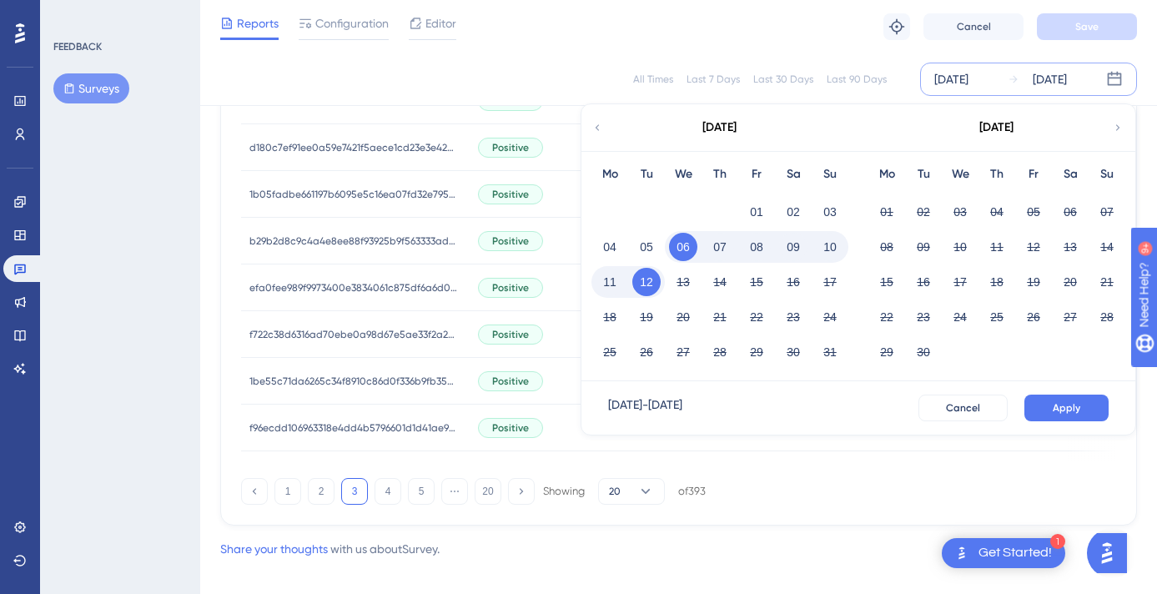
click at [645, 287] on button "12" at bounding box center [647, 282] width 28 height 28
click at [1077, 408] on button "Apply" at bounding box center [1067, 408] width 84 height 27
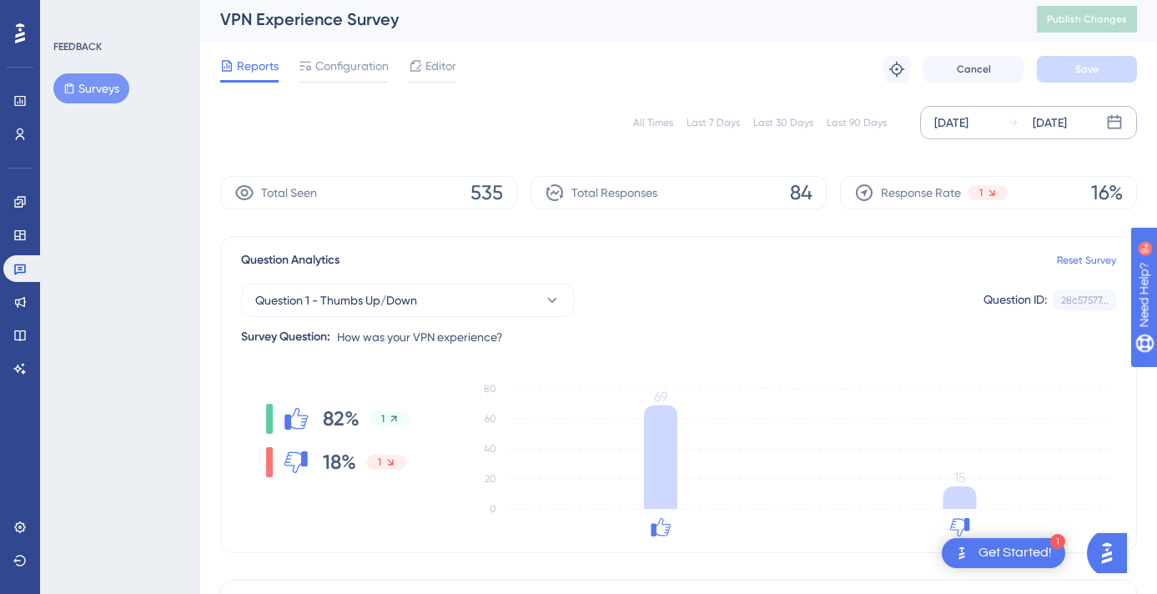
scroll to position [0, 0]
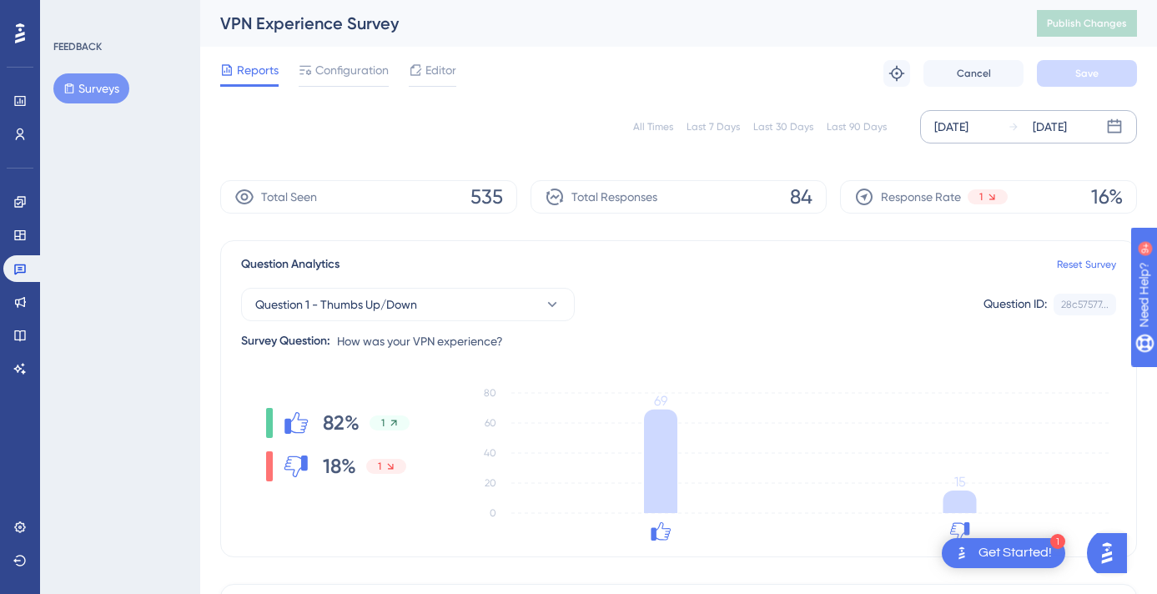
click at [175, 158] on div "FEEDBACK Surveys" at bounding box center [120, 297] width 160 height 594
click at [28, 265] on link at bounding box center [23, 268] width 40 height 27
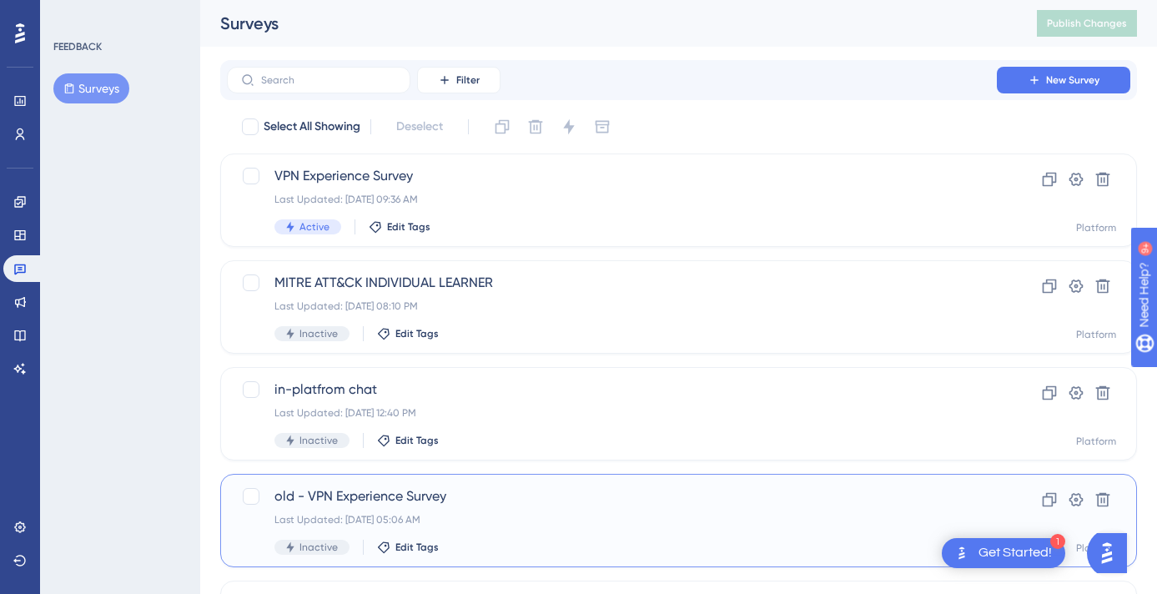
click at [332, 506] on span "old - VPN Experience Survey" at bounding box center [612, 496] width 675 height 20
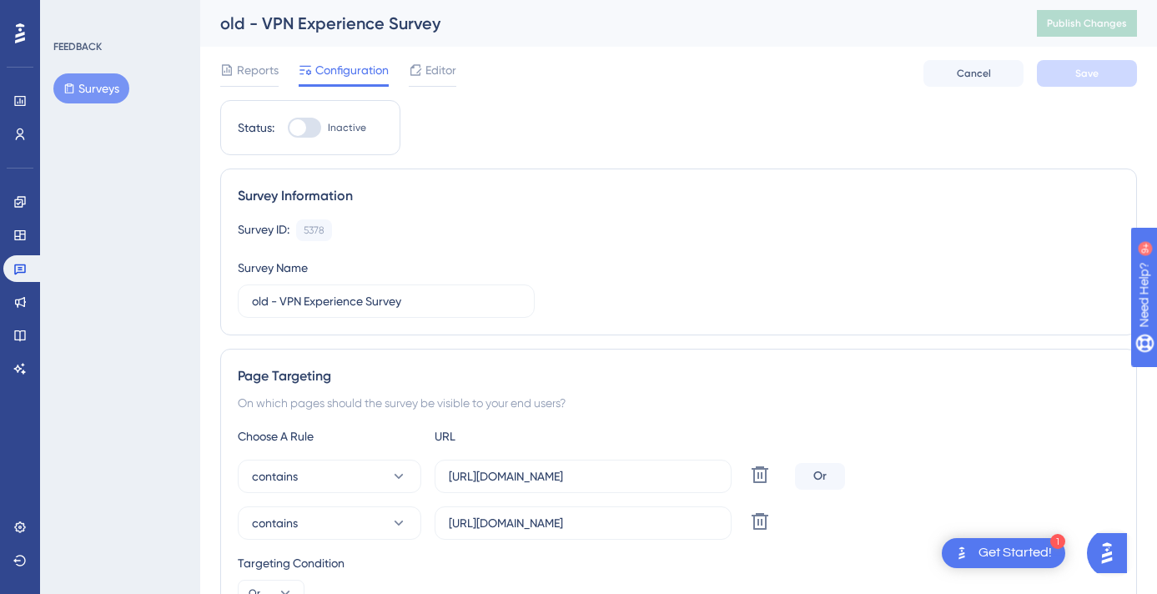
click at [1039, 186] on div "Survey Information" at bounding box center [679, 196] width 882 height 20
click at [223, 73] on icon at bounding box center [227, 69] width 10 height 11
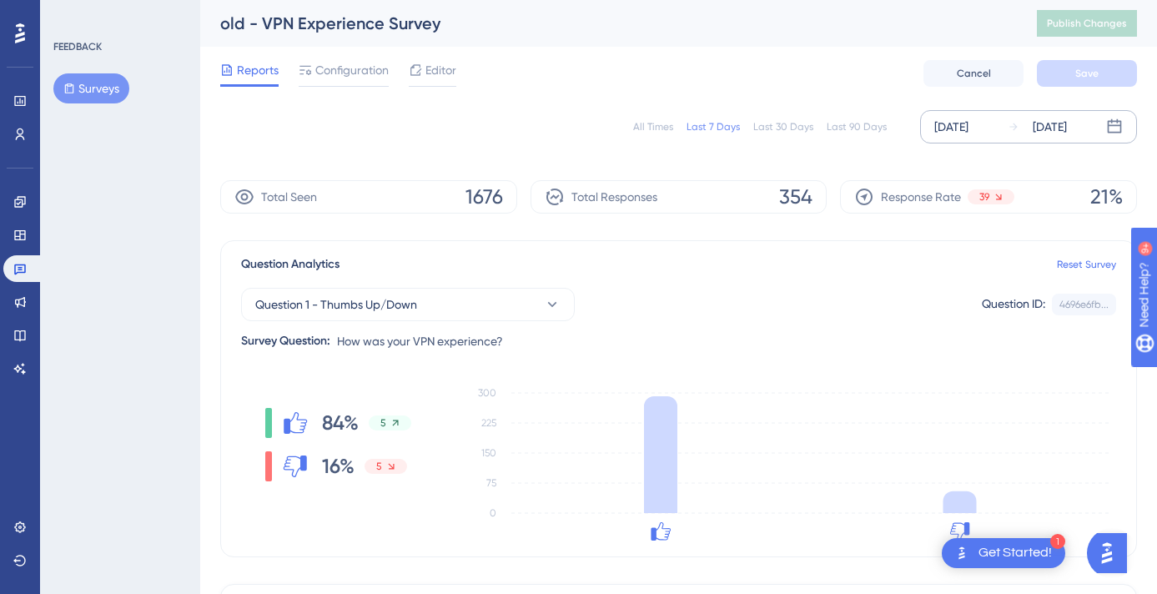
click at [1054, 126] on div "[DATE]" at bounding box center [1050, 127] width 34 height 20
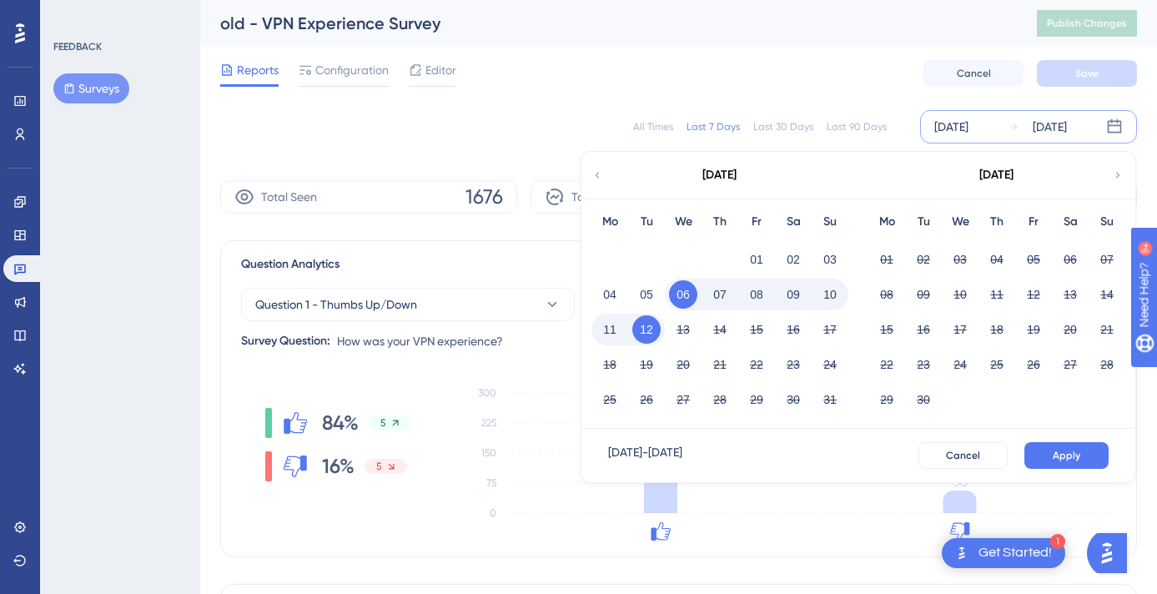
click at [591, 174] on div "[DATE]" at bounding box center [719, 175] width 275 height 47
click at [595, 174] on icon at bounding box center [598, 175] width 12 height 15
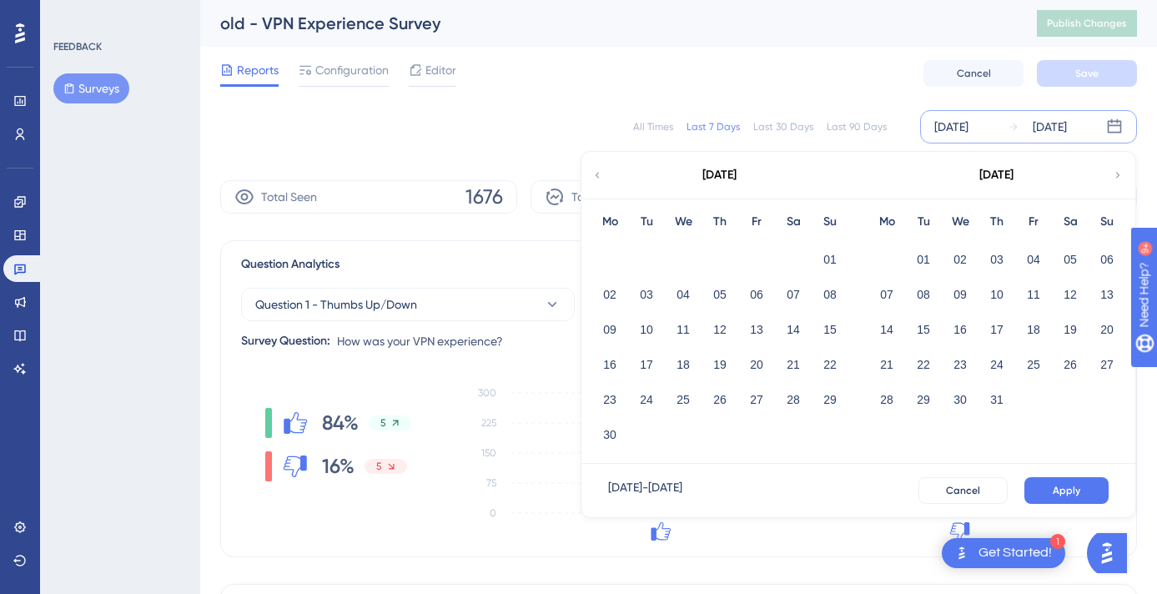
click at [595, 174] on icon at bounding box center [598, 175] width 12 height 15
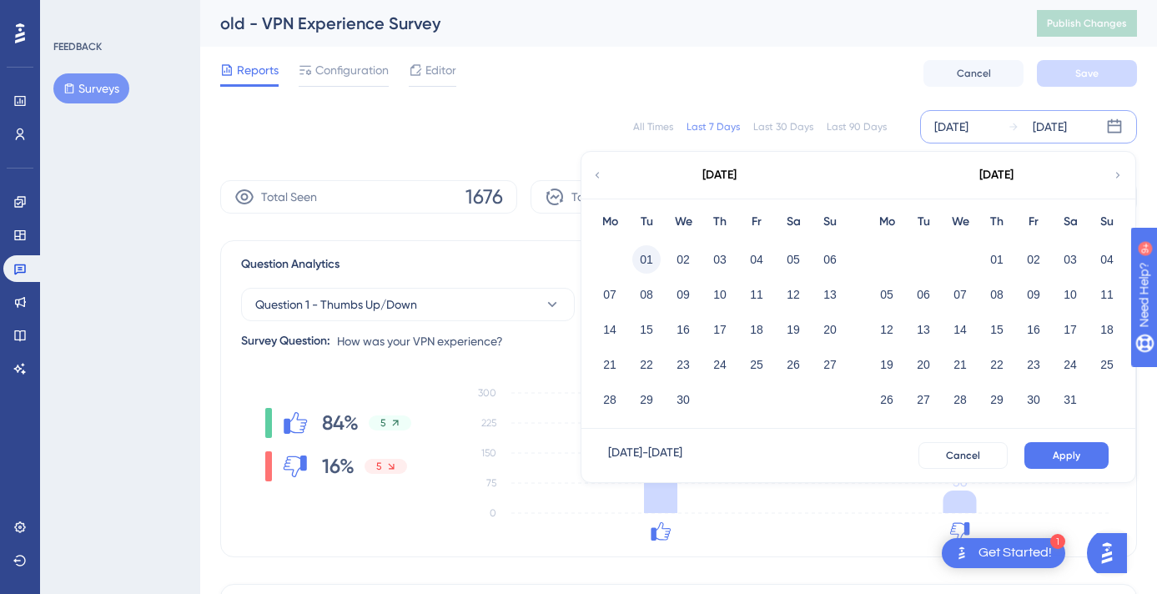
click at [637, 250] on button "01" at bounding box center [647, 259] width 28 height 28
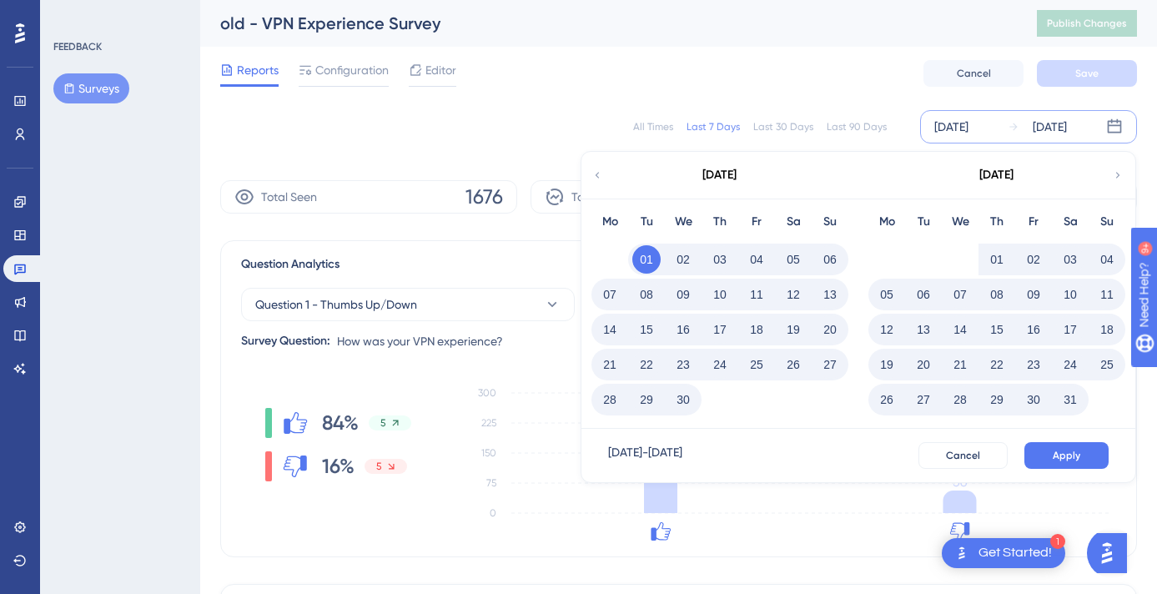
click at [1077, 182] on icon at bounding box center [1118, 175] width 12 height 15
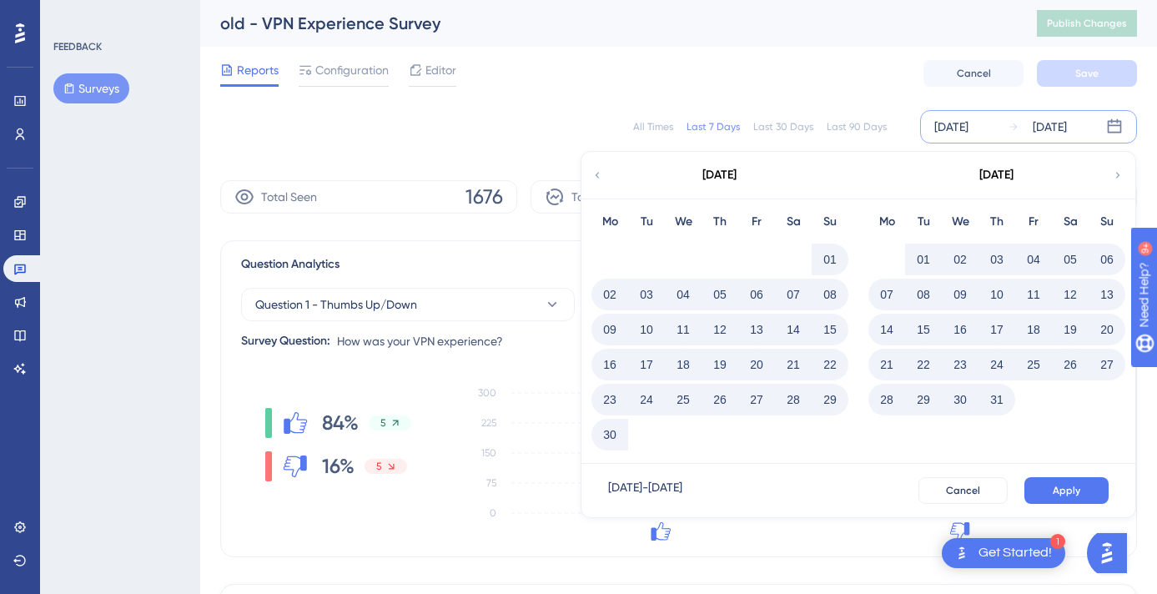
click at [997, 403] on button "31" at bounding box center [997, 400] width 28 height 28
click at [1074, 488] on span "Apply" at bounding box center [1067, 490] width 28 height 13
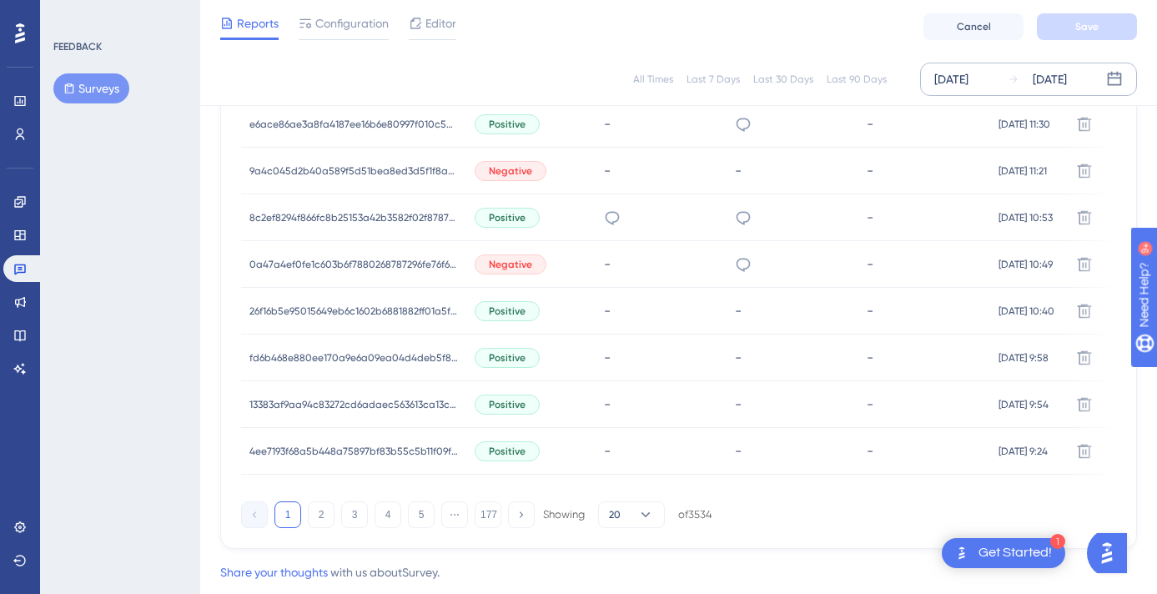
scroll to position [1182, 0]
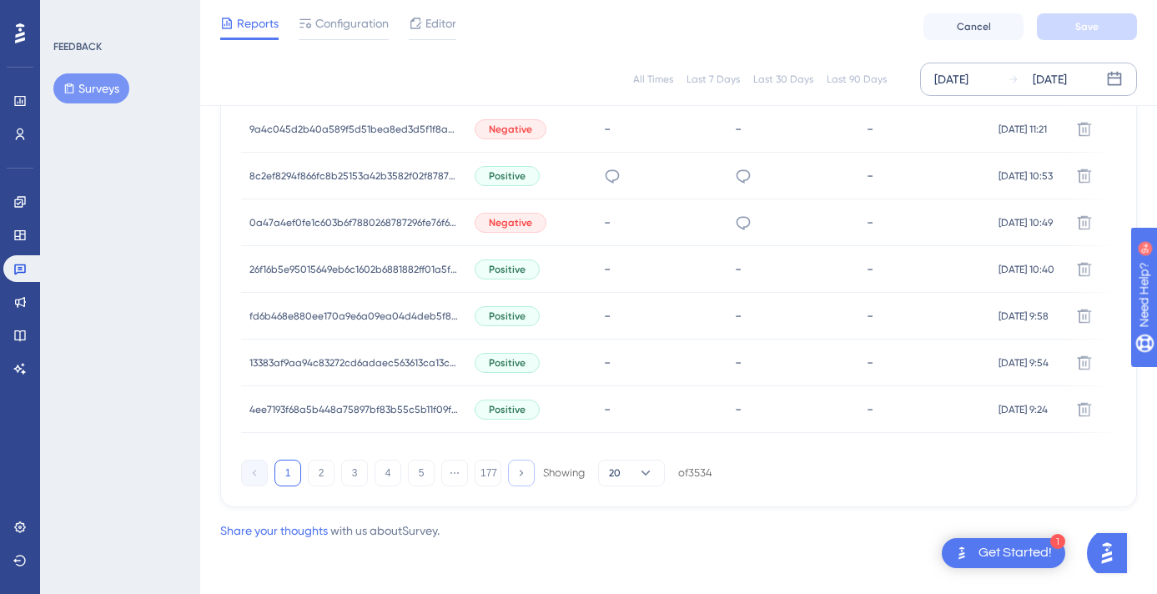
click at [523, 476] on icon at bounding box center [521, 472] width 11 height 11
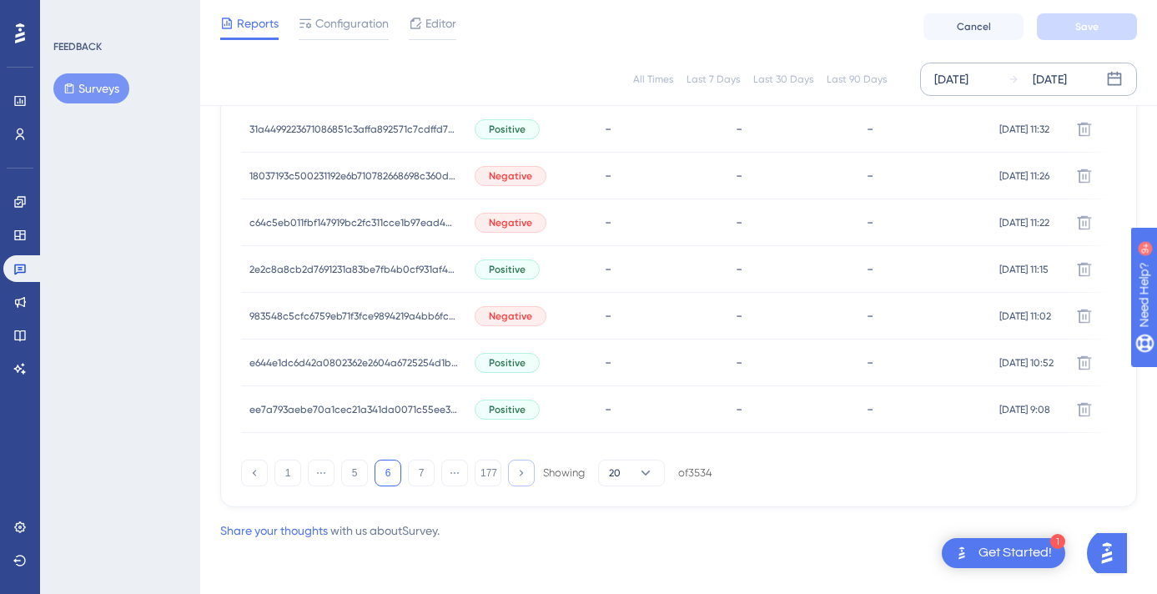
click at [523, 476] on icon at bounding box center [521, 472] width 11 height 11
click at [489, 466] on button "177" at bounding box center [488, 473] width 27 height 27
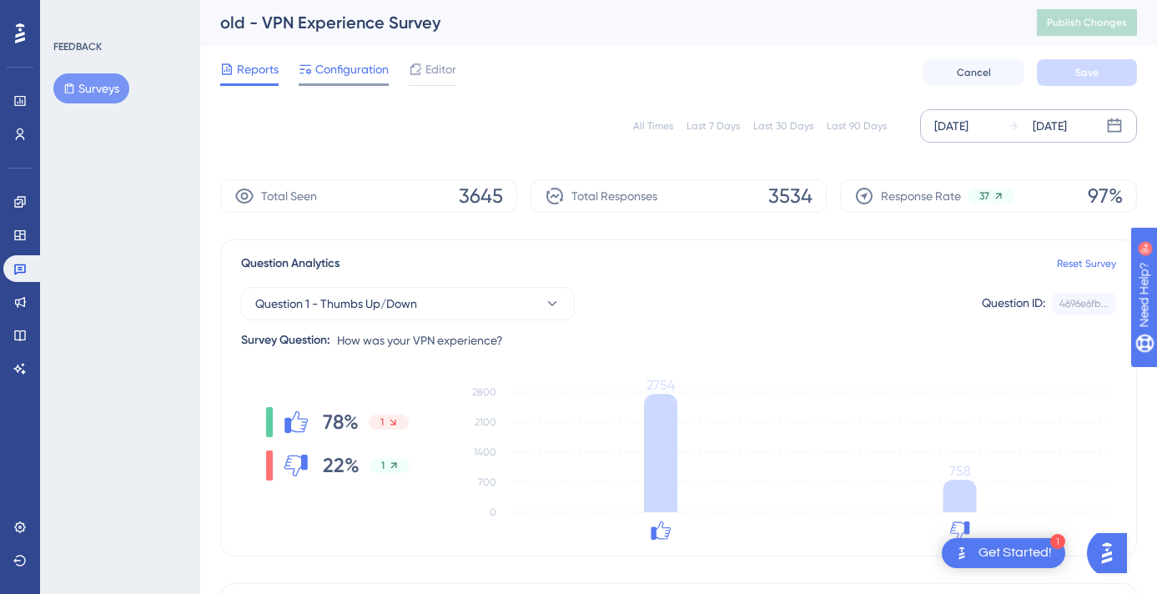
scroll to position [0, 0]
click at [328, 79] on span "Configuration" at bounding box center [351, 70] width 73 height 20
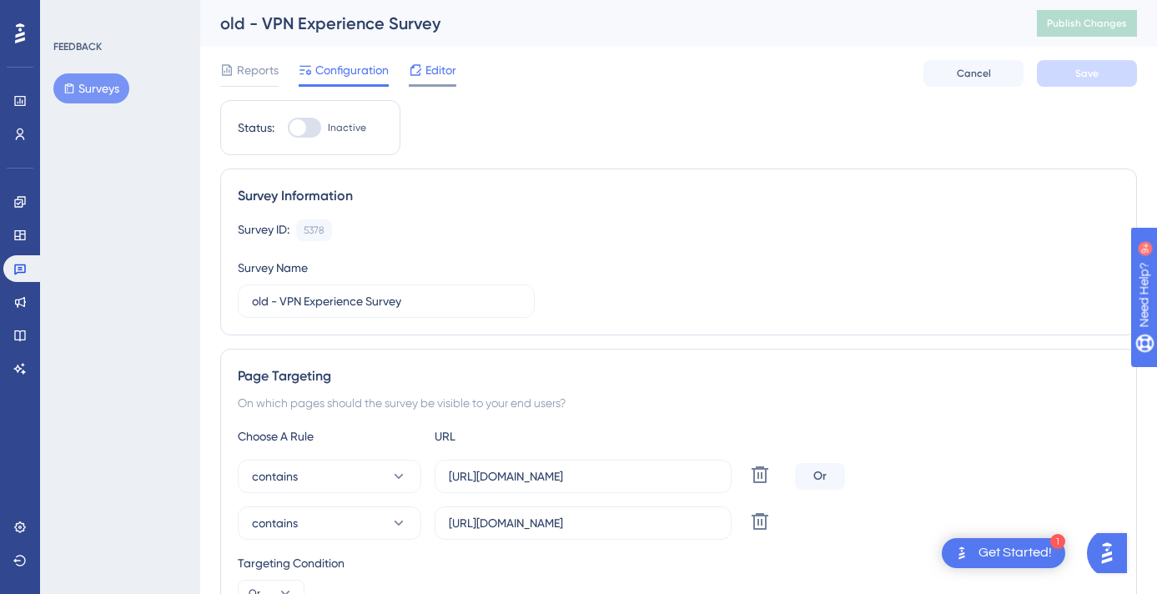
click at [425, 71] on div "Editor" at bounding box center [433, 70] width 48 height 20
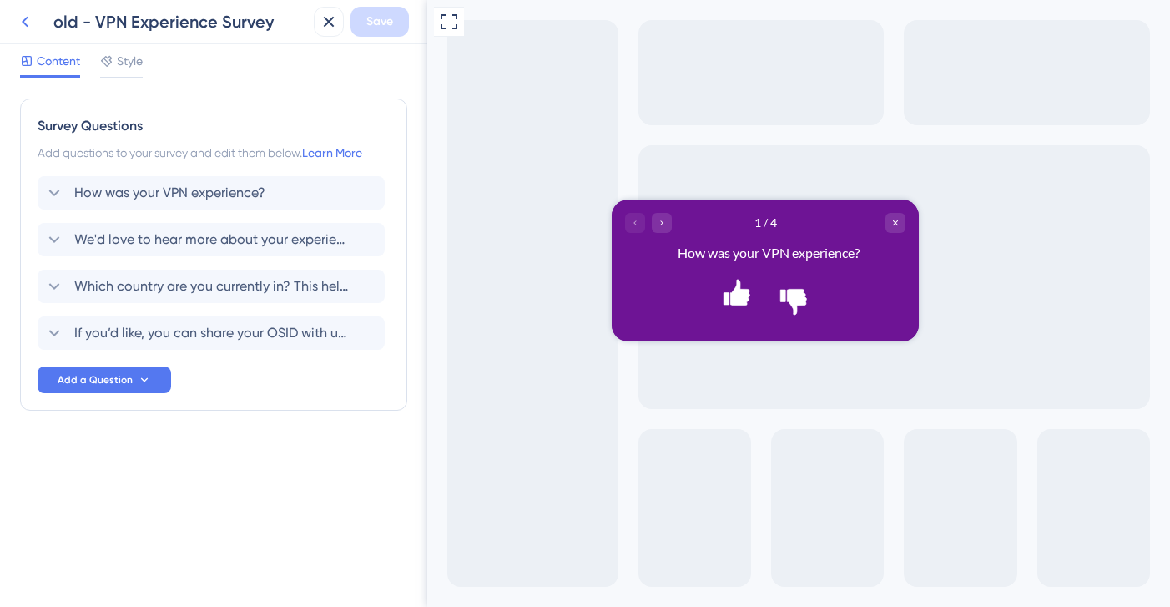
click at [36, 29] on button at bounding box center [25, 22] width 30 height 30
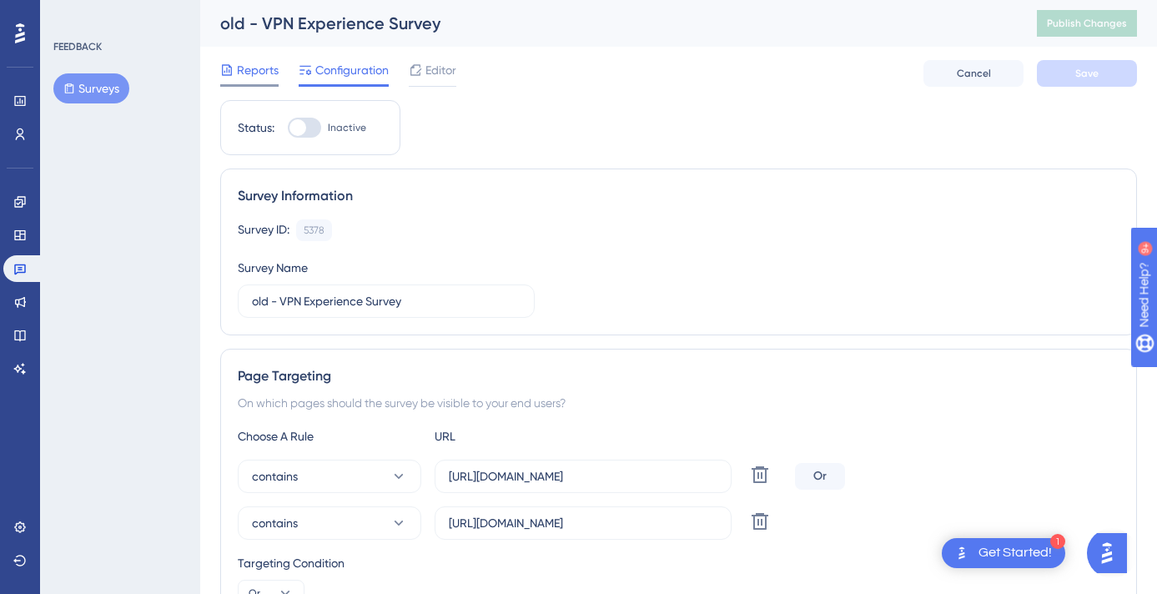
click at [248, 73] on span "Reports" at bounding box center [258, 70] width 42 height 20
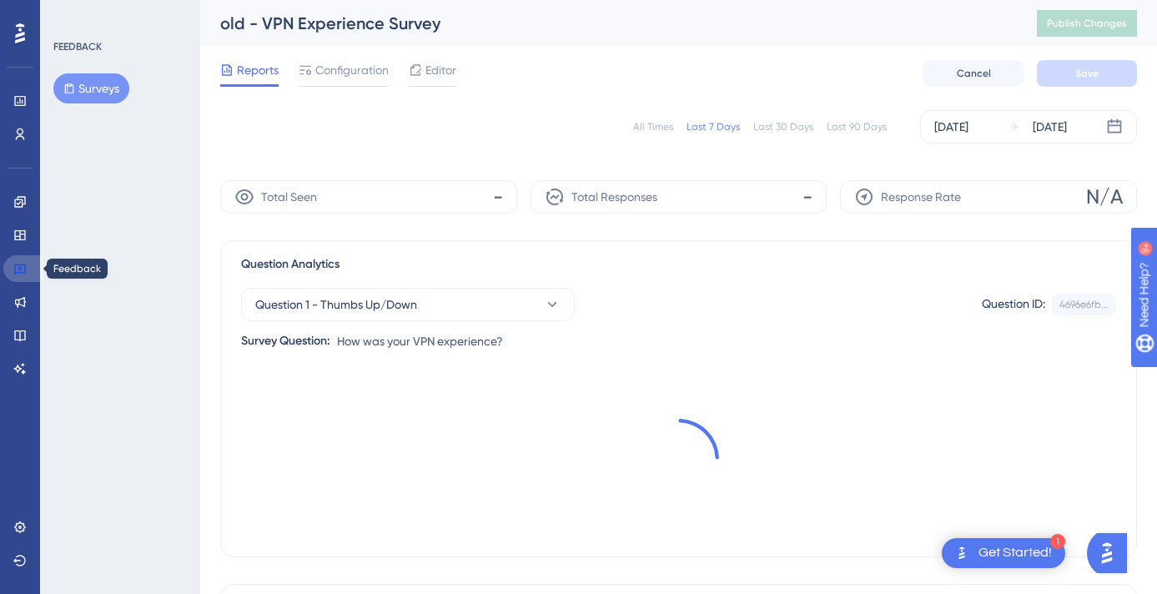
click at [18, 268] on icon at bounding box center [19, 268] width 13 height 13
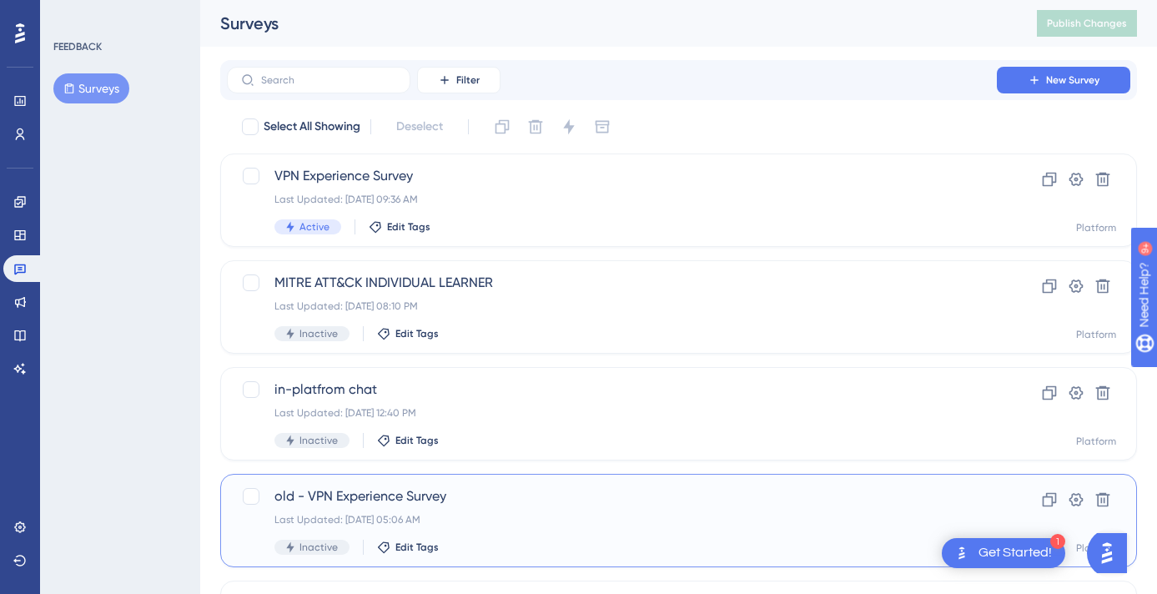
click at [340, 492] on span "old - VPN Experience Survey" at bounding box center [612, 496] width 675 height 20
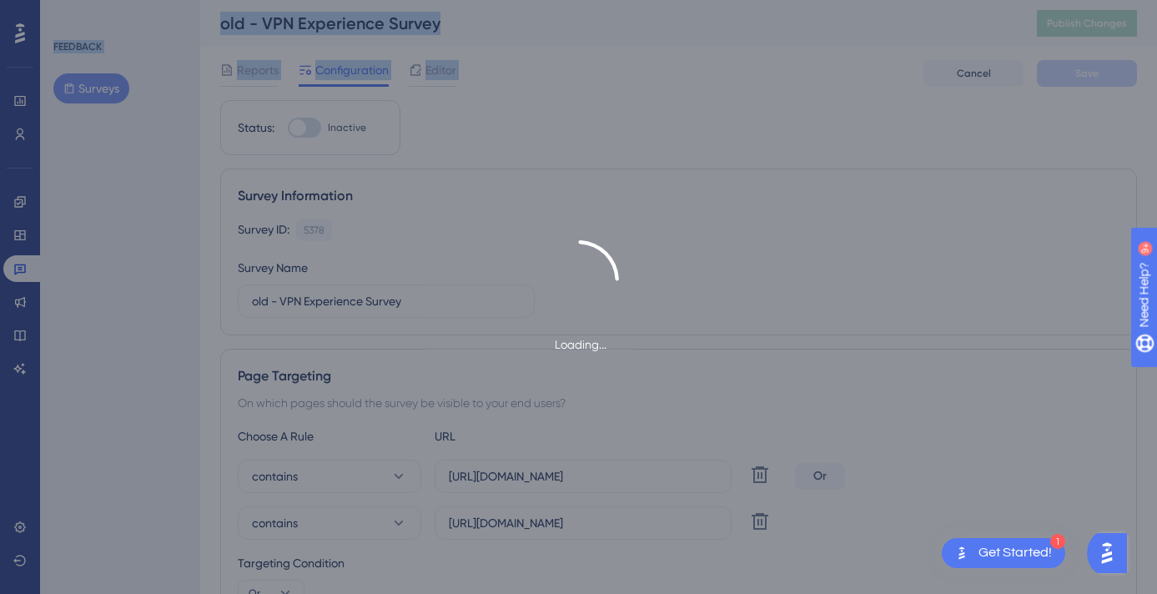
click at [340, 492] on div "Loading..." at bounding box center [578, 297] width 1157 height 594
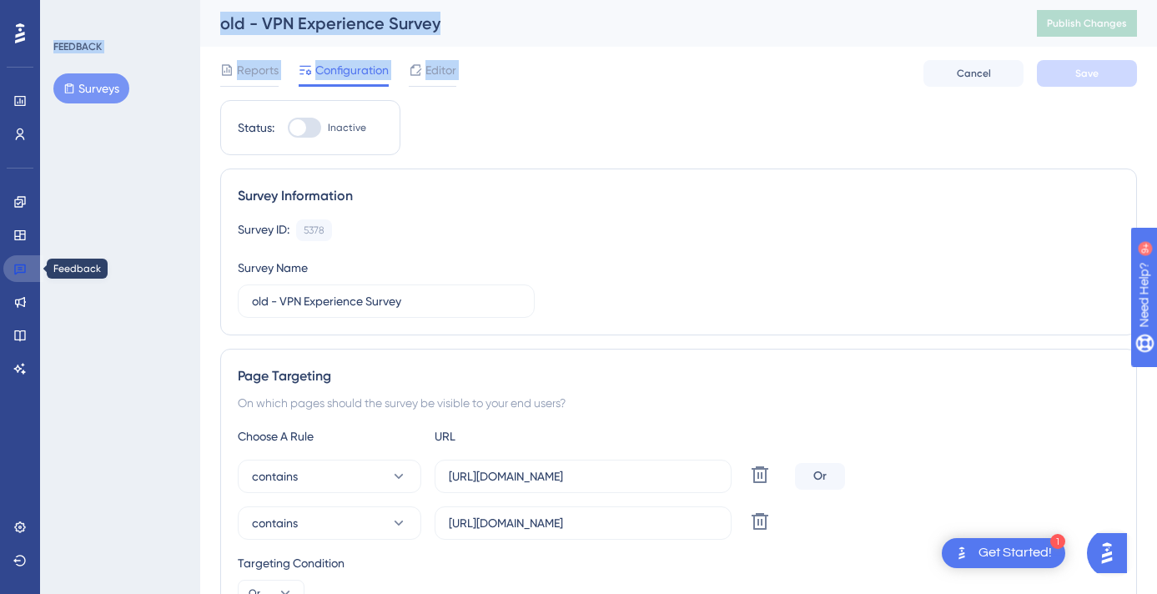
click at [27, 265] on link at bounding box center [23, 268] width 40 height 27
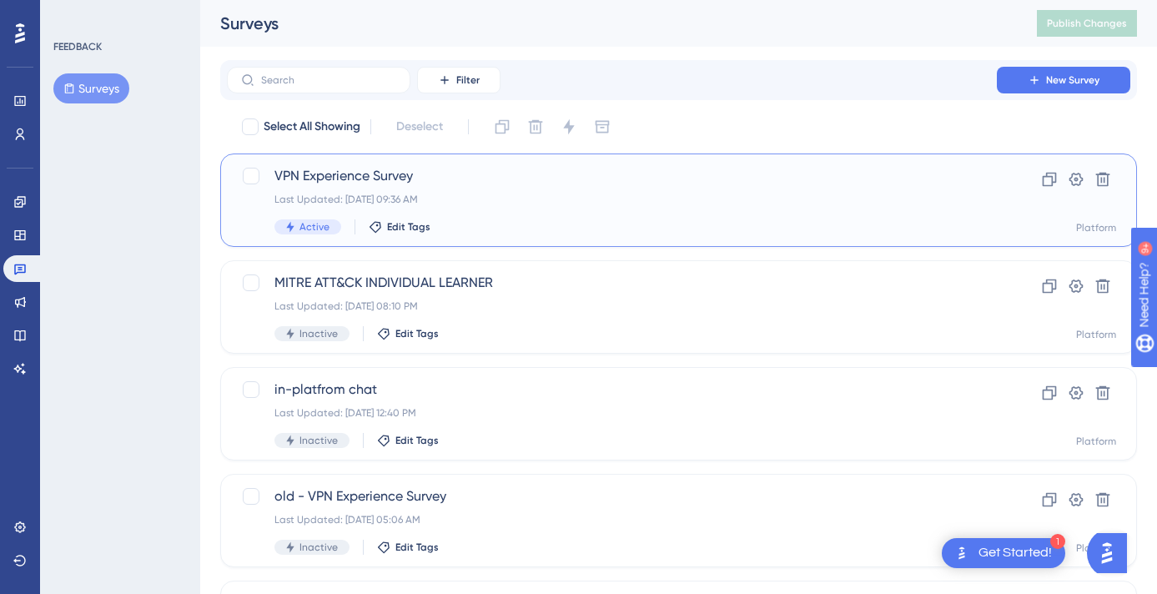
click at [328, 159] on div "VPN Experience Survey Last Updated: [DATE] 09:36 AM Active Edit Tags Clone Sett…" at bounding box center [678, 200] width 917 height 93
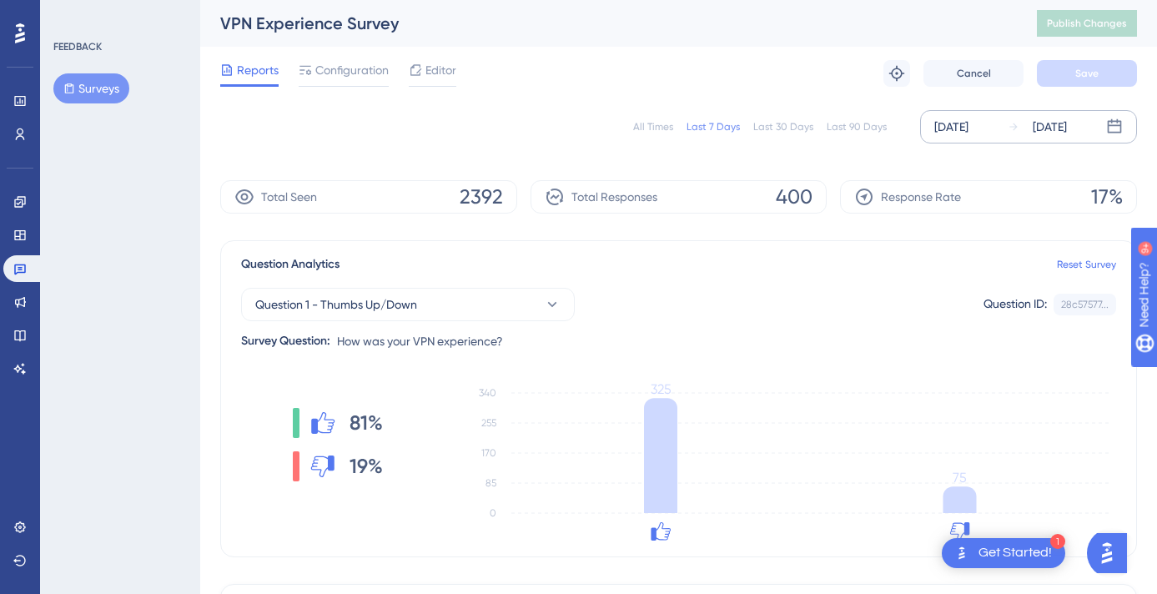
click at [1067, 121] on div "[DATE]" at bounding box center [1050, 127] width 34 height 20
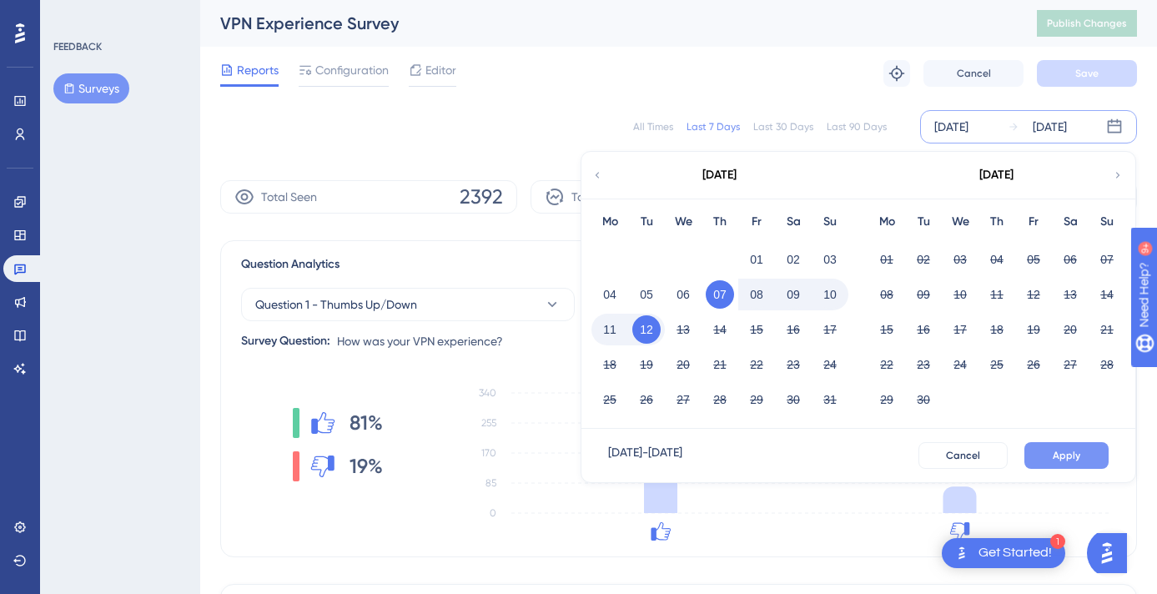
click at [1064, 451] on span "Apply" at bounding box center [1067, 455] width 28 height 13
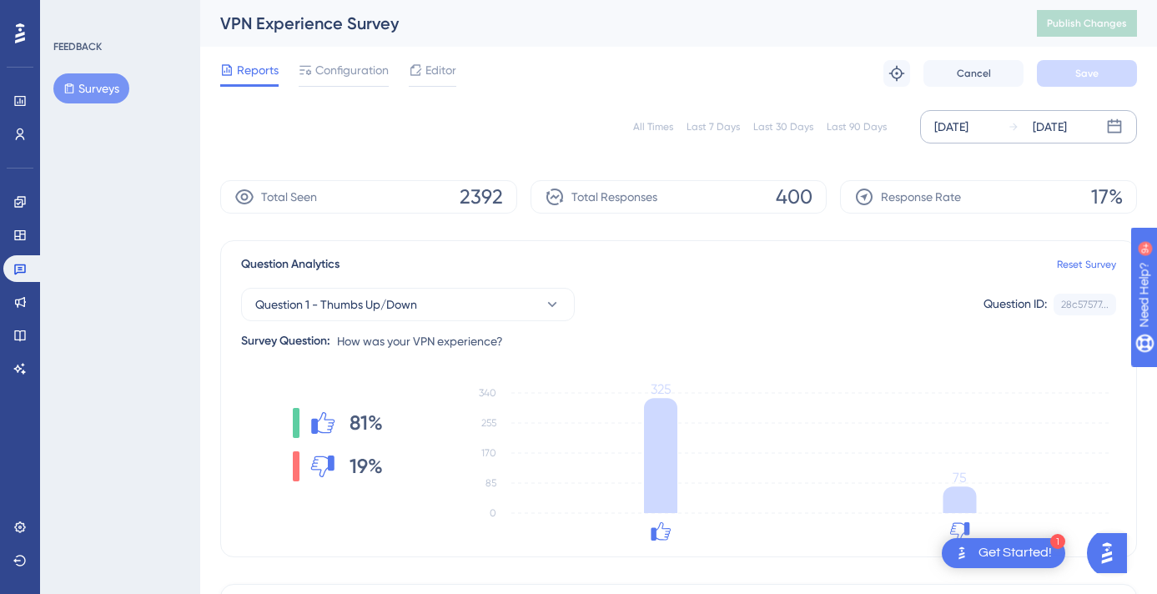
click at [1047, 113] on div "Aug 07 2025 Aug 12 2025" at bounding box center [1028, 126] width 217 height 33
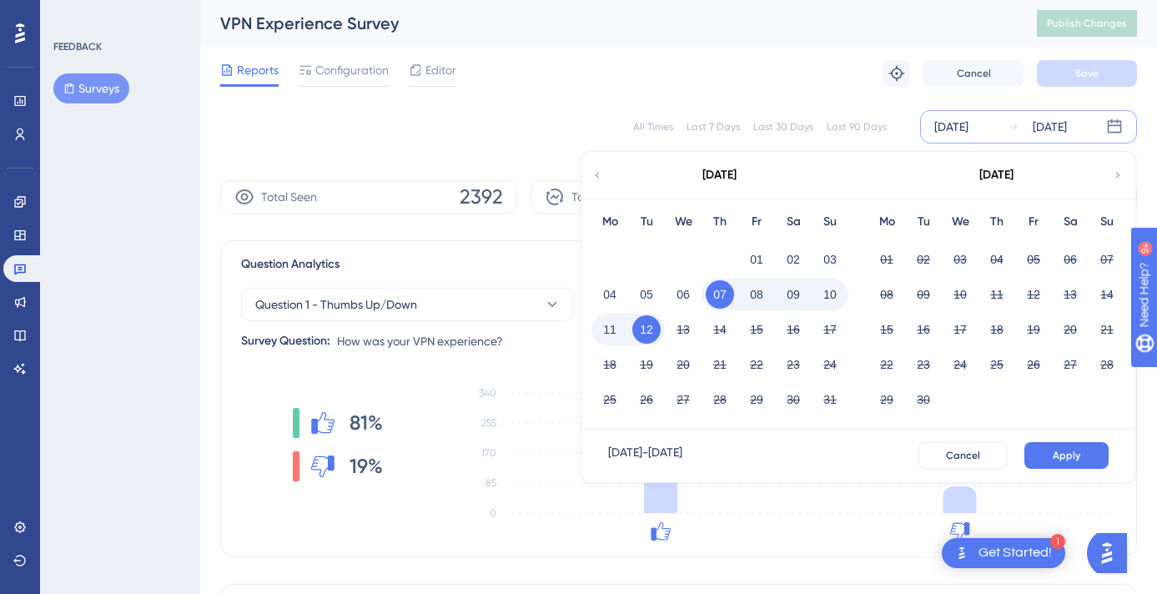
click at [829, 292] on button "10" at bounding box center [830, 294] width 28 height 28
click at [1028, 455] on button "Apply" at bounding box center [1067, 455] width 84 height 27
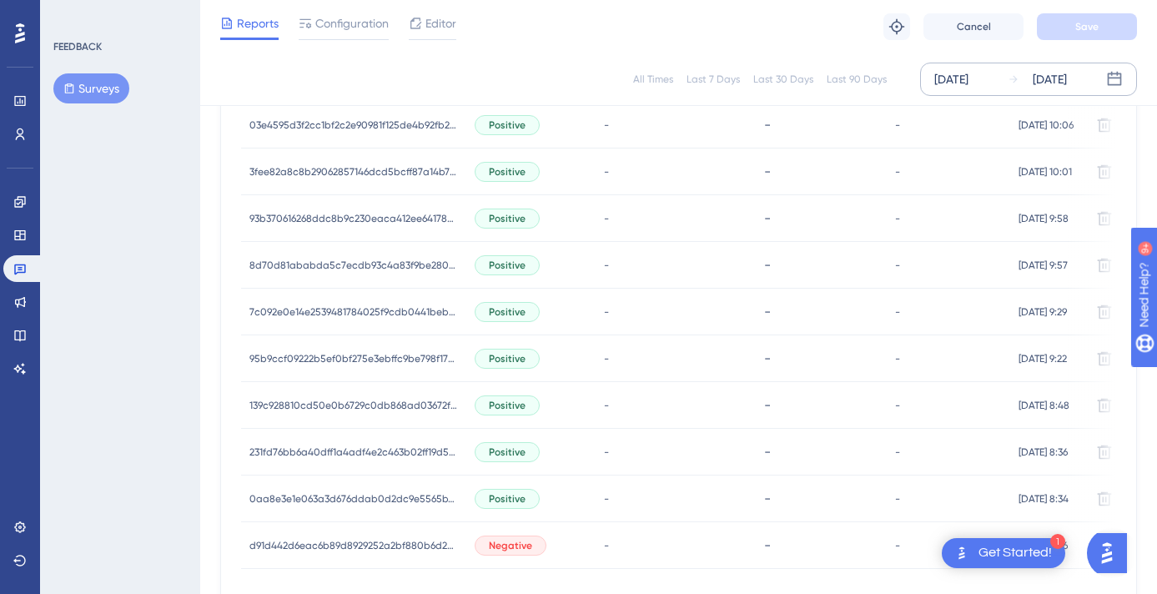
scroll to position [1175, 0]
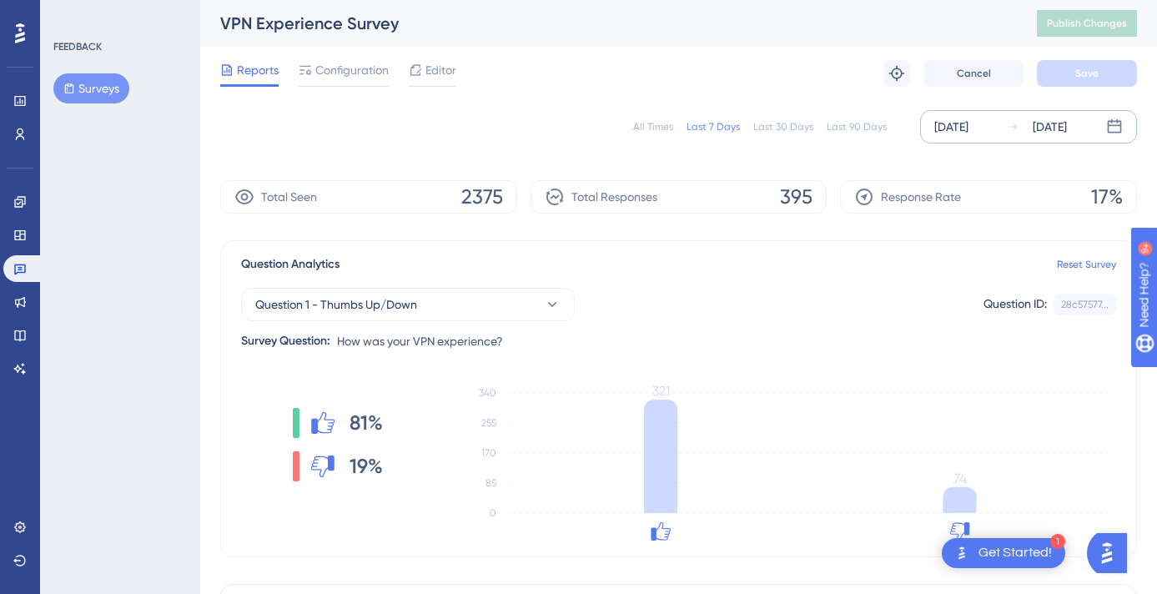
click at [1052, 126] on div "Aug 12 2025" at bounding box center [1050, 127] width 34 height 20
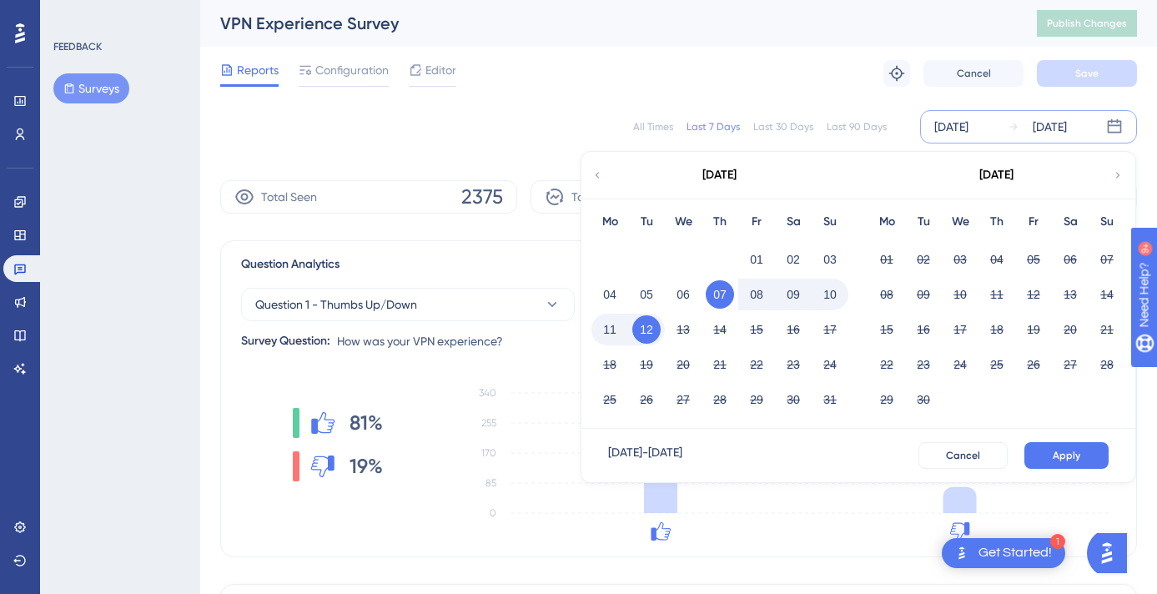
click at [609, 332] on button "11" at bounding box center [610, 329] width 28 height 28
click at [1055, 451] on span "Apply" at bounding box center [1067, 455] width 28 height 13
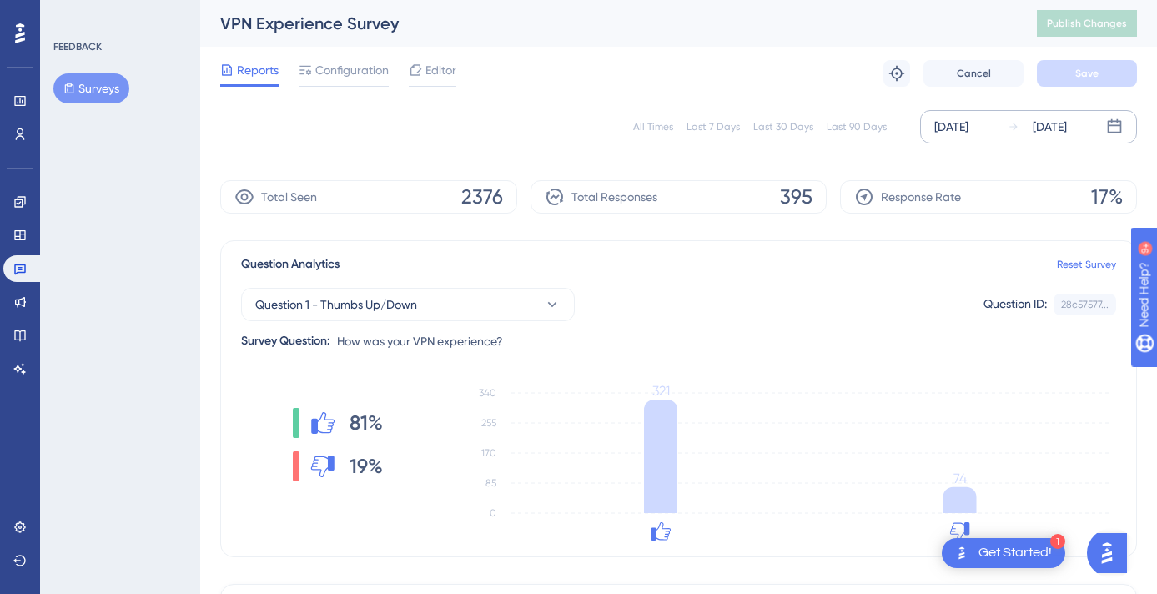
click at [1041, 120] on div "[DATE]" at bounding box center [1050, 127] width 34 height 20
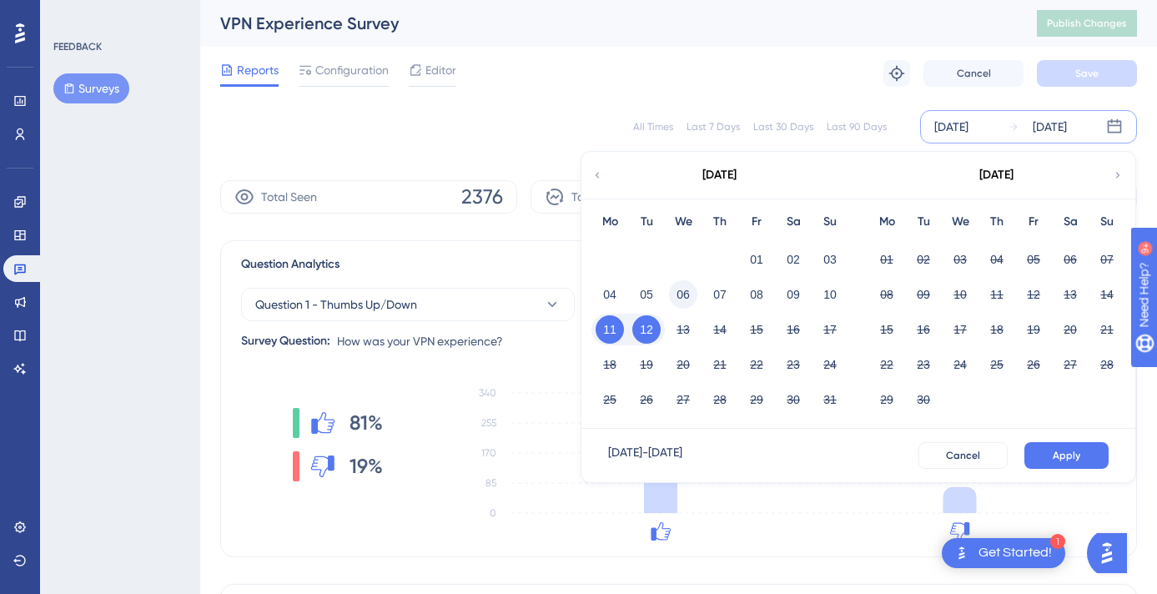
click at [683, 298] on button "06" at bounding box center [683, 294] width 28 height 28
click at [618, 324] on button "11" at bounding box center [610, 329] width 28 height 28
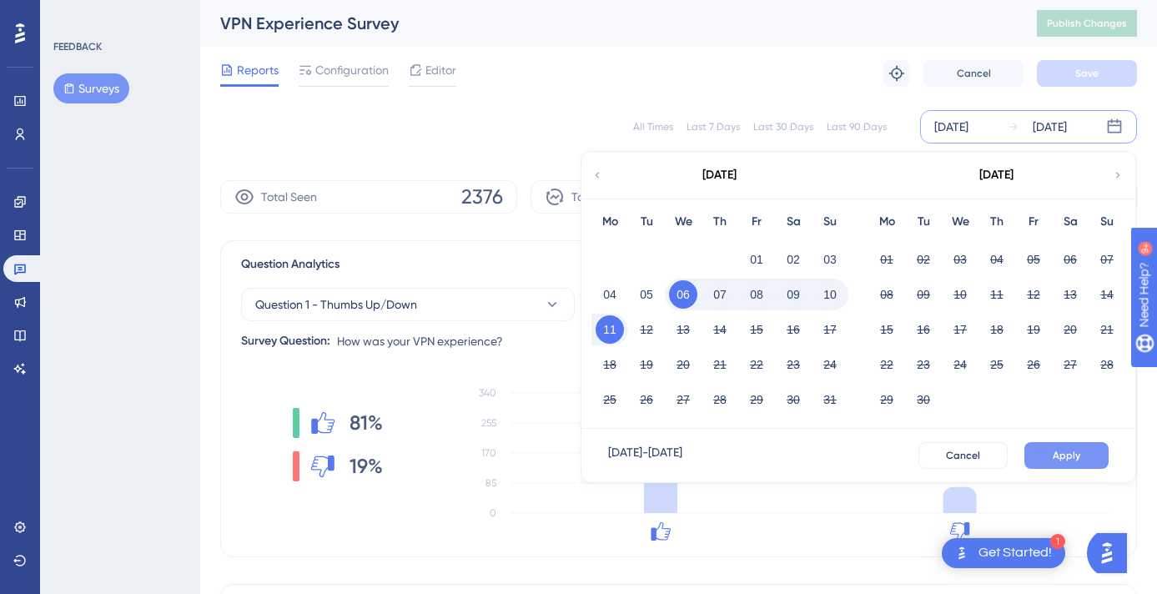
click at [1078, 461] on span "Apply" at bounding box center [1067, 455] width 28 height 13
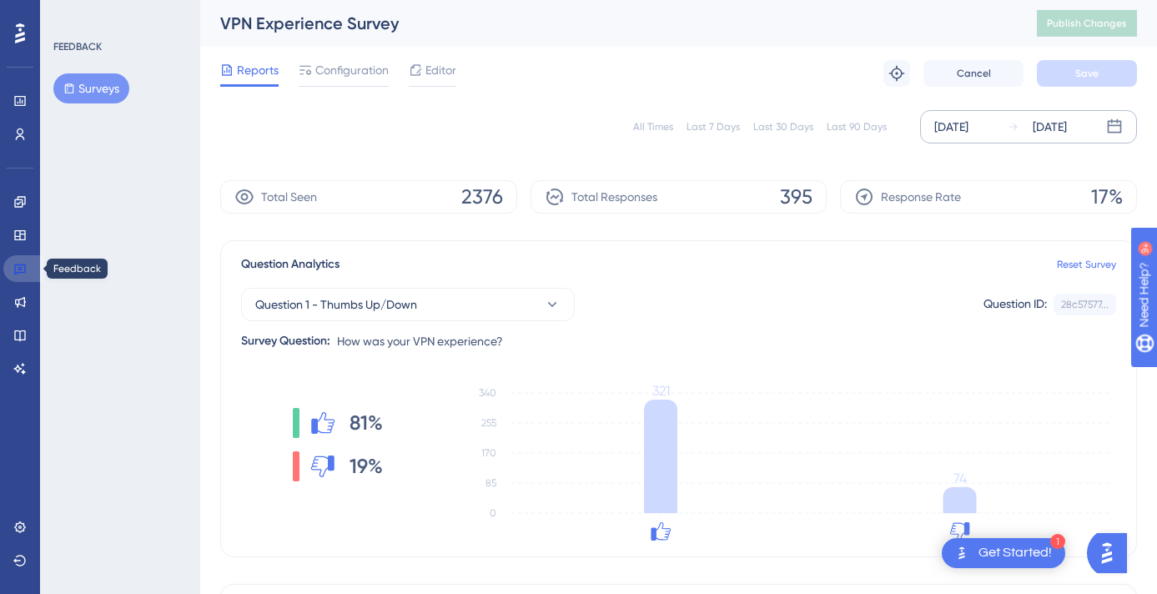
click at [23, 265] on icon at bounding box center [19, 268] width 13 height 13
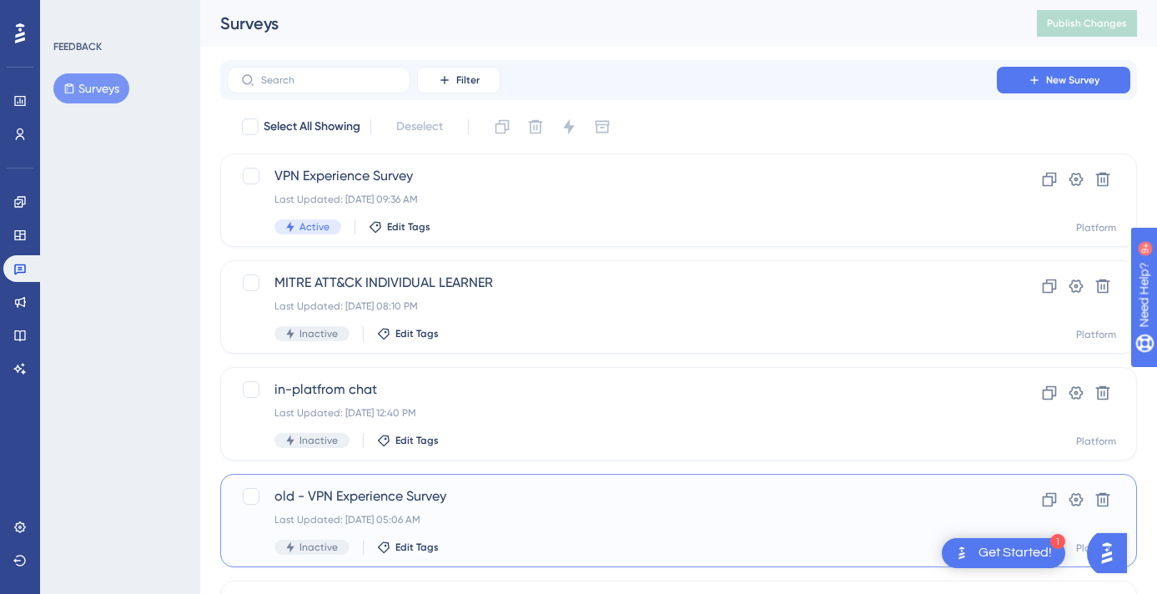
click at [335, 490] on span "old - VPN Experience Survey" at bounding box center [612, 496] width 675 height 20
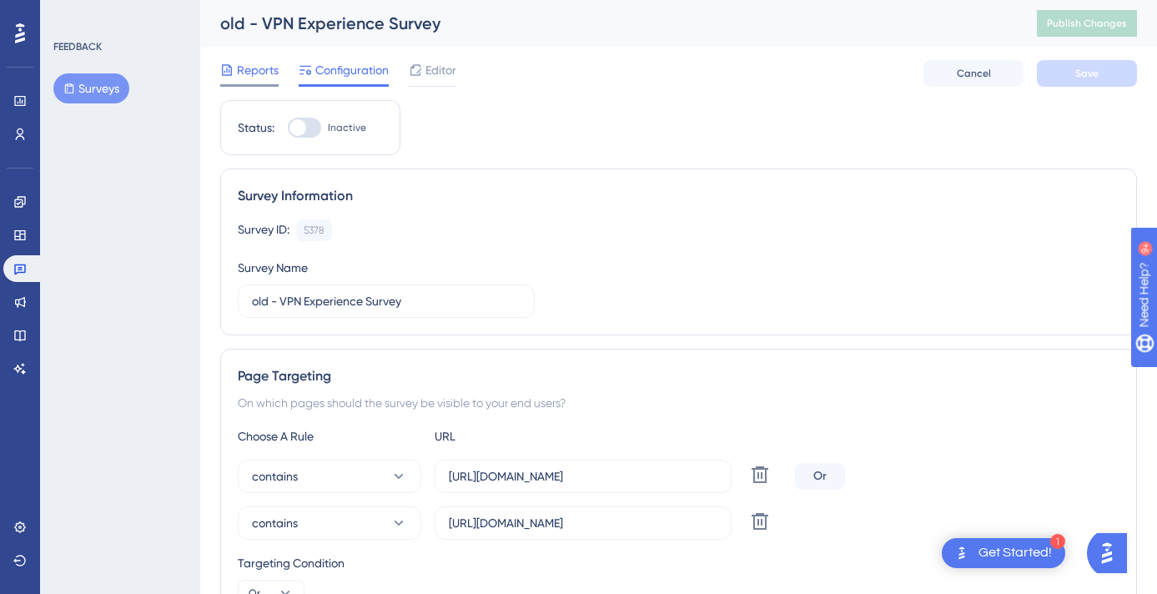
click at [252, 62] on span "Reports" at bounding box center [258, 70] width 42 height 20
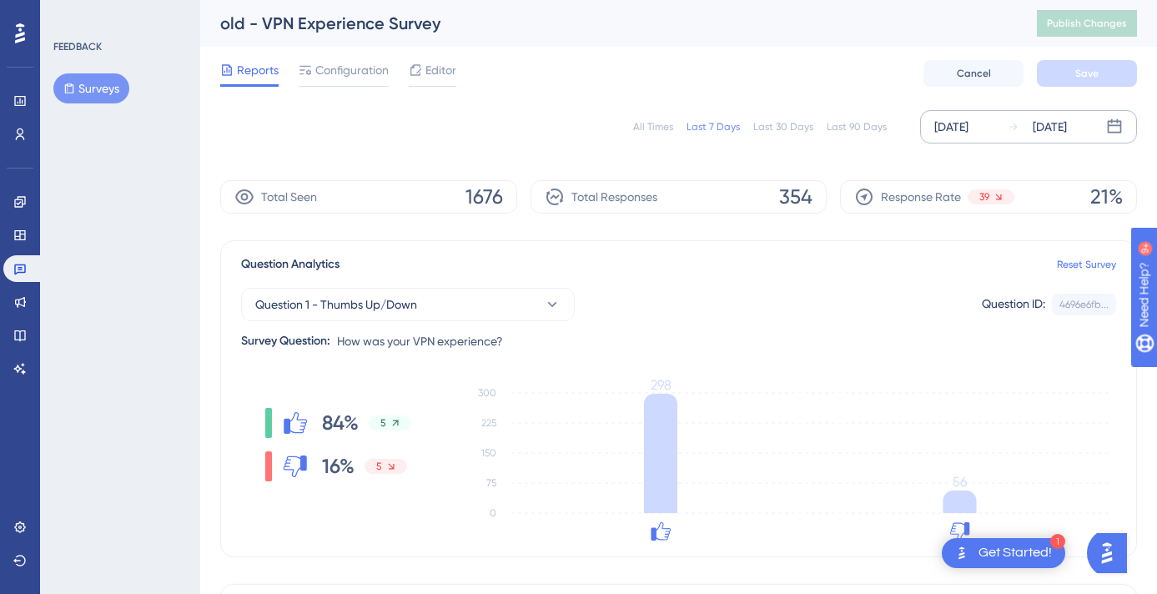
click at [1067, 128] on div "[DATE]" at bounding box center [1050, 127] width 34 height 20
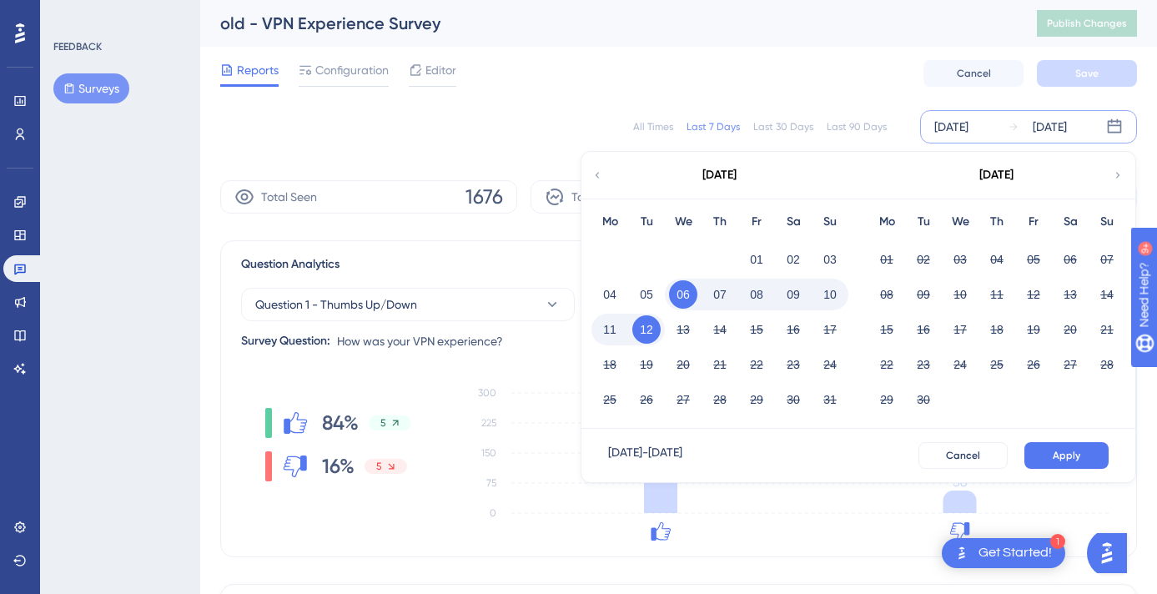
drag, startPoint x: 688, startPoint y: 304, endPoint x: 612, endPoint y: 335, distance: 82.0
click at [688, 304] on button "06" at bounding box center [683, 294] width 28 height 28
click at [607, 335] on button "11" at bounding box center [610, 329] width 28 height 28
click at [1057, 455] on span "Apply" at bounding box center [1067, 455] width 28 height 13
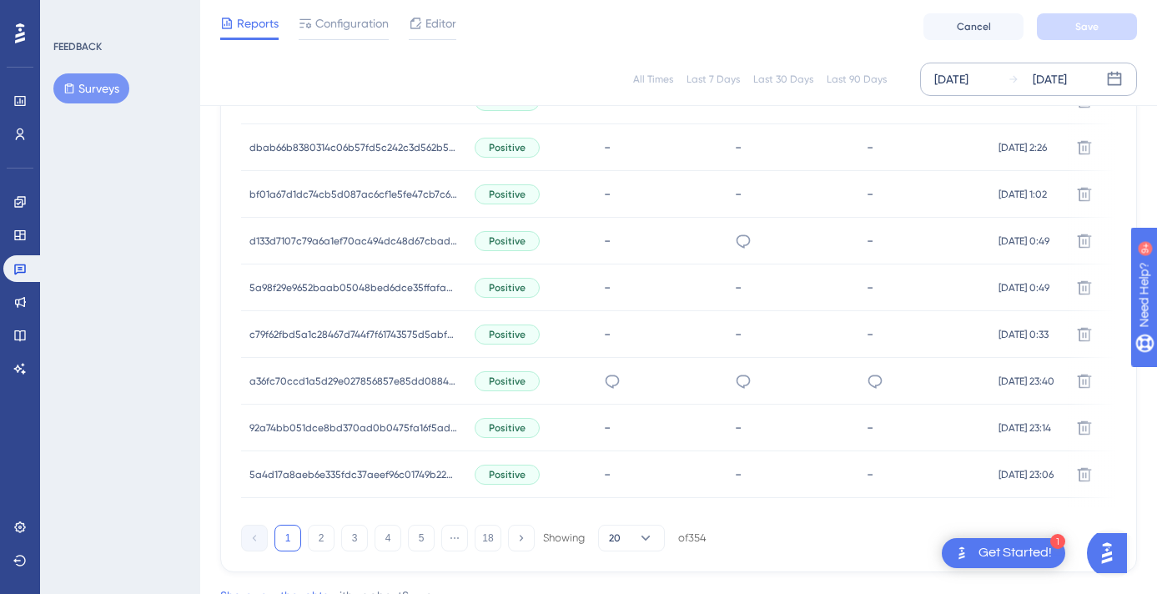
scroll to position [1182, 0]
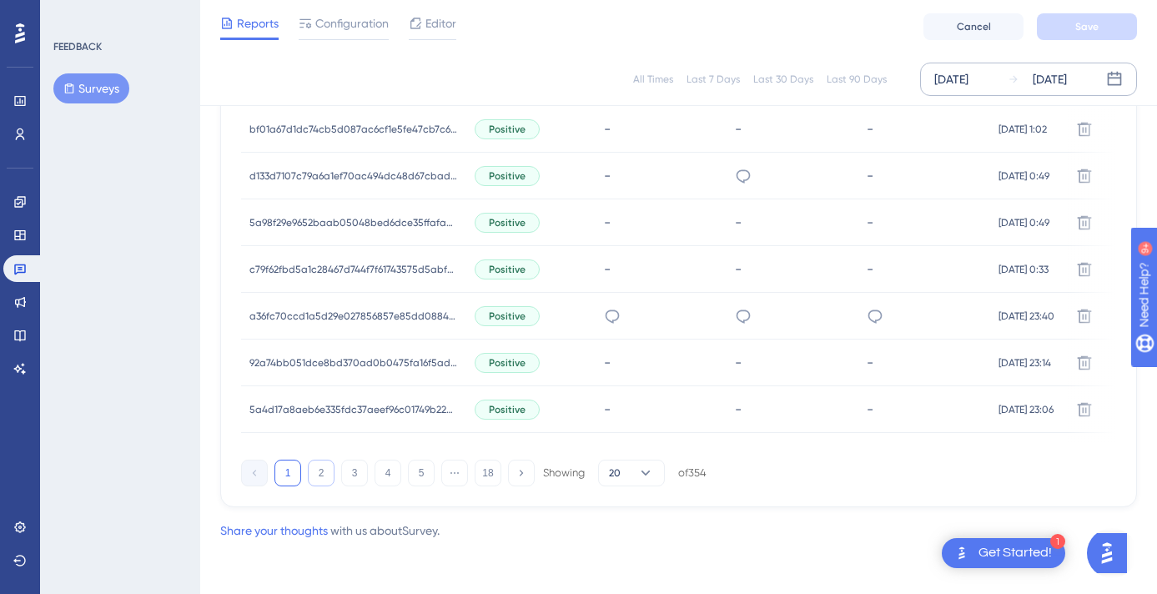
click at [321, 470] on button "2" at bounding box center [321, 473] width 27 height 27
click at [284, 473] on button "1" at bounding box center [288, 473] width 27 height 27
click at [326, 472] on button "2" at bounding box center [321, 473] width 27 height 27
click at [360, 475] on button "3" at bounding box center [354, 473] width 27 height 27
click at [389, 471] on button "4" at bounding box center [388, 473] width 27 height 27
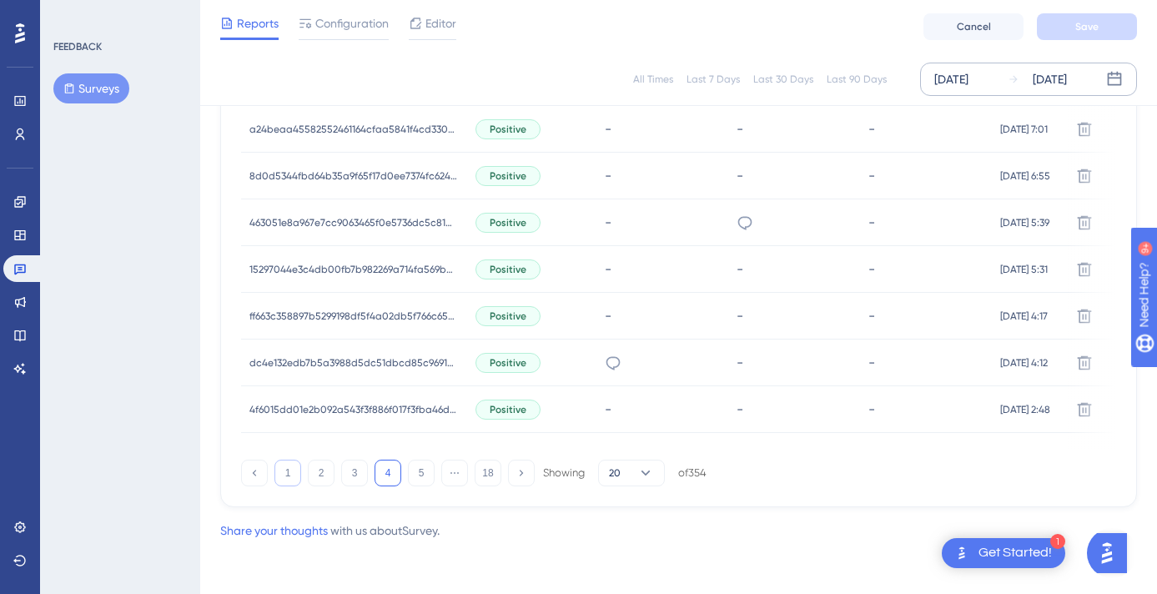
click at [297, 476] on button "1" at bounding box center [288, 473] width 27 height 27
click at [11, 270] on link at bounding box center [23, 268] width 40 height 27
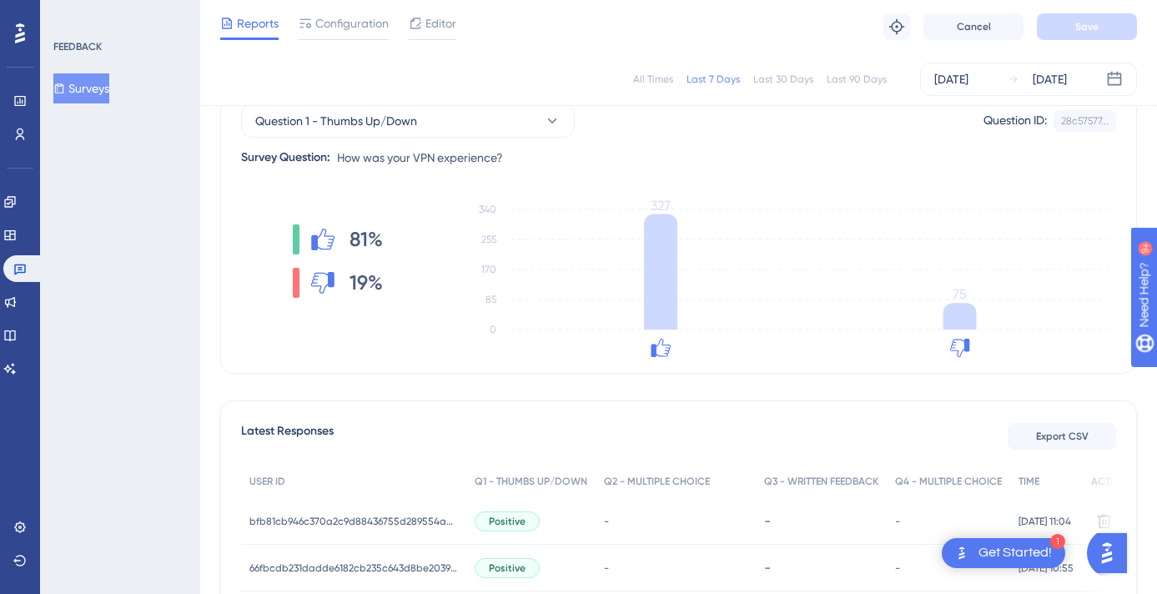
scroll to position [176, 0]
click at [1044, 78] on div "[DATE]" at bounding box center [1050, 79] width 34 height 20
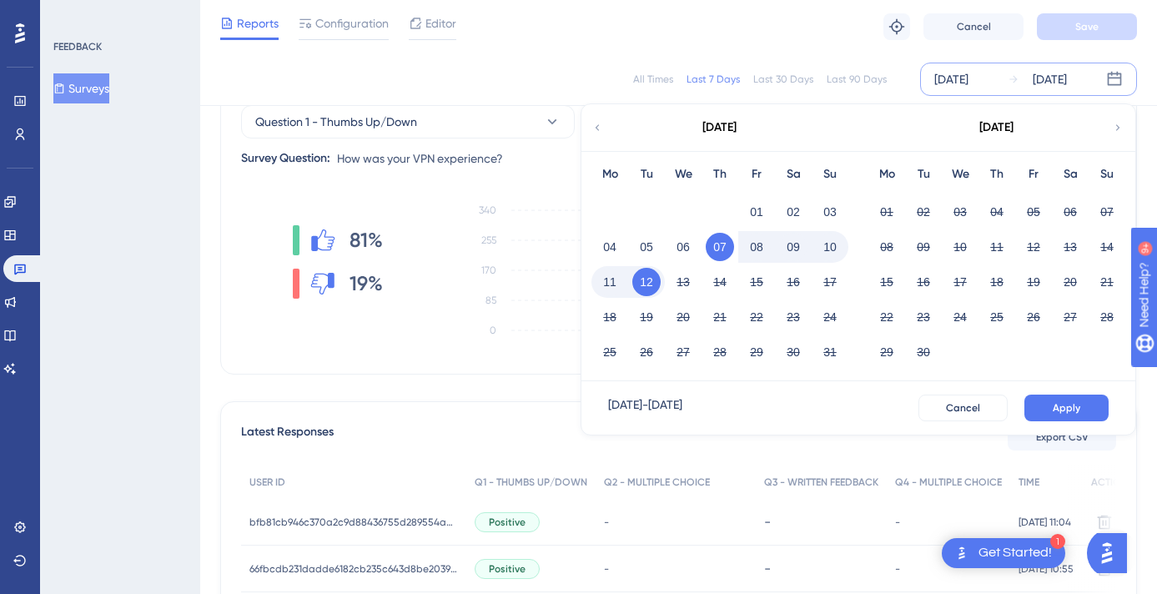
click at [602, 283] on button "11" at bounding box center [610, 282] width 28 height 28
click at [1050, 405] on button "Apply" at bounding box center [1067, 408] width 84 height 27
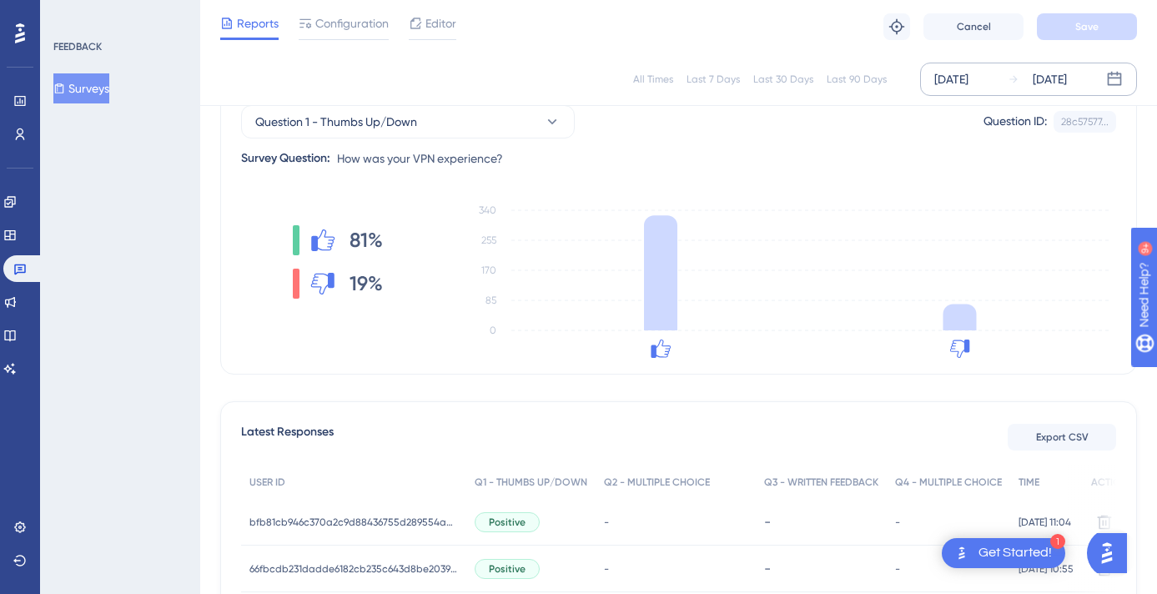
click at [1066, 81] on div "[DATE]" at bounding box center [1050, 79] width 34 height 20
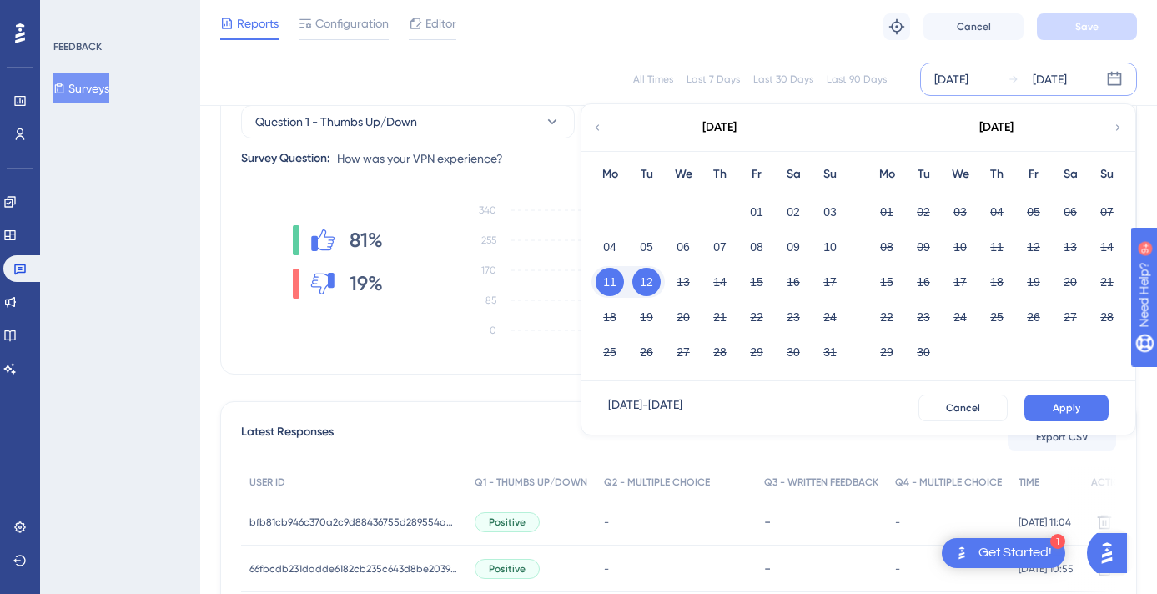
click at [651, 281] on button "12" at bounding box center [647, 282] width 28 height 28
click at [649, 281] on button "12" at bounding box center [647, 282] width 28 height 28
click at [1062, 409] on span "Apply" at bounding box center [1067, 407] width 28 height 13
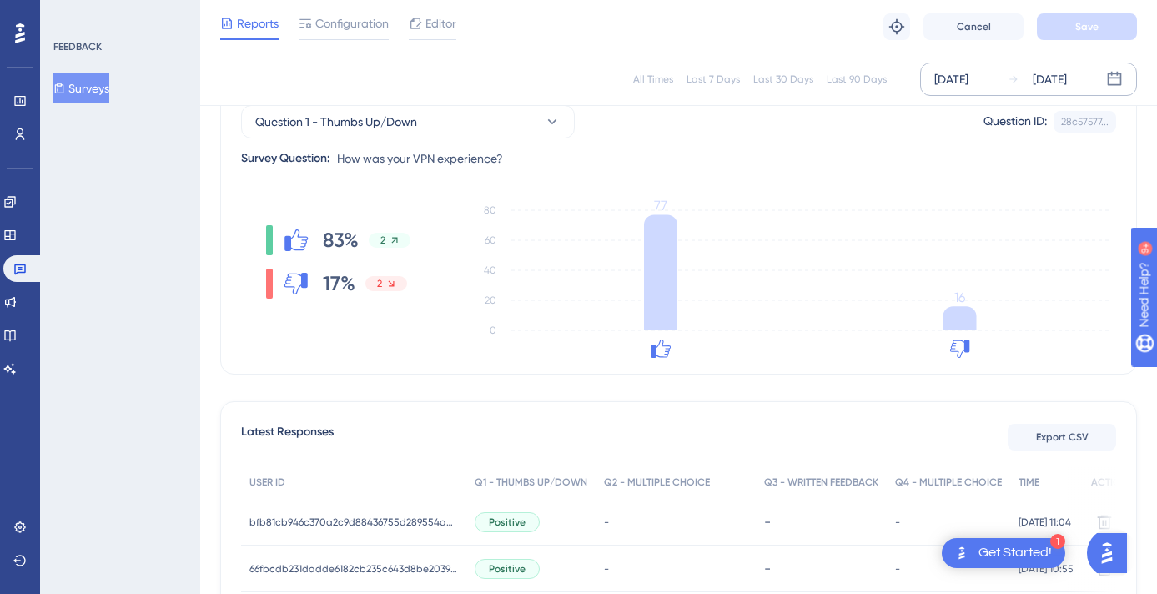
click at [1036, 84] on div "[DATE]" at bounding box center [1050, 79] width 34 height 20
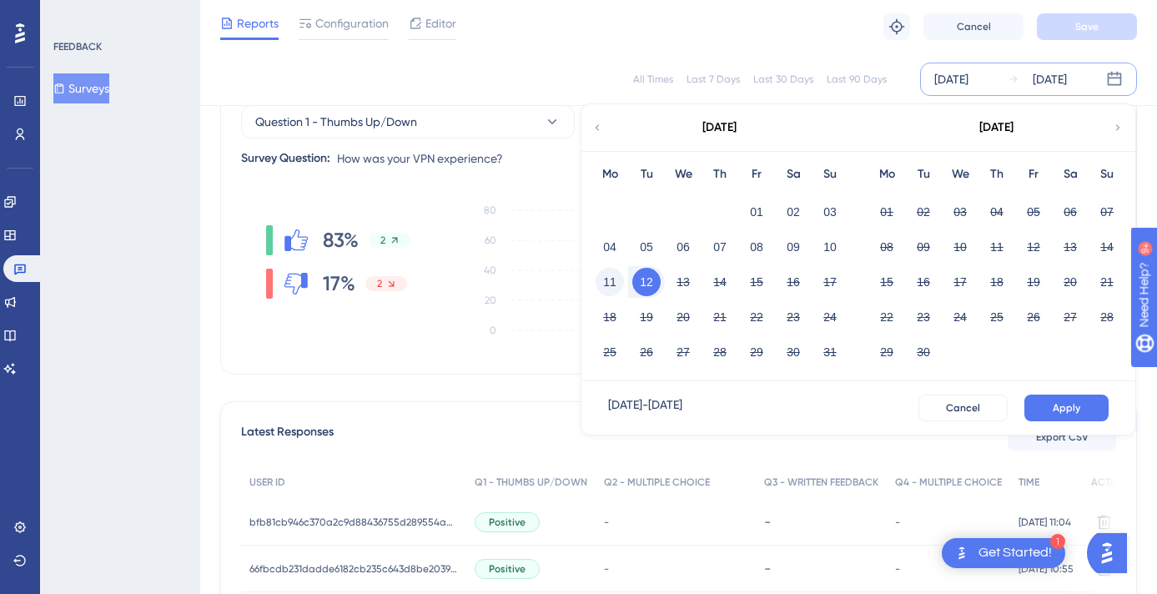
click at [609, 280] on button "11" at bounding box center [610, 282] width 28 height 28
click at [1042, 411] on button "Apply" at bounding box center [1067, 408] width 84 height 27
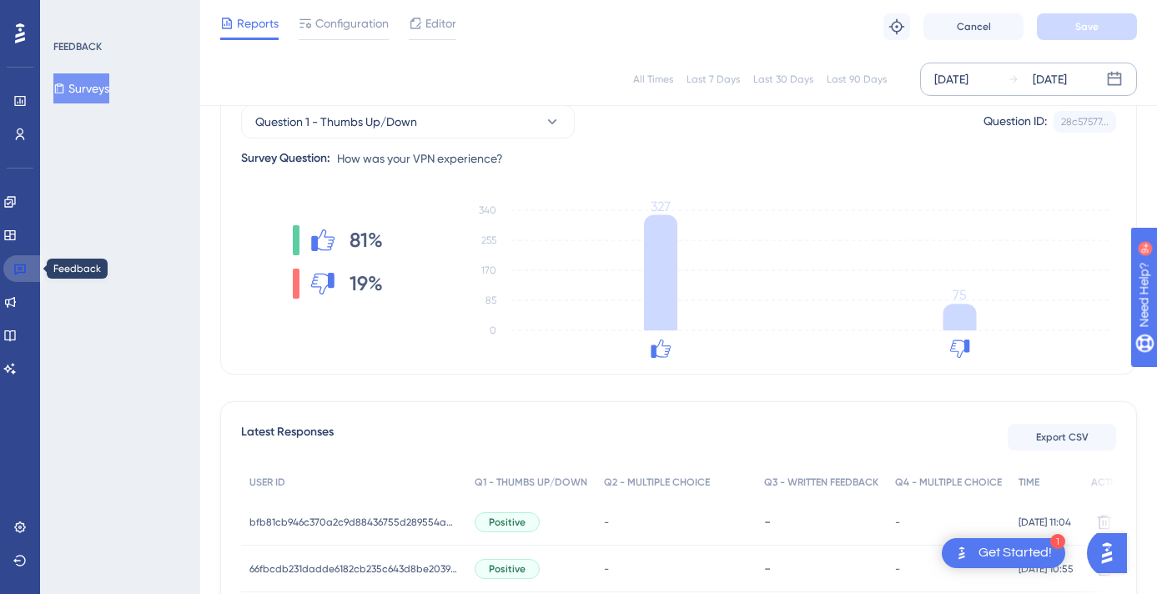
click at [13, 270] on icon at bounding box center [19, 268] width 13 height 13
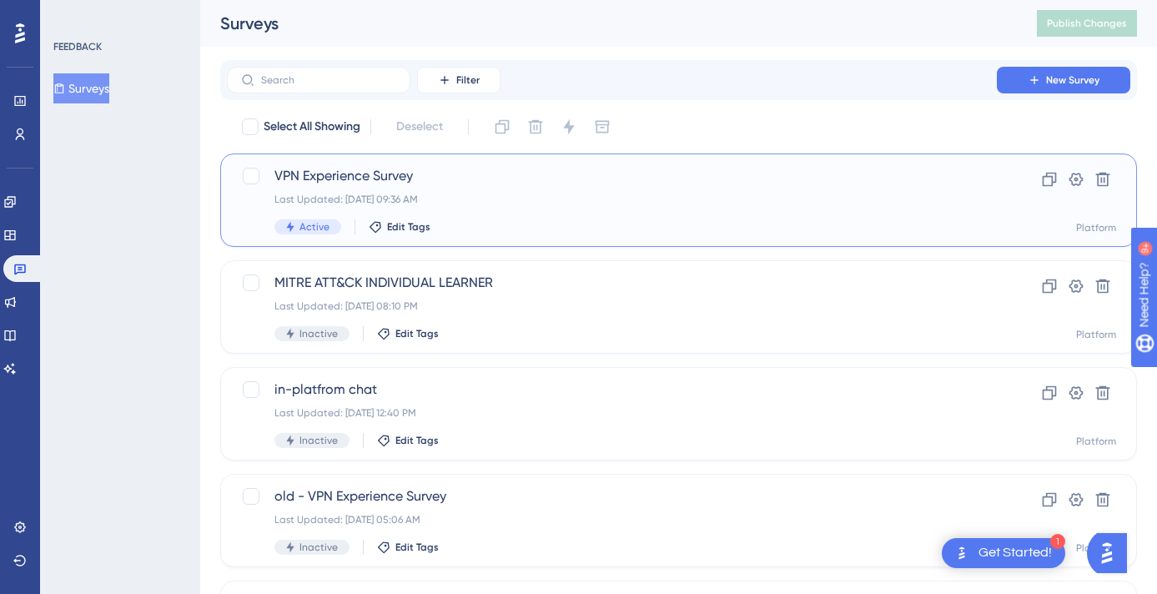
click at [354, 172] on span "VPN Experience Survey" at bounding box center [612, 176] width 675 height 20
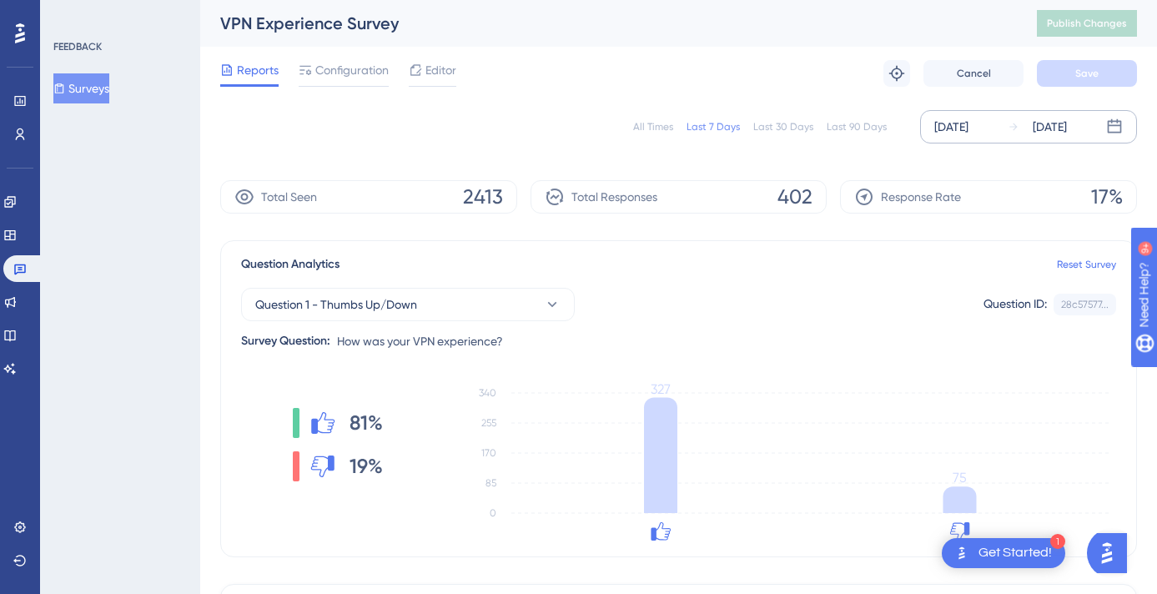
click at [1065, 129] on div "[DATE]" at bounding box center [1050, 127] width 34 height 20
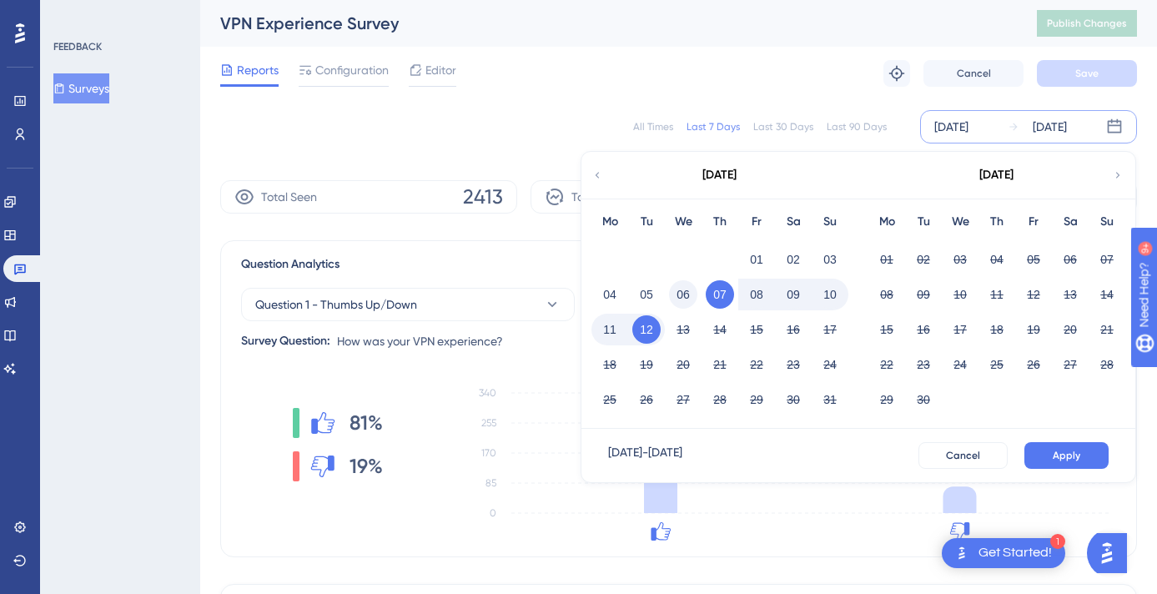
click at [676, 294] on button "06" at bounding box center [683, 294] width 28 height 28
click at [604, 327] on button "11" at bounding box center [610, 329] width 28 height 28
click at [1061, 459] on span "Apply" at bounding box center [1067, 455] width 28 height 13
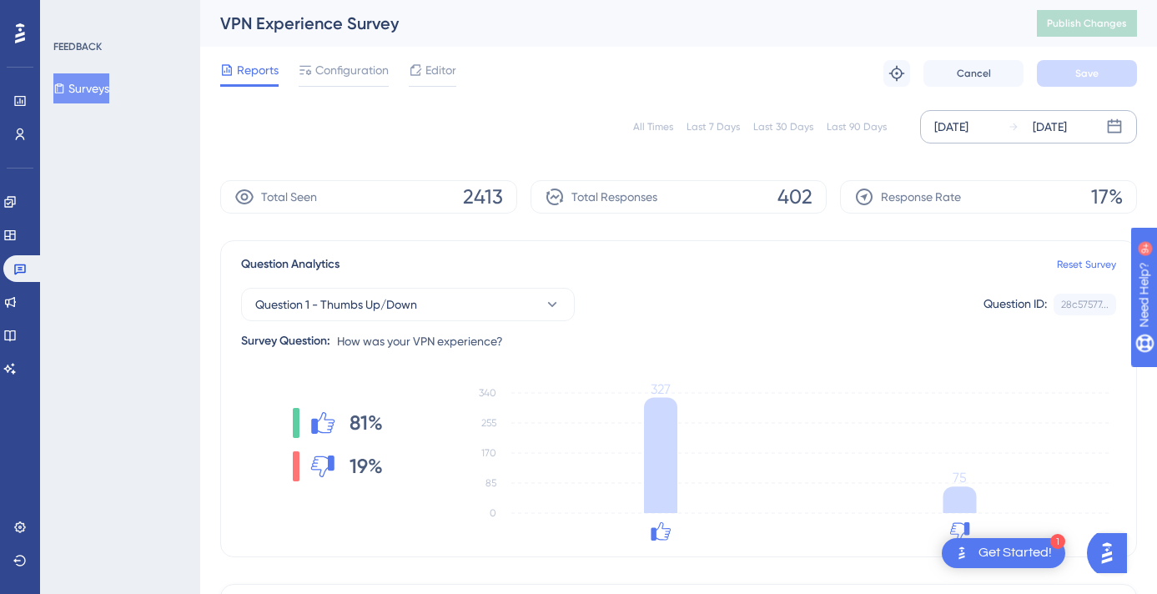
click at [1057, 131] on div "[DATE]" at bounding box center [1050, 127] width 34 height 20
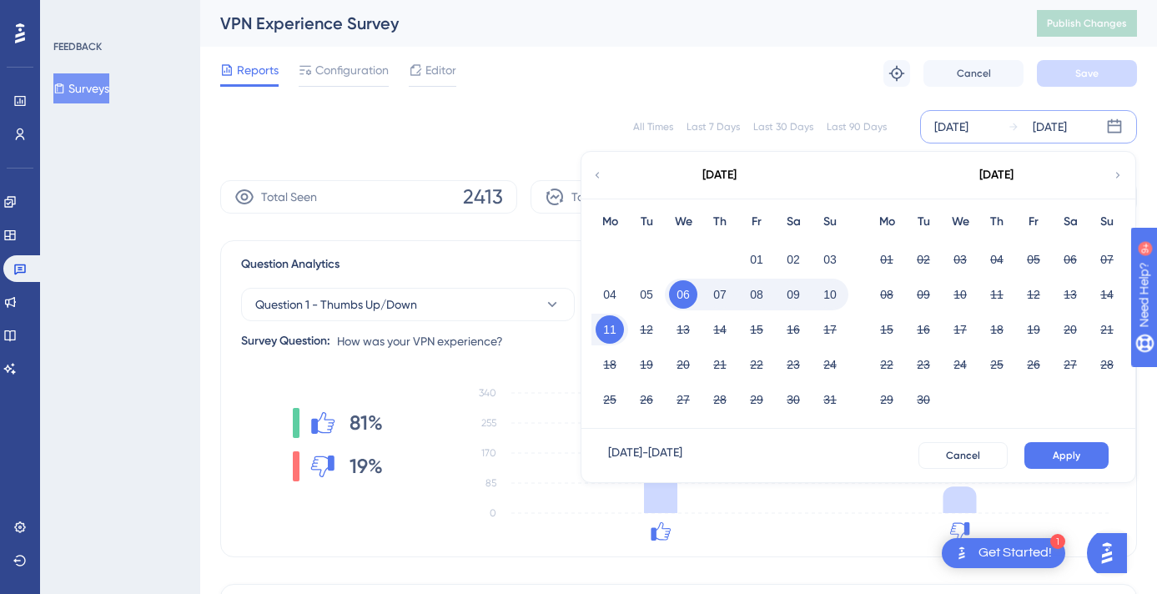
click at [610, 328] on button "11" at bounding box center [610, 329] width 28 height 28
click at [1076, 453] on span "Apply" at bounding box center [1067, 455] width 28 height 13
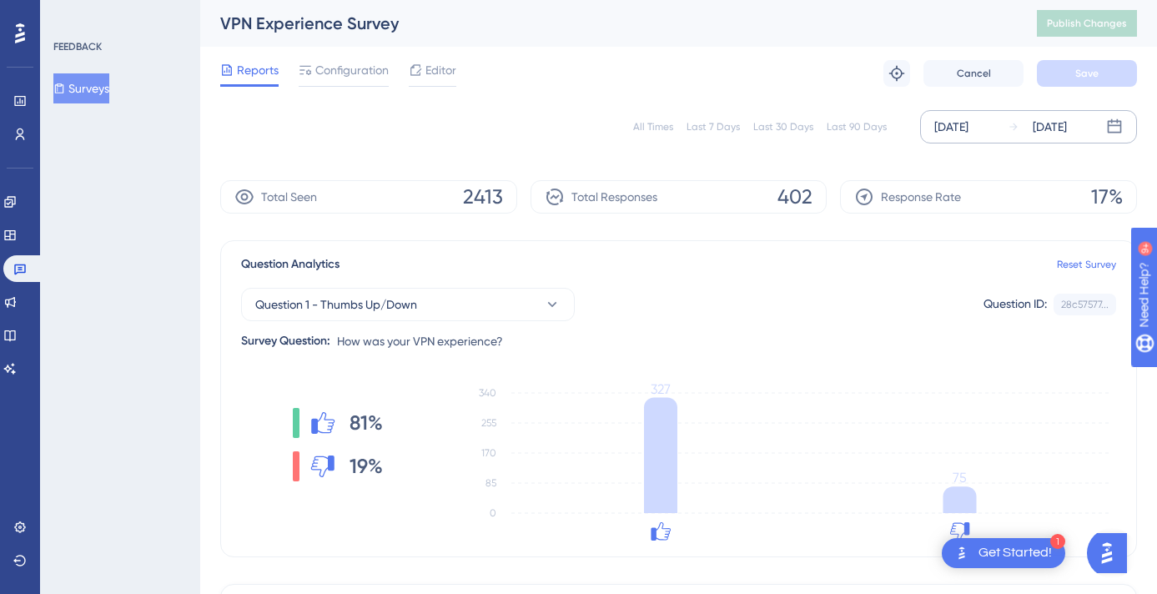
click at [1047, 129] on div "[DATE]" at bounding box center [1050, 127] width 34 height 20
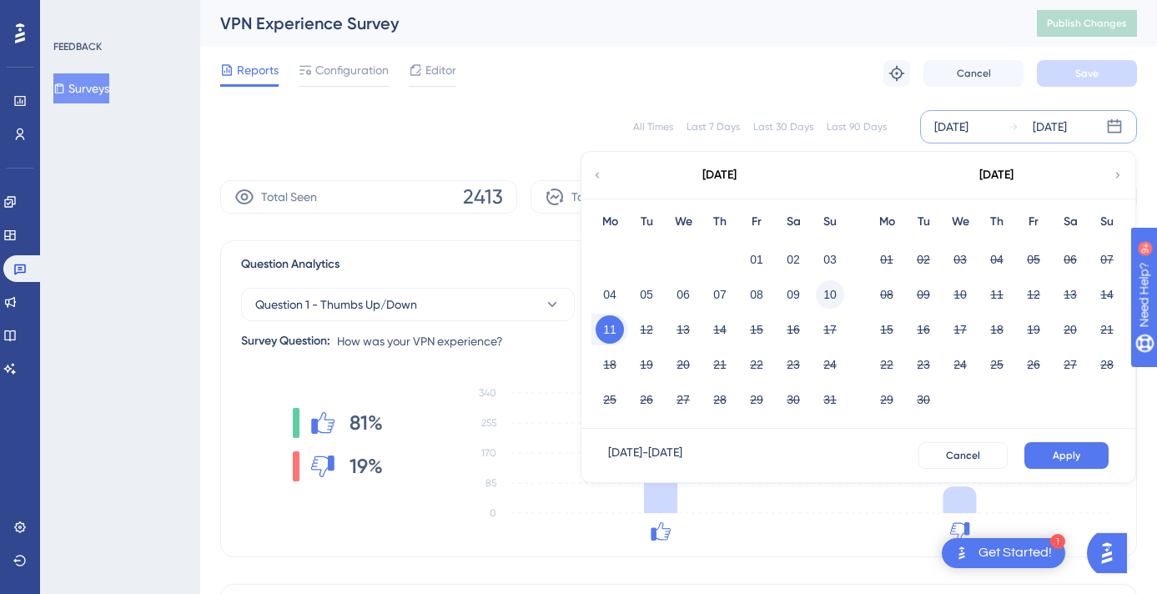
click at [824, 293] on button "10" at bounding box center [830, 294] width 28 height 28
click at [1046, 455] on button "Apply" at bounding box center [1067, 455] width 84 height 27
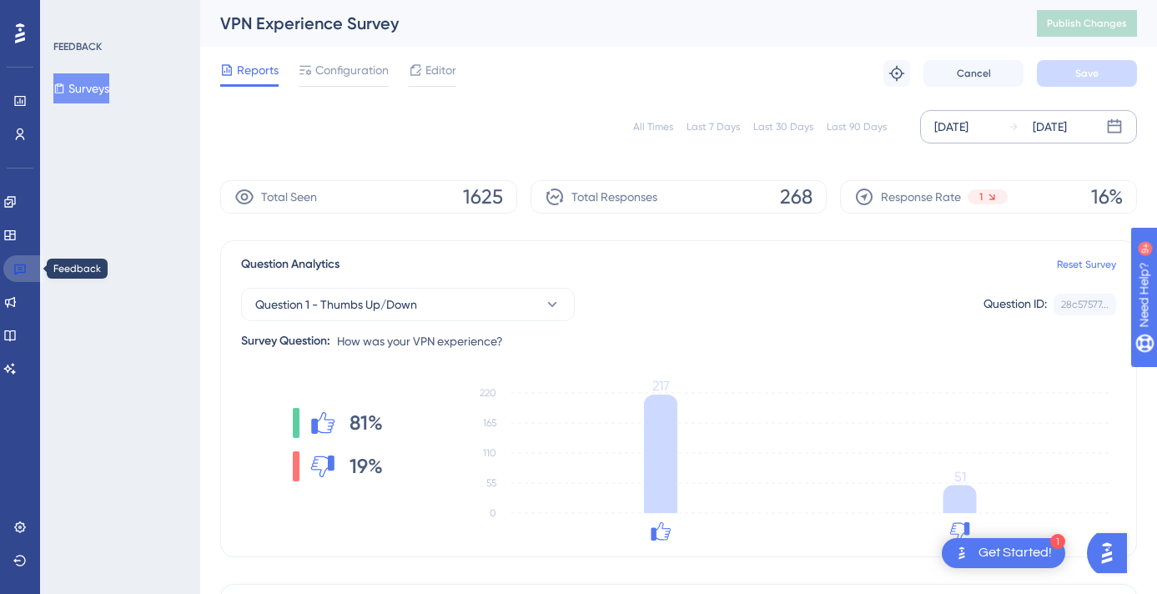
click at [18, 266] on icon at bounding box center [19, 268] width 13 height 13
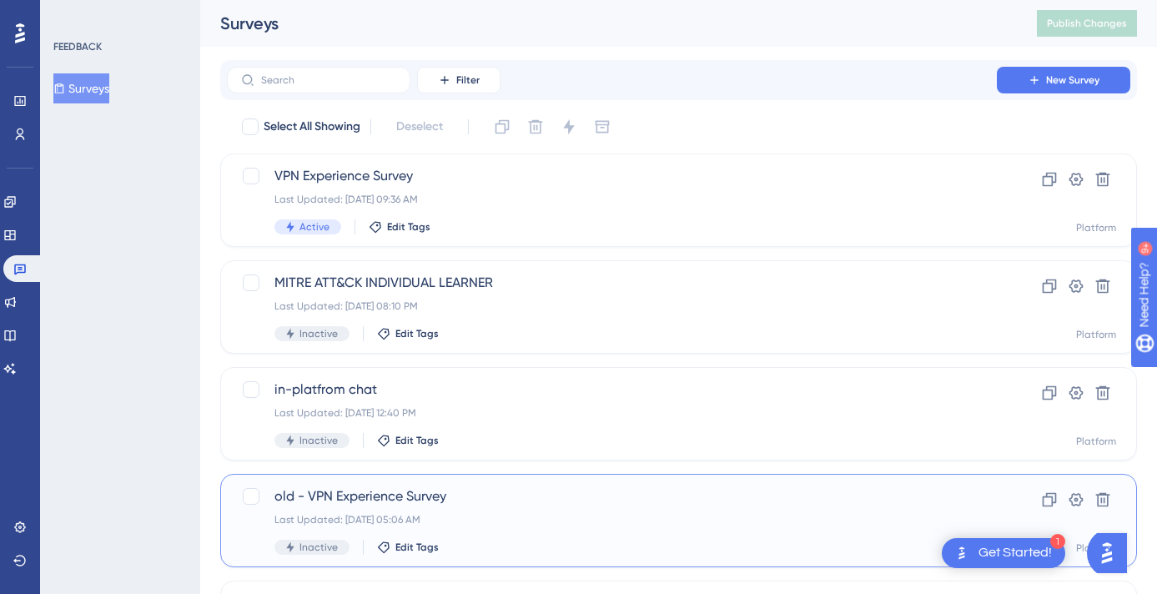
click at [344, 498] on span "old - VPN Experience Survey" at bounding box center [612, 496] width 675 height 20
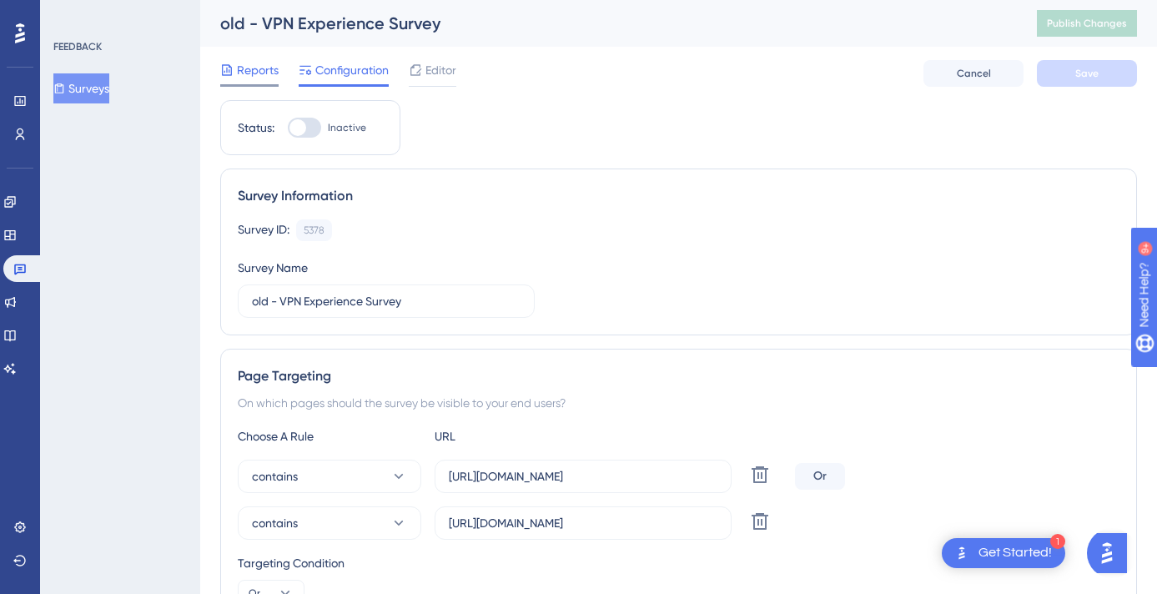
click at [241, 68] on span "Reports" at bounding box center [258, 70] width 42 height 20
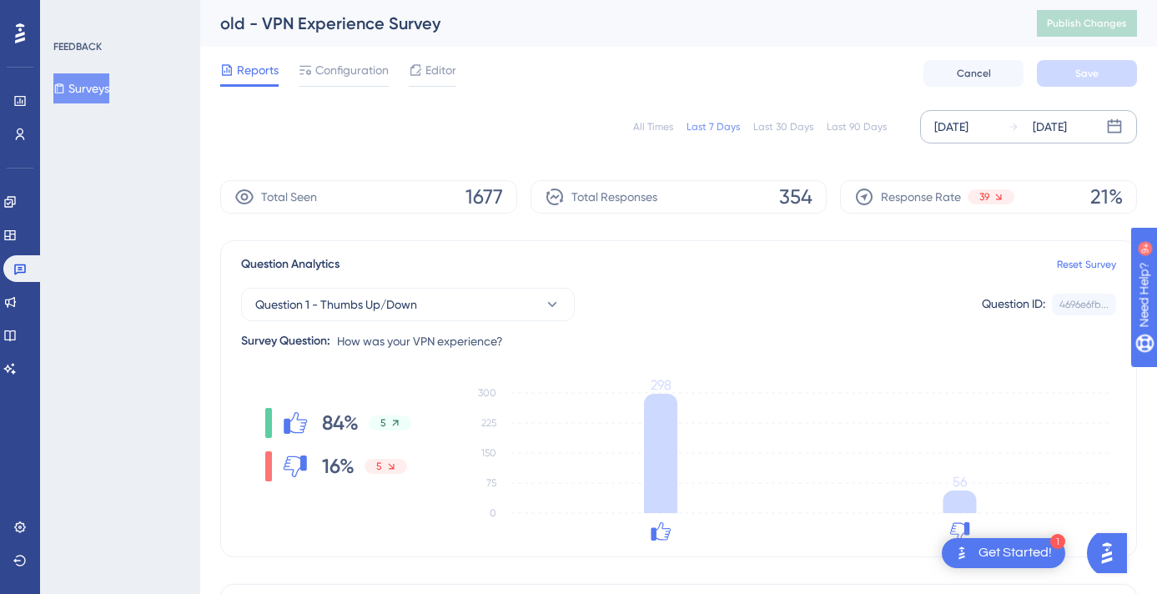
click at [1054, 129] on div "[DATE]" at bounding box center [1050, 127] width 34 height 20
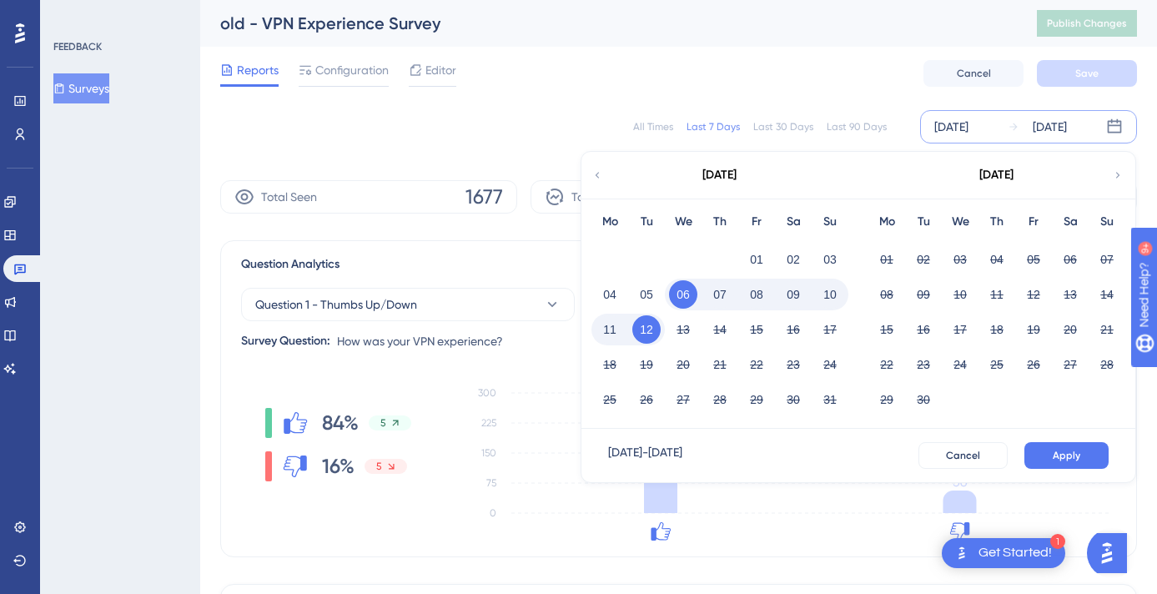
click at [678, 295] on button "06" at bounding box center [683, 294] width 28 height 28
click at [610, 332] on button "11" at bounding box center [610, 329] width 28 height 28
click at [1060, 445] on button "Apply" at bounding box center [1067, 455] width 84 height 27
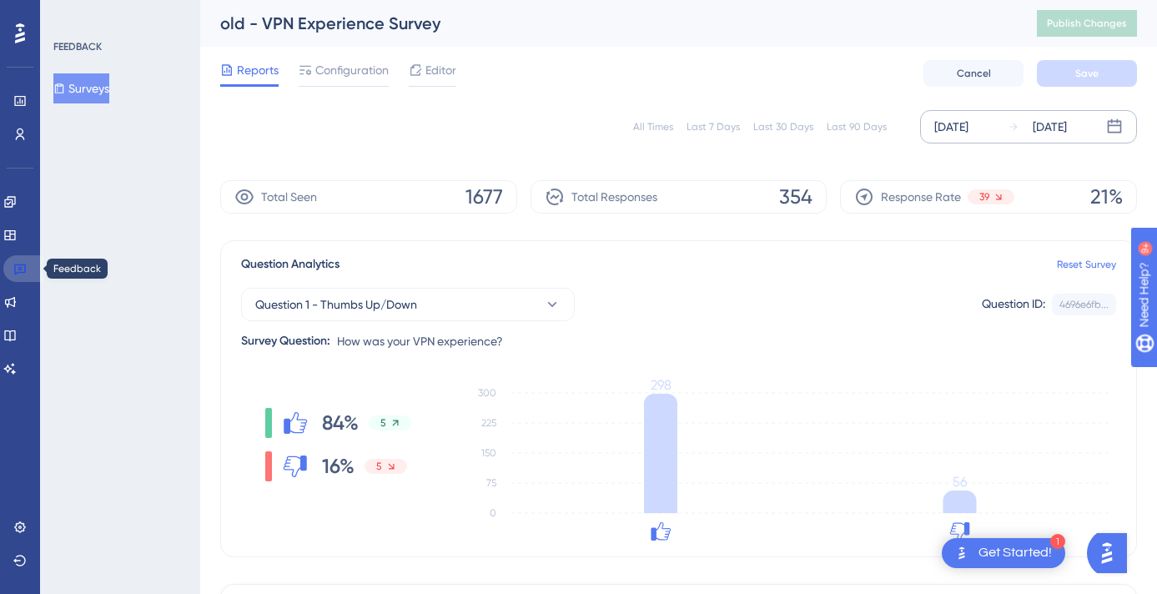
click at [19, 270] on icon at bounding box center [20, 270] width 12 height 11
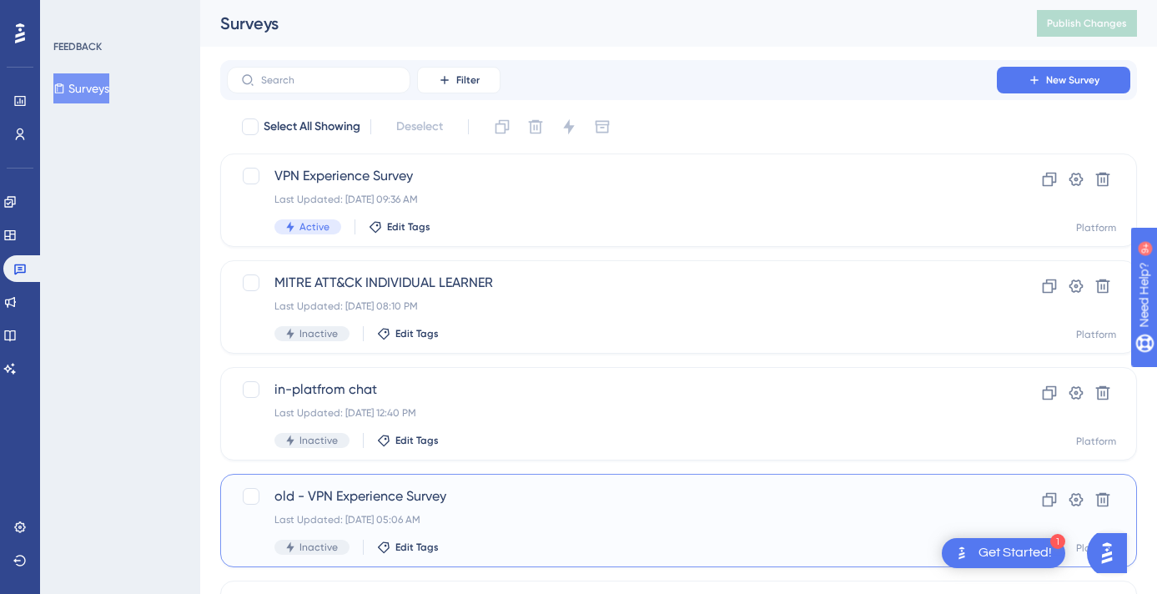
click at [326, 496] on span "old - VPN Experience Survey" at bounding box center [612, 496] width 675 height 20
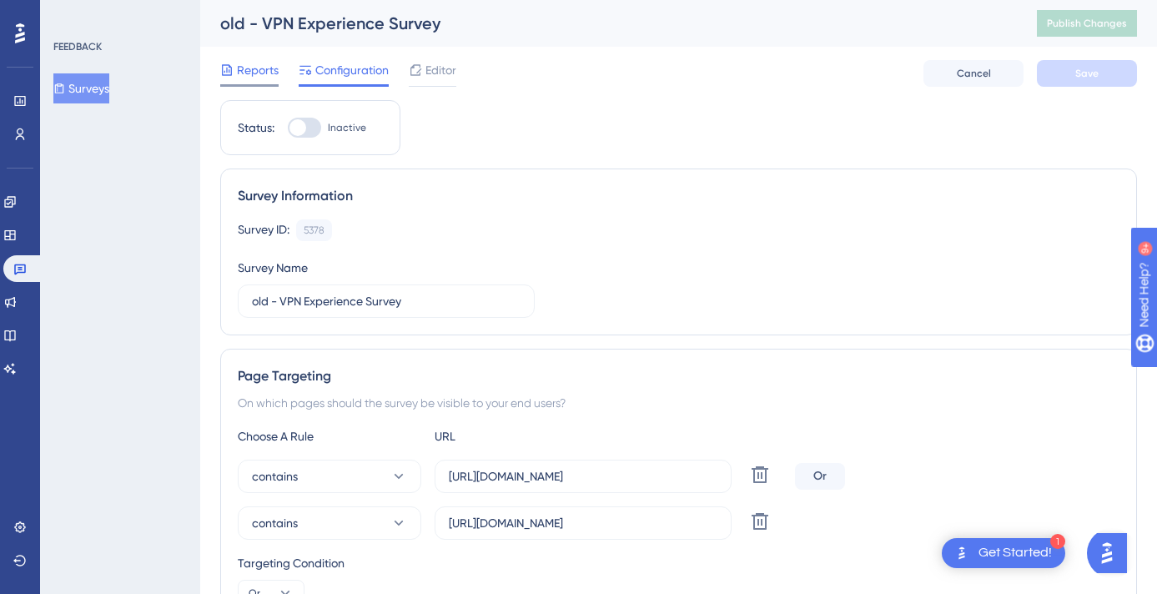
click at [239, 68] on span "Reports" at bounding box center [258, 70] width 42 height 20
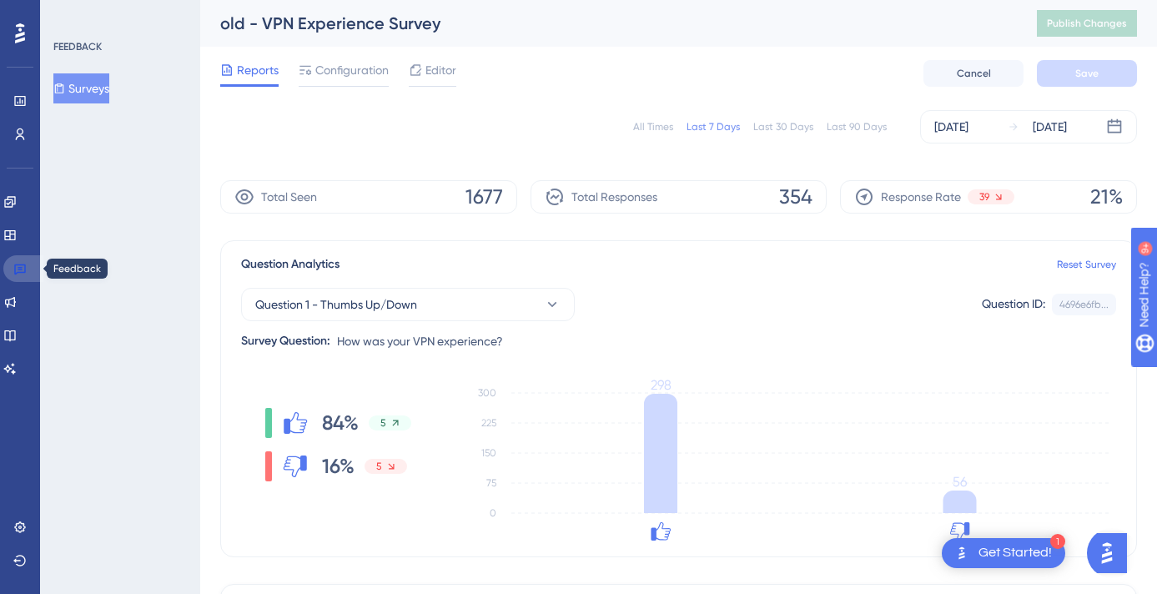
click at [13, 266] on icon at bounding box center [19, 268] width 13 height 13
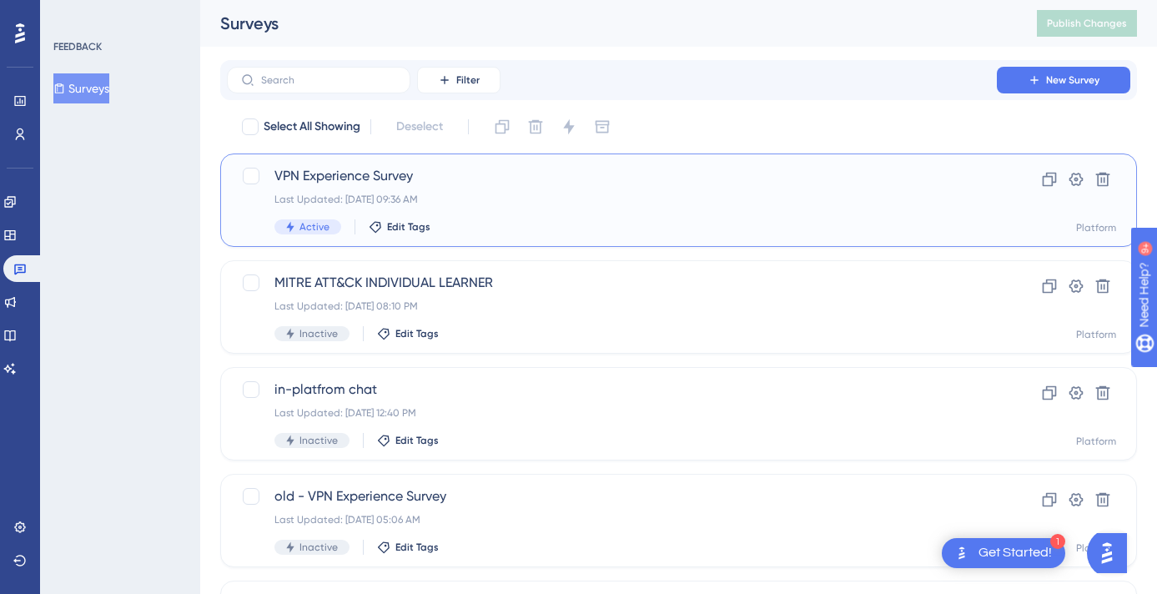
click at [325, 177] on span "VPN Experience Survey" at bounding box center [612, 176] width 675 height 20
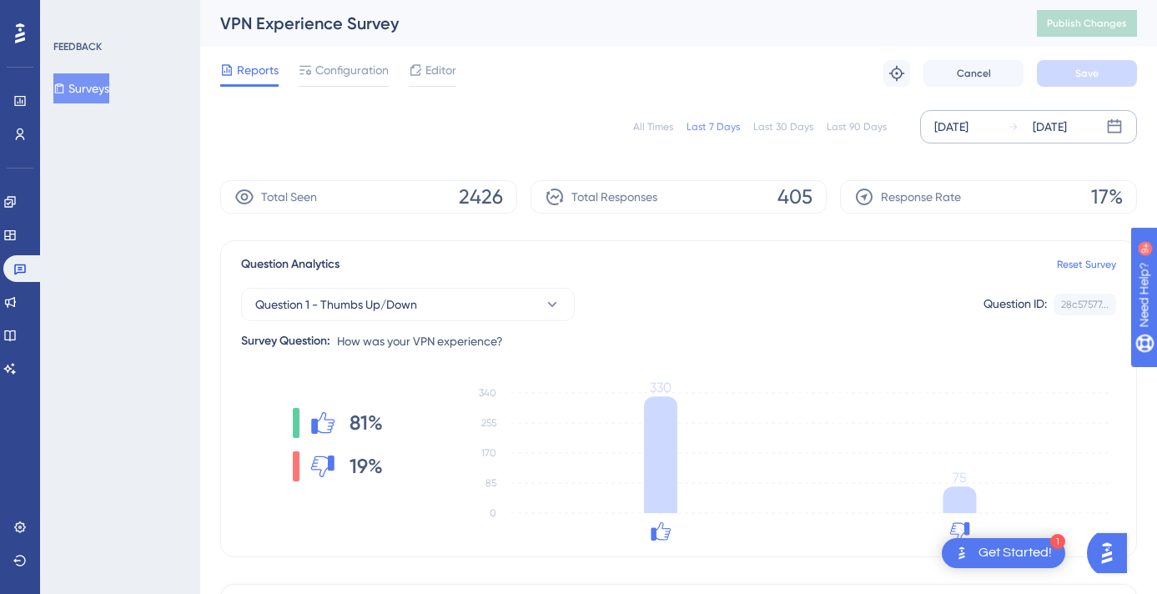
click at [1053, 124] on div "[DATE]" at bounding box center [1050, 127] width 34 height 20
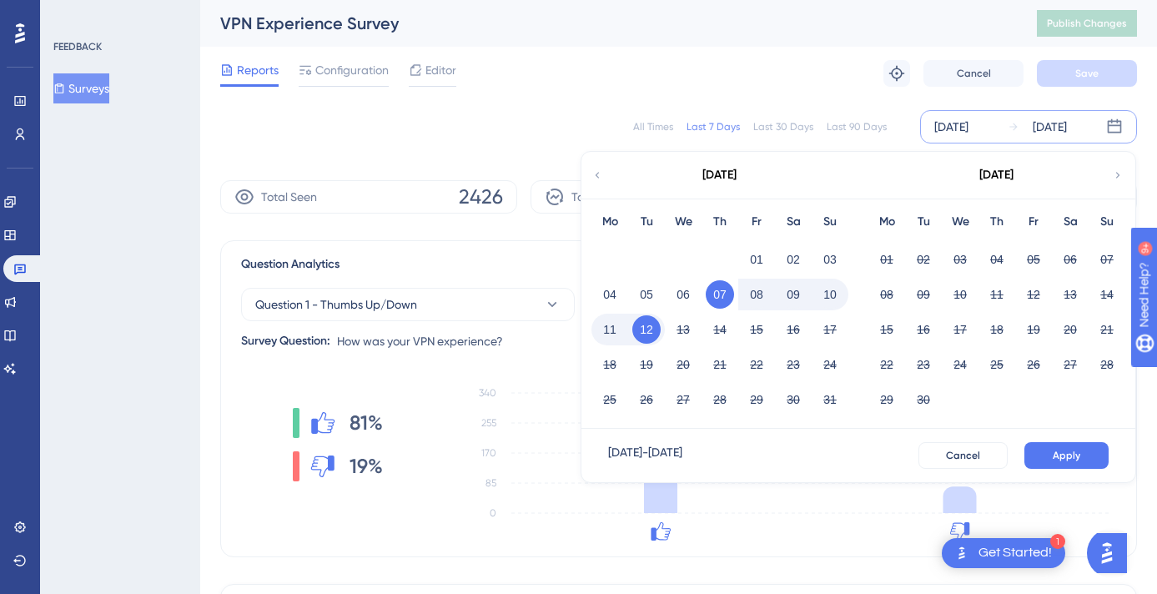
click at [609, 325] on button "11" at bounding box center [610, 329] width 28 height 28
click at [641, 335] on button "12" at bounding box center [647, 329] width 28 height 28
click at [653, 332] on button "12" at bounding box center [647, 329] width 28 height 28
click at [1069, 458] on span "Apply" at bounding box center [1067, 455] width 28 height 13
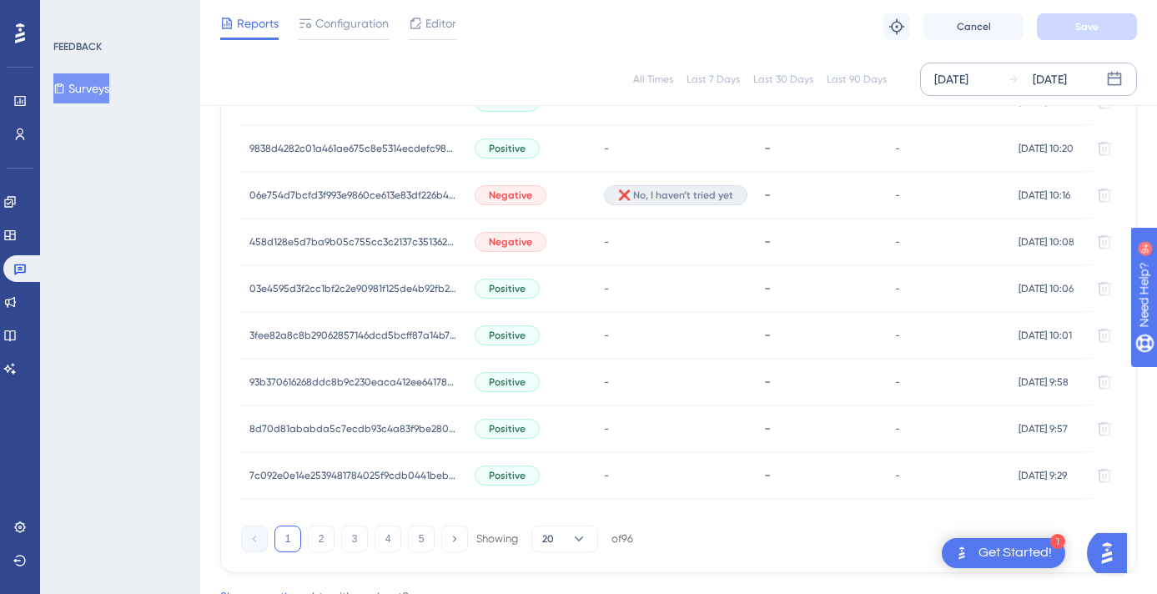
scroll to position [1182, 0]
